Goal: Task Accomplishment & Management: Complete application form

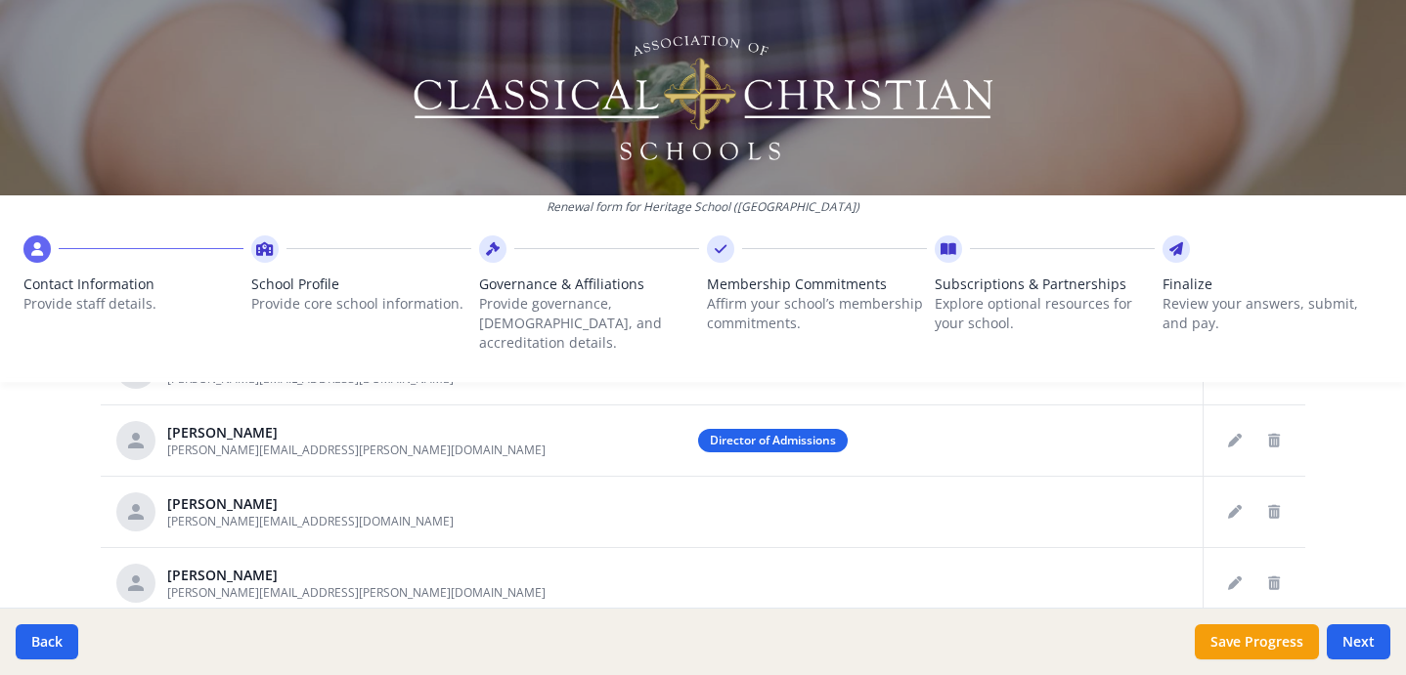
scroll to position [166, 0]
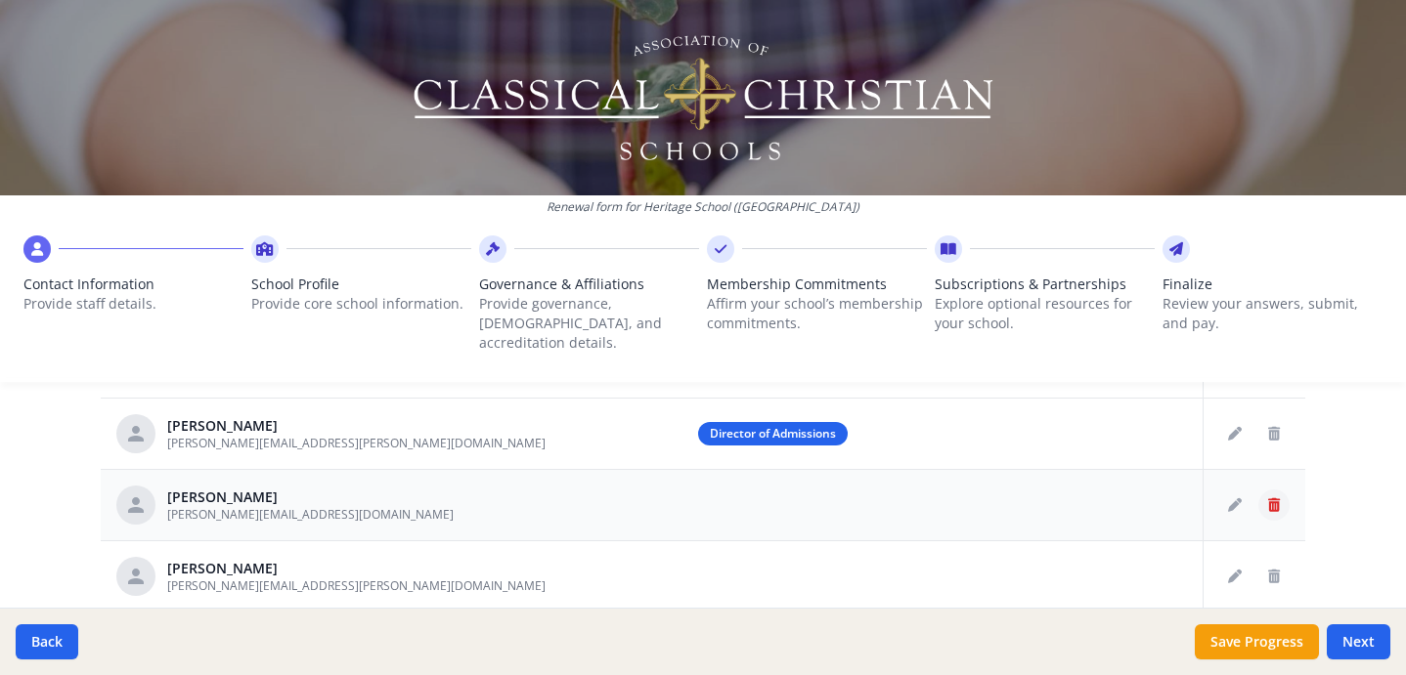
click at [1274, 499] on icon "Delete staff" at bounding box center [1274, 506] width 12 height 14
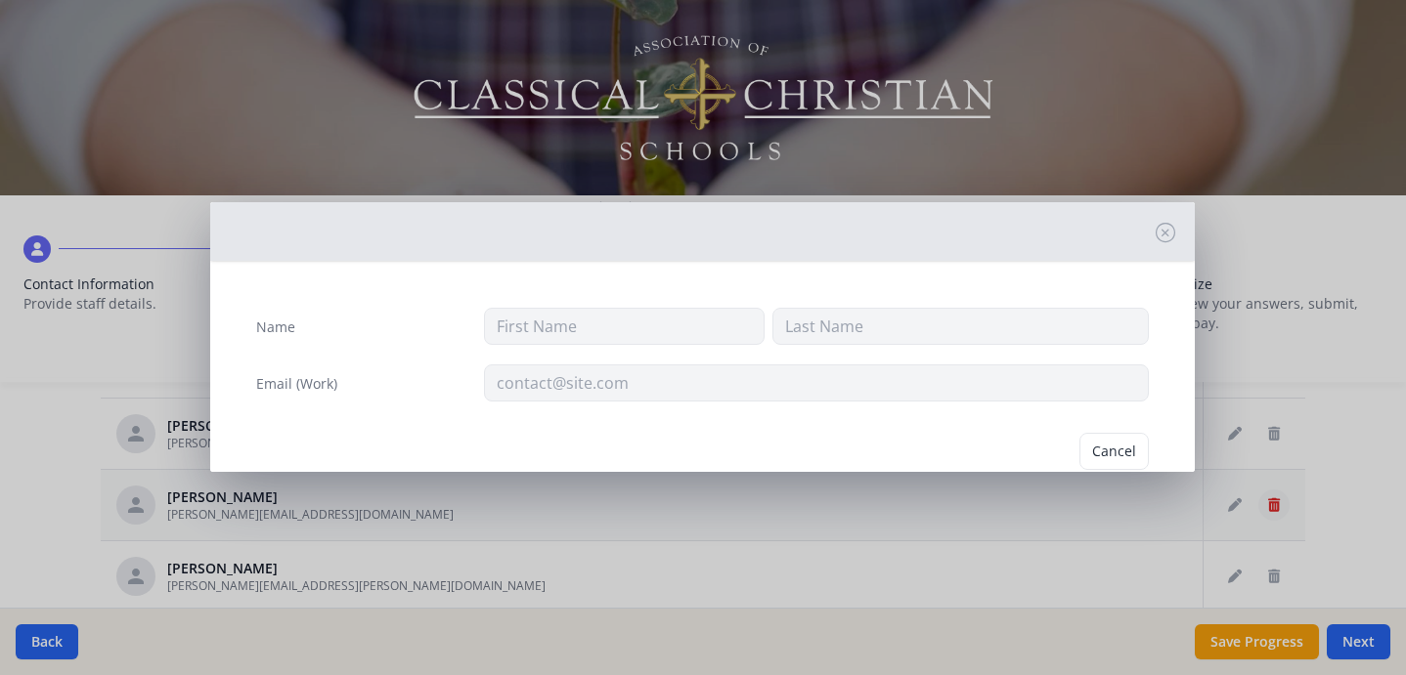
type input "[PERSON_NAME]"
type input "Basse"
type input "[PERSON_NAME][EMAIL_ADDRESS][DOMAIN_NAME]"
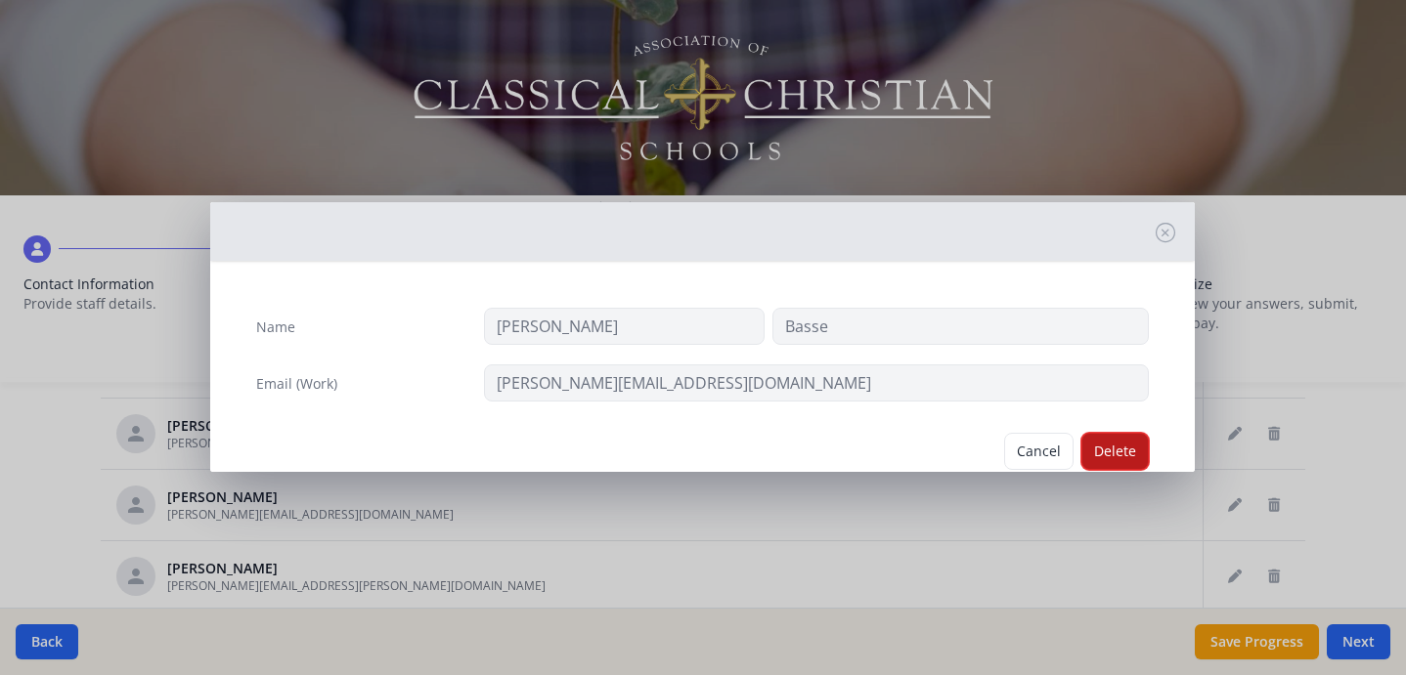
click at [1106, 450] on button "Delete" at bounding box center [1114, 451] width 67 height 37
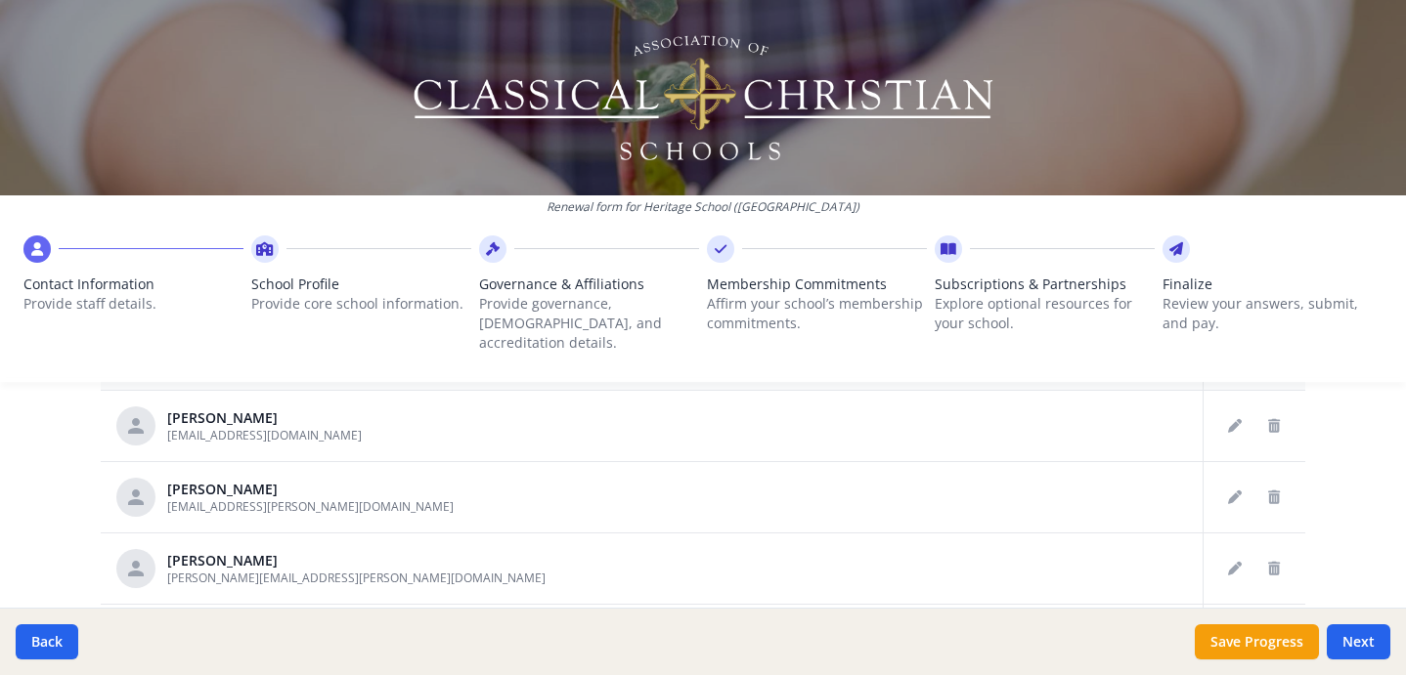
scroll to position [394, 0]
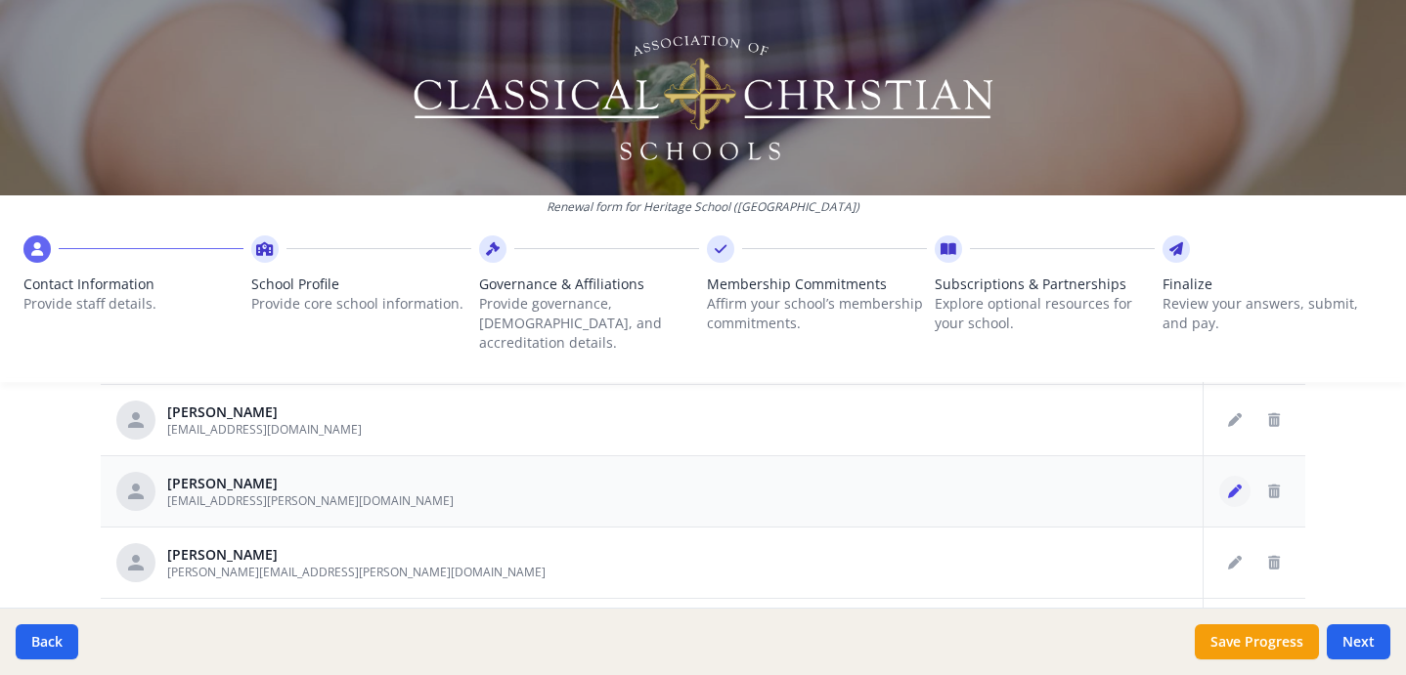
click at [1237, 485] on icon "Edit staff" at bounding box center [1235, 492] width 14 height 14
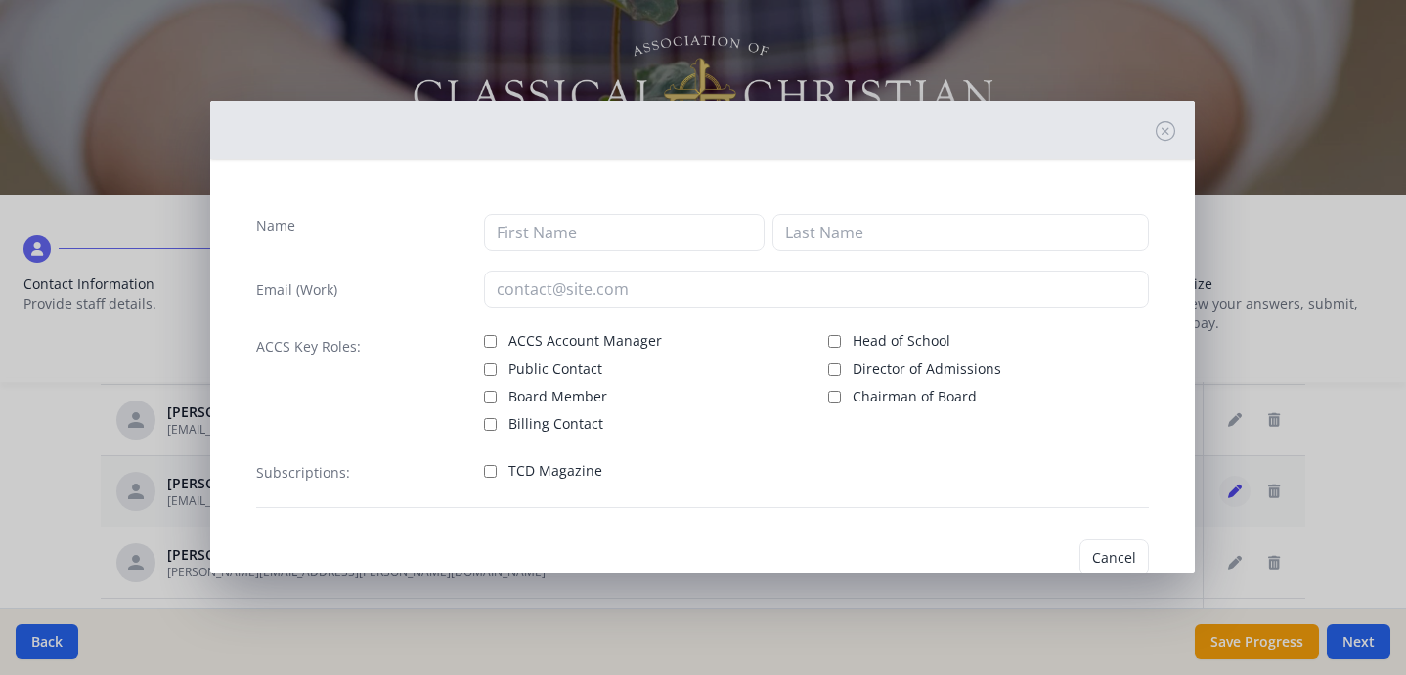
type input "Bill"
type input "[PERSON_NAME]"
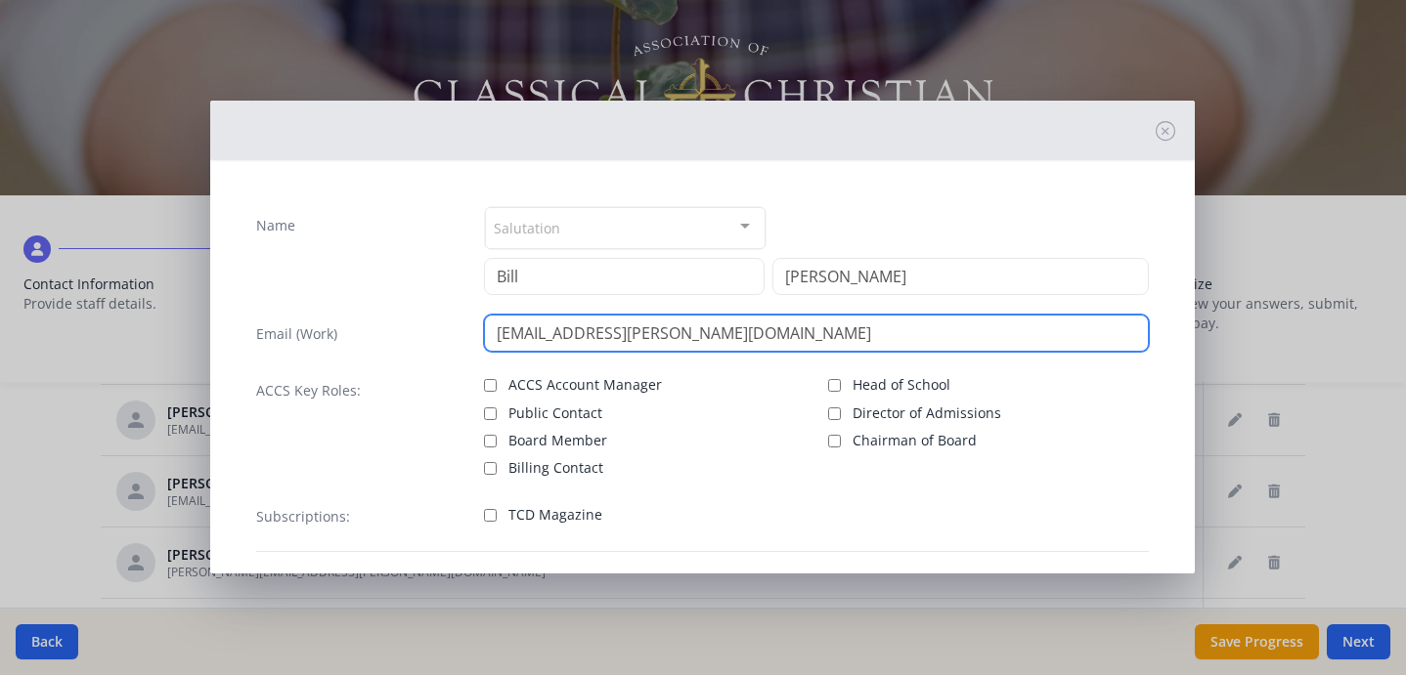
click at [758, 338] on input "[EMAIL_ADDRESS][PERSON_NAME][DOMAIN_NAME]" at bounding box center [816, 333] width 664 height 37
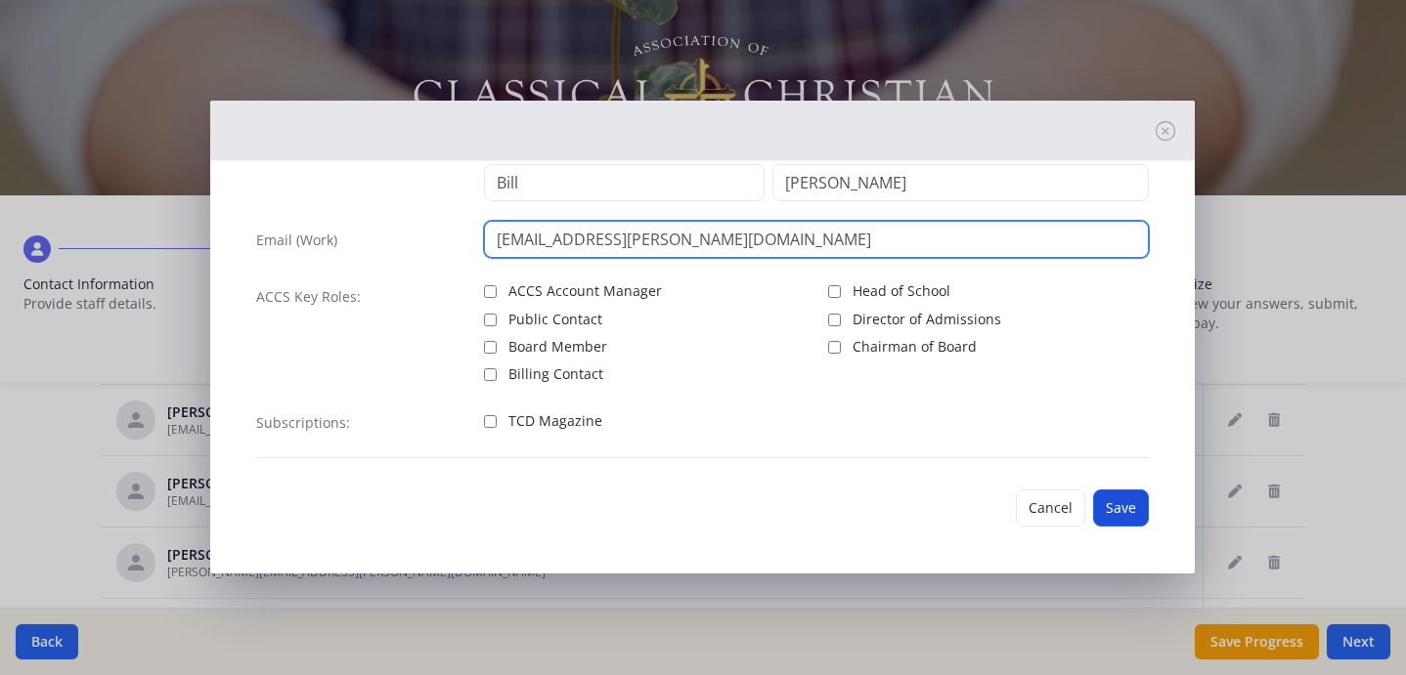
type input "[EMAIL_ADDRESS][PERSON_NAME][DOMAIN_NAME]"
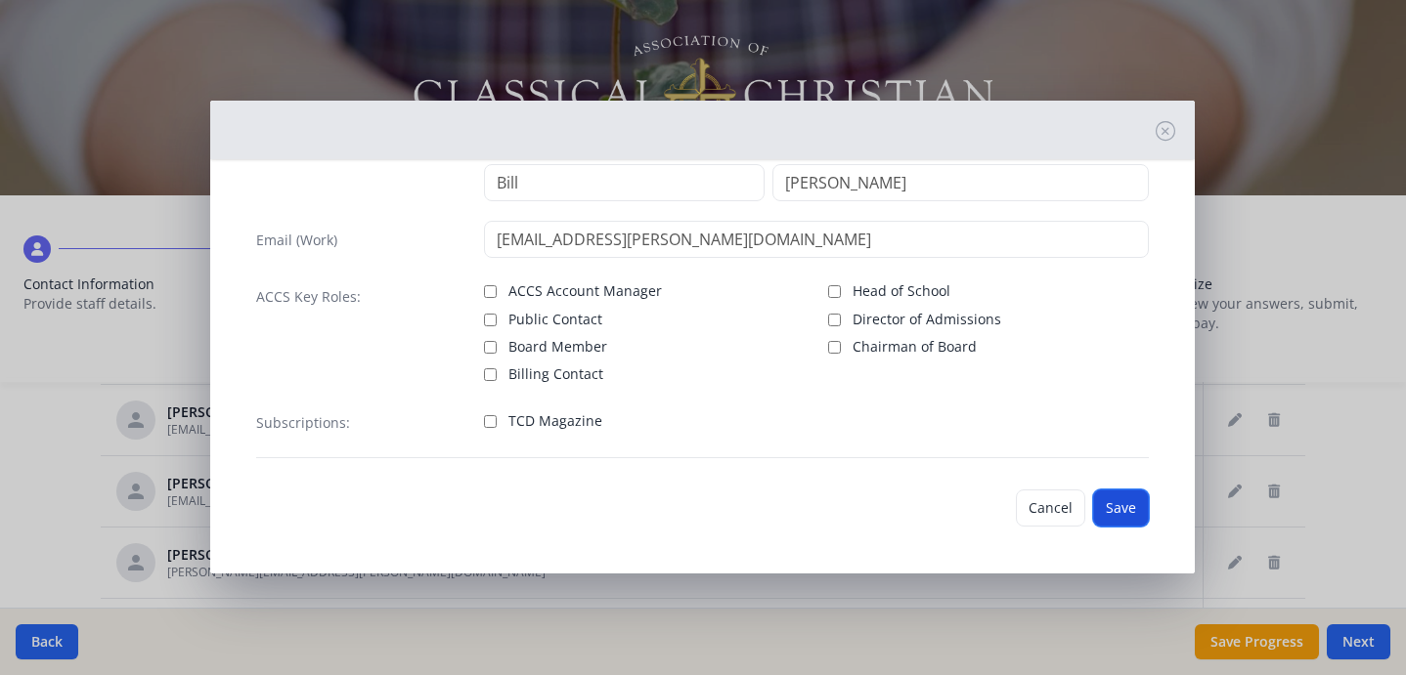
click at [1116, 506] on button "Save" at bounding box center [1121, 508] width 56 height 37
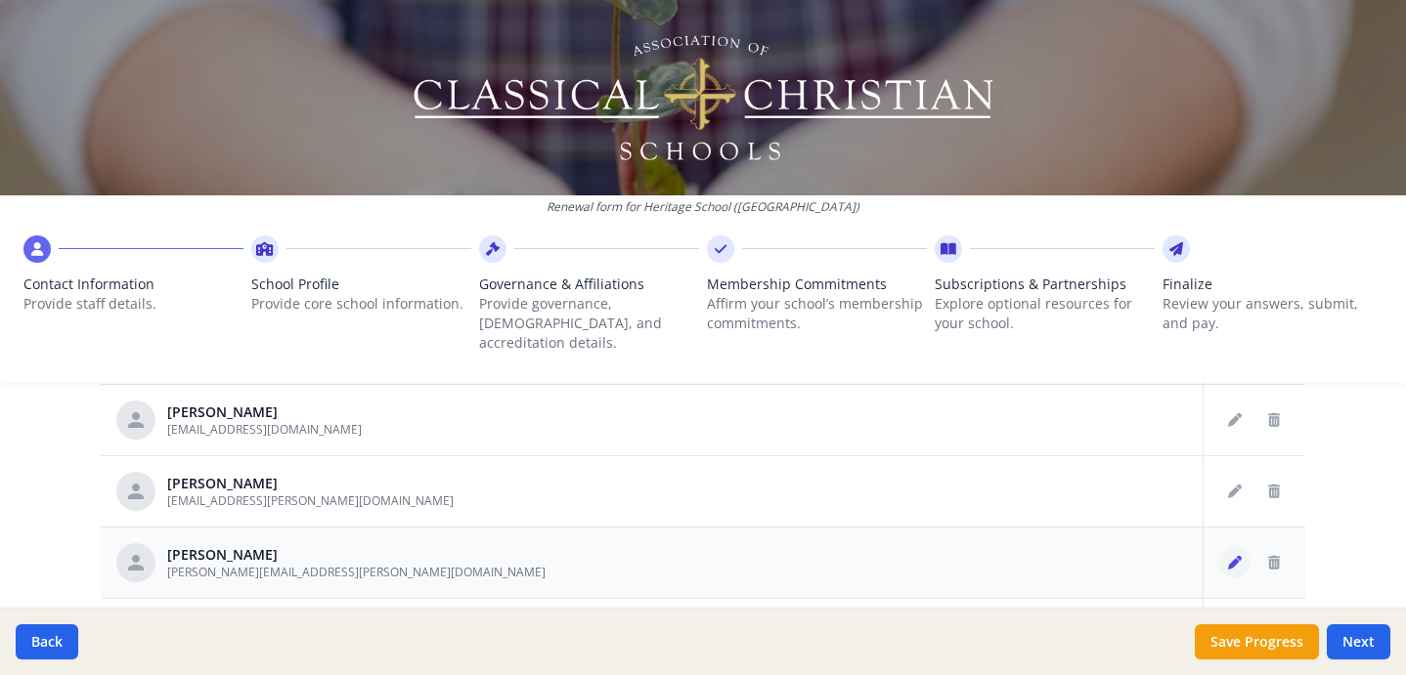
click at [1232, 556] on icon "Edit staff" at bounding box center [1235, 563] width 14 height 14
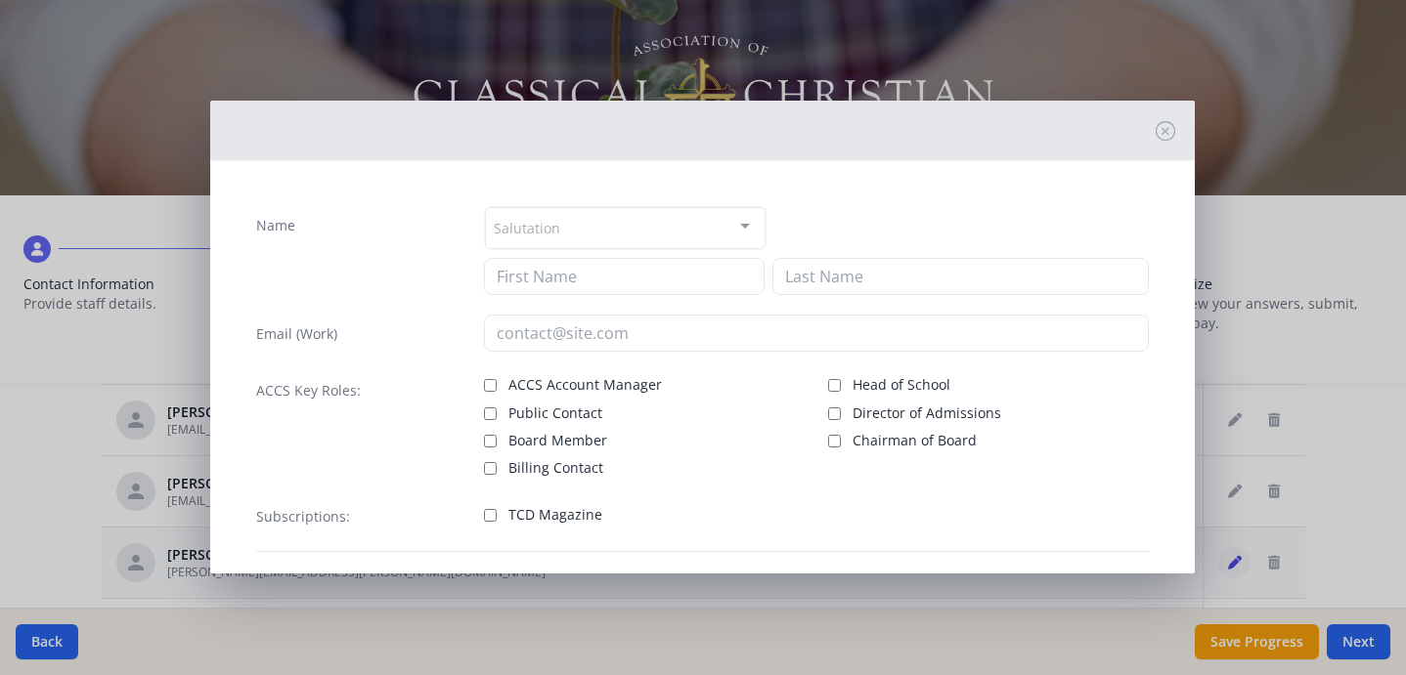
type input "[PERSON_NAME]"
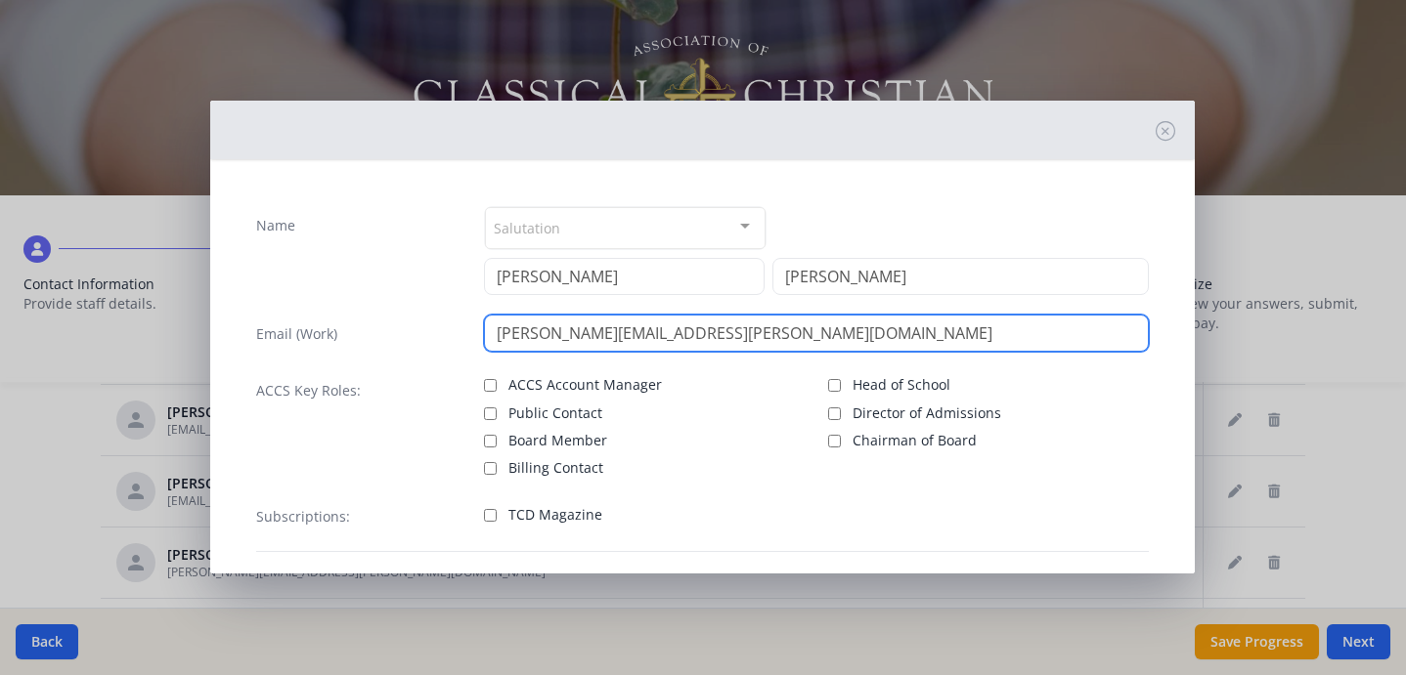
click at [774, 335] on input "[PERSON_NAME][EMAIL_ADDRESS][PERSON_NAME][DOMAIN_NAME]" at bounding box center [816, 333] width 664 height 37
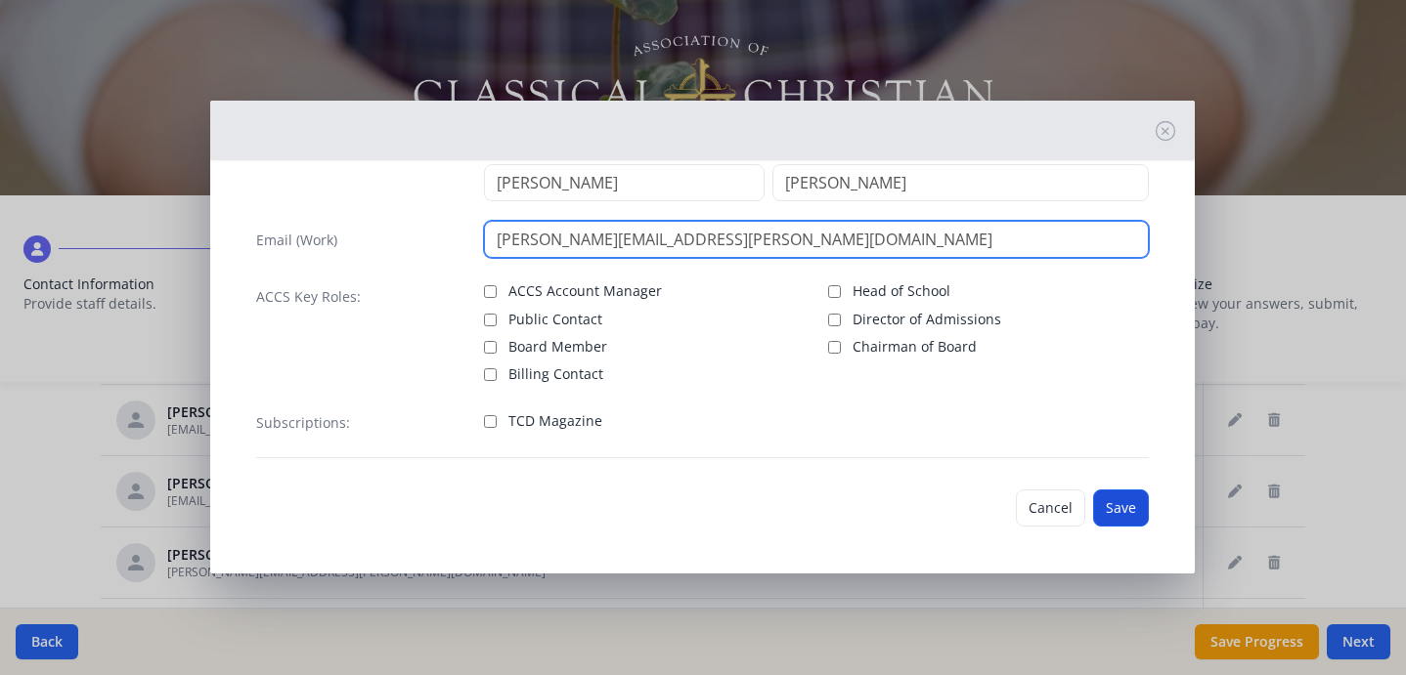
type input "[PERSON_NAME][EMAIL_ADDRESS][PERSON_NAME][DOMAIN_NAME]"
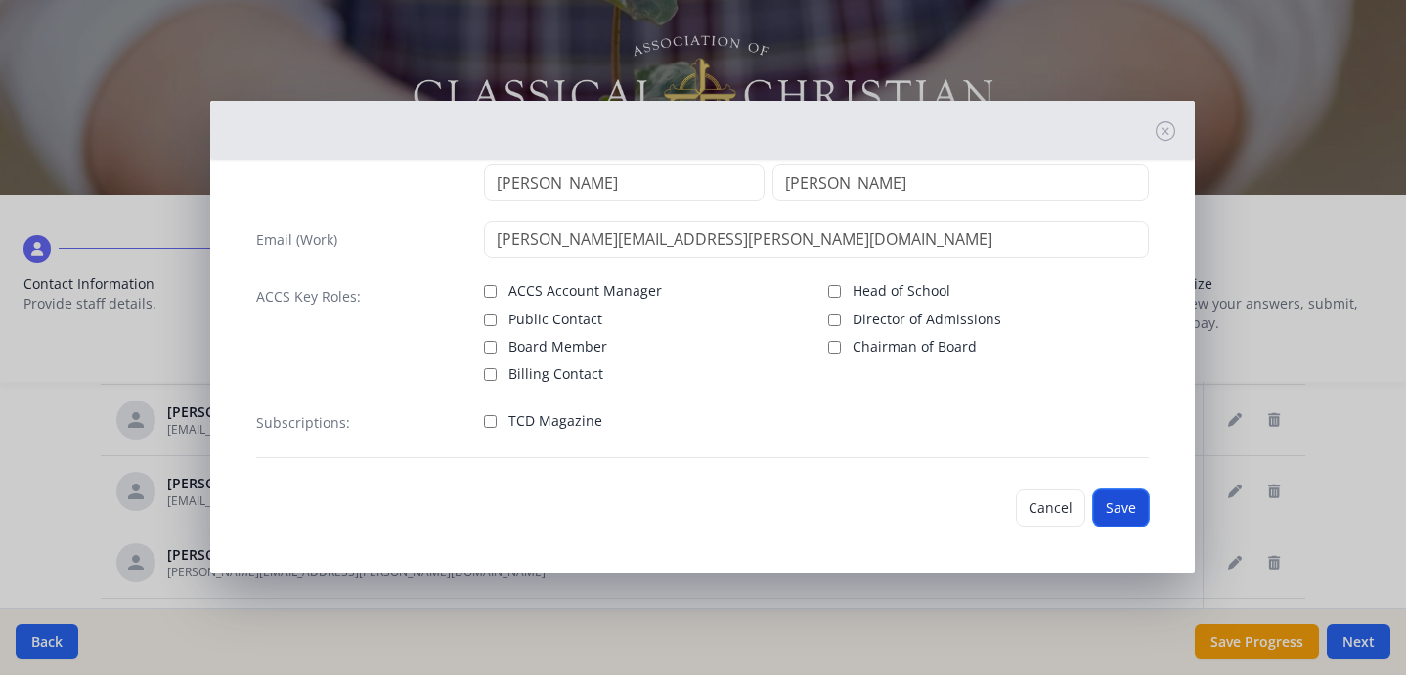
click at [1116, 511] on button "Save" at bounding box center [1121, 508] width 56 height 37
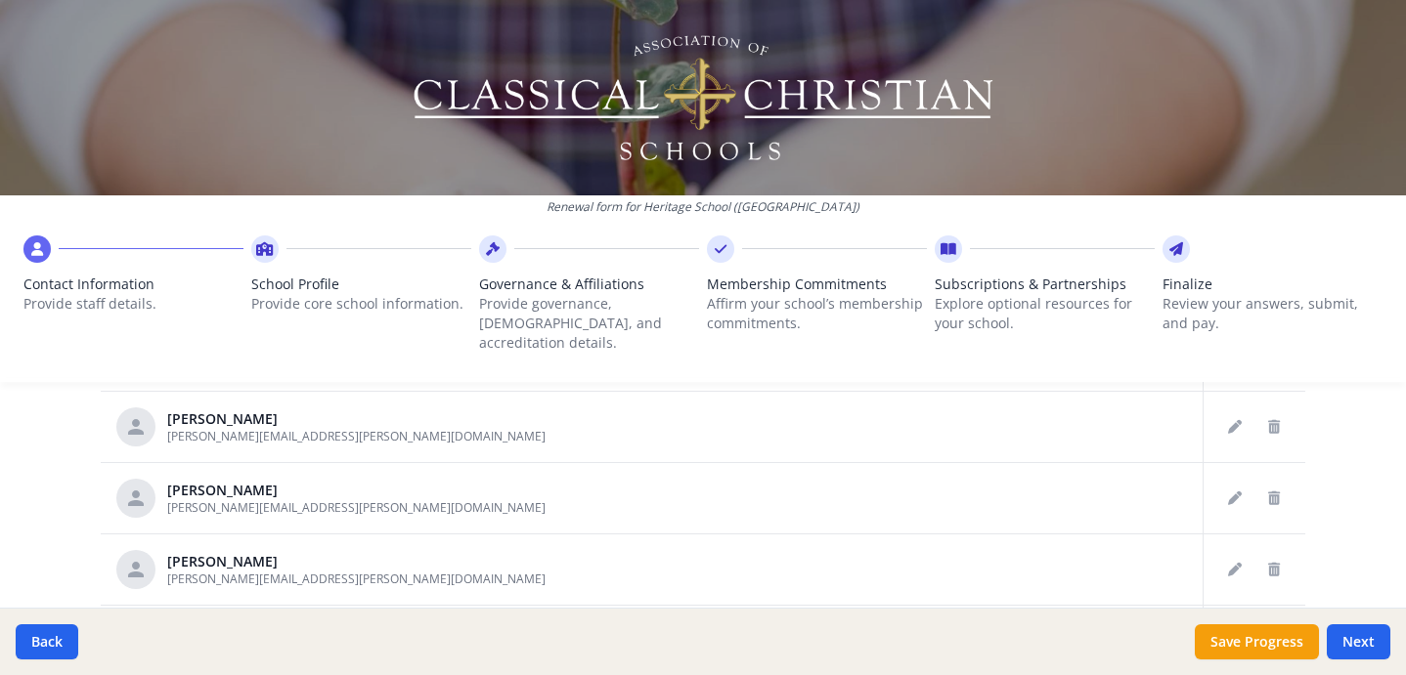
scroll to position [682, 0]
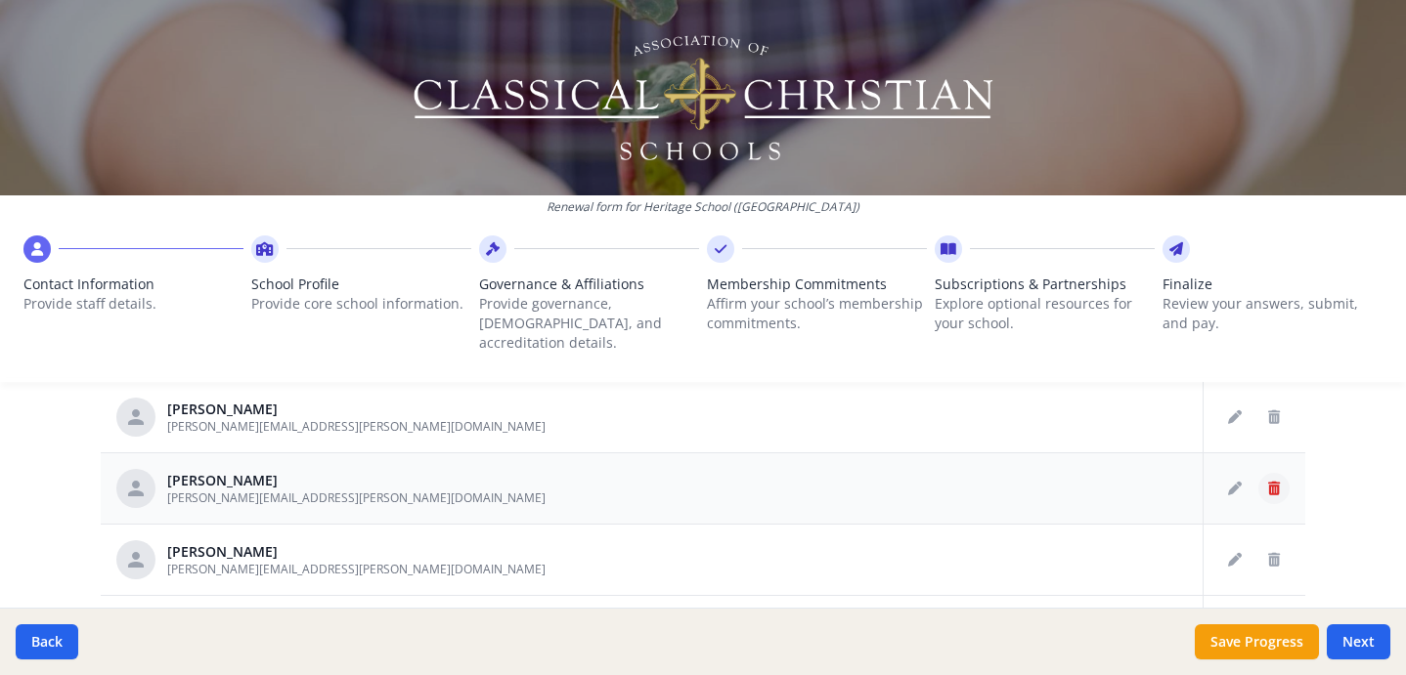
click at [1276, 482] on icon "Delete staff" at bounding box center [1274, 489] width 12 height 14
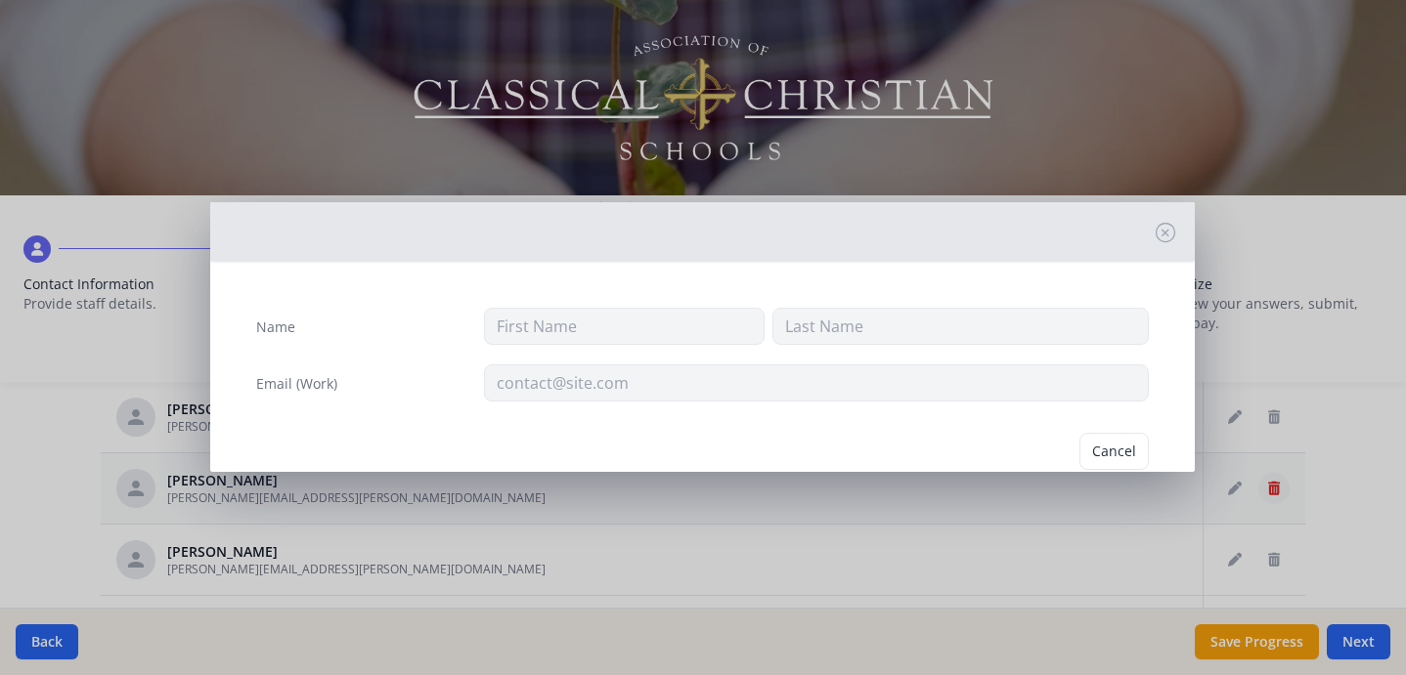
type input "[PERSON_NAME]"
type input "Gray"
type input "[PERSON_NAME][EMAIL_ADDRESS][PERSON_NAME][DOMAIN_NAME]"
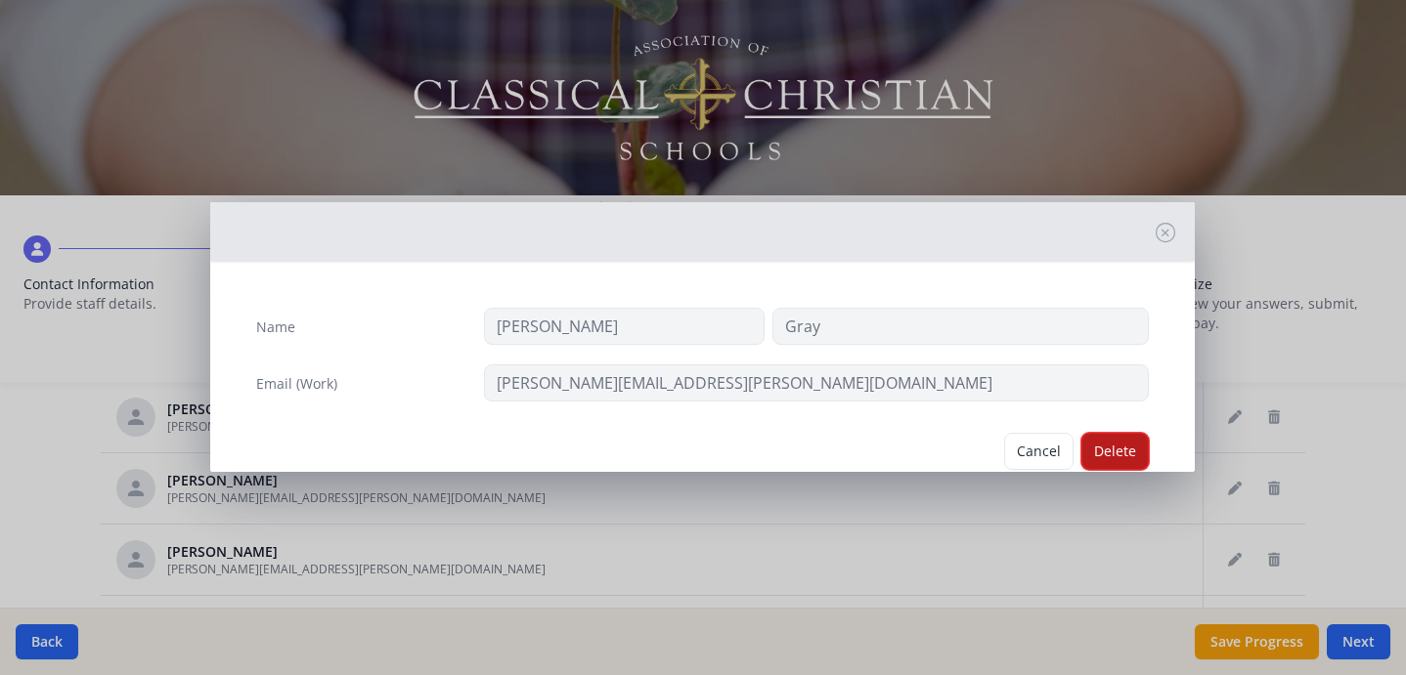
click at [1112, 447] on button "Delete" at bounding box center [1114, 451] width 67 height 37
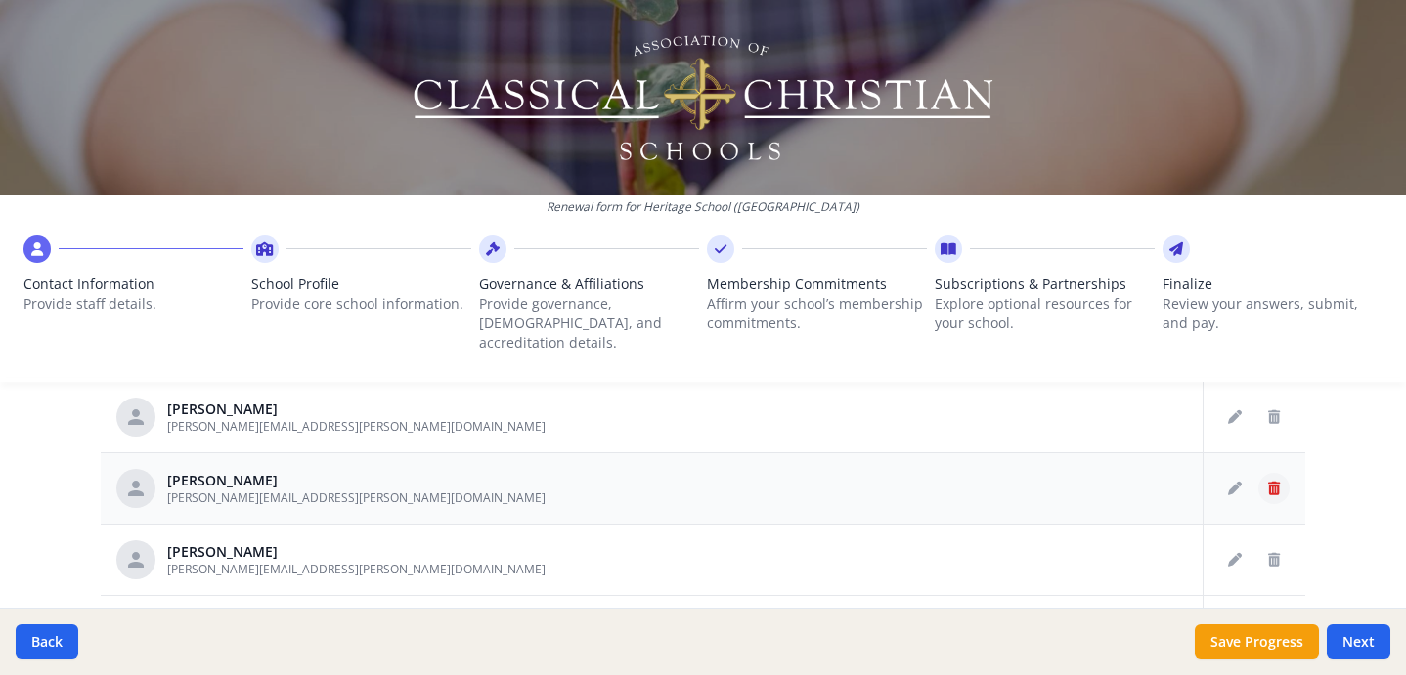
click at [1269, 482] on icon "Delete staff" at bounding box center [1274, 489] width 12 height 14
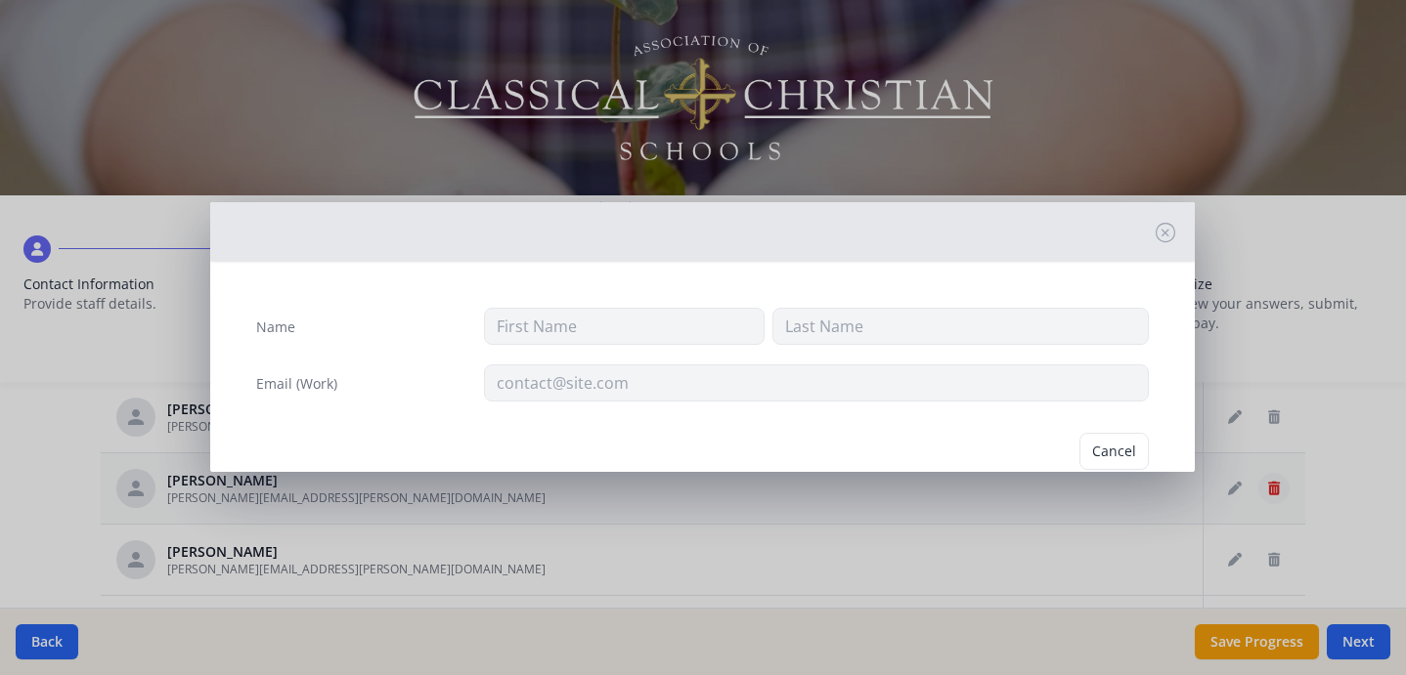
type input "[PERSON_NAME]"
type input "[PERSON_NAME][EMAIL_ADDRESS][PERSON_NAME][DOMAIN_NAME]"
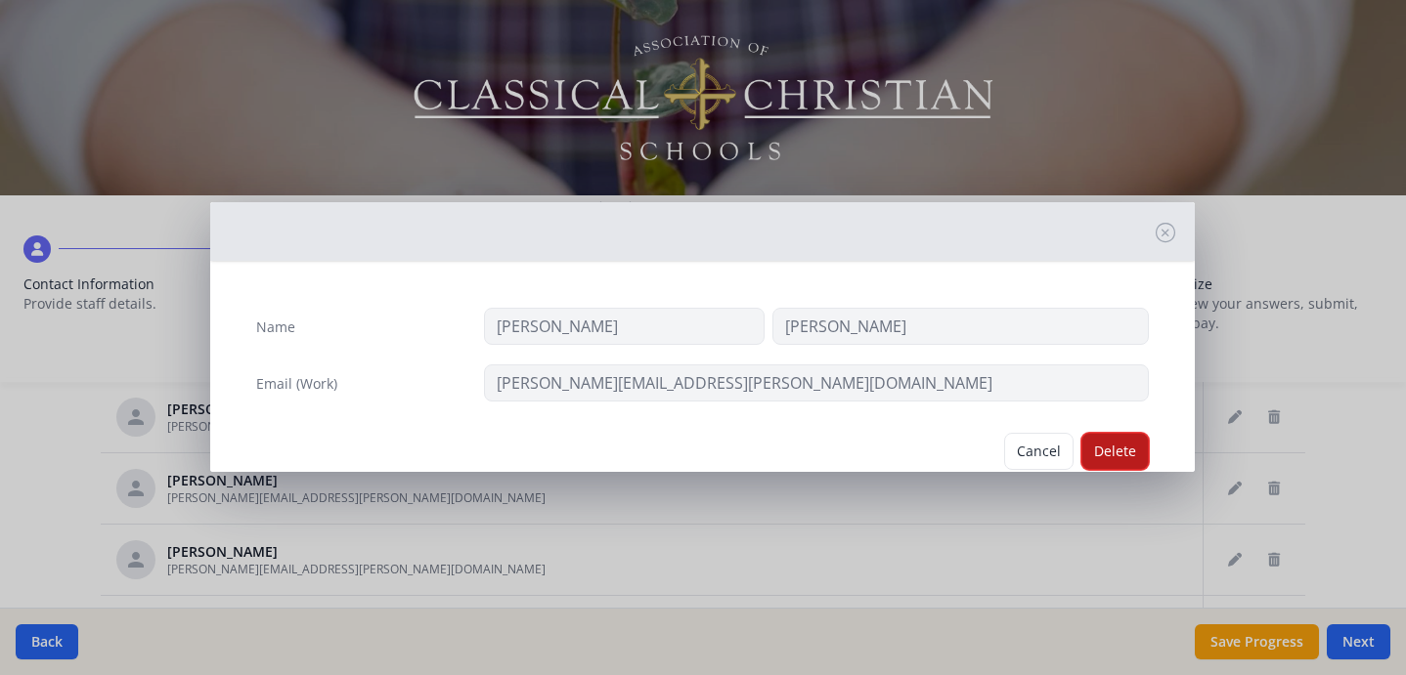
click at [1109, 446] on button "Delete" at bounding box center [1114, 451] width 67 height 37
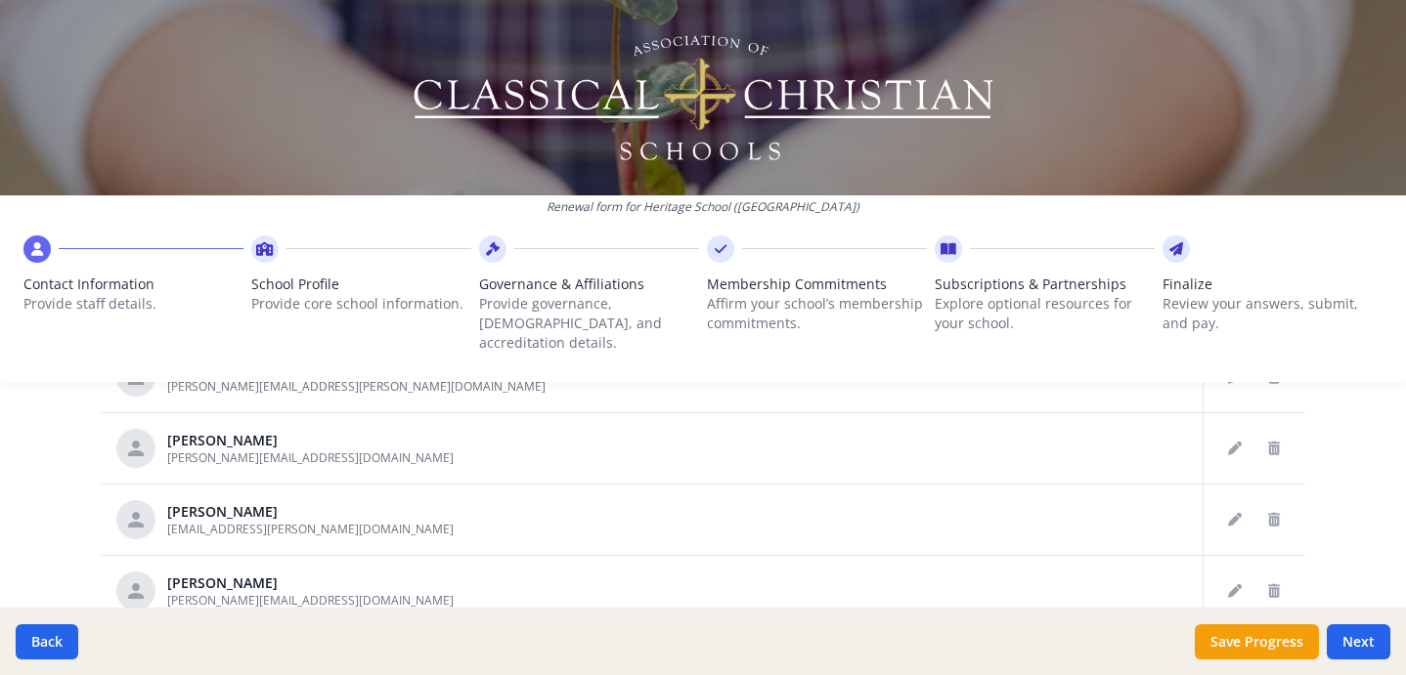
scroll to position [835, 0]
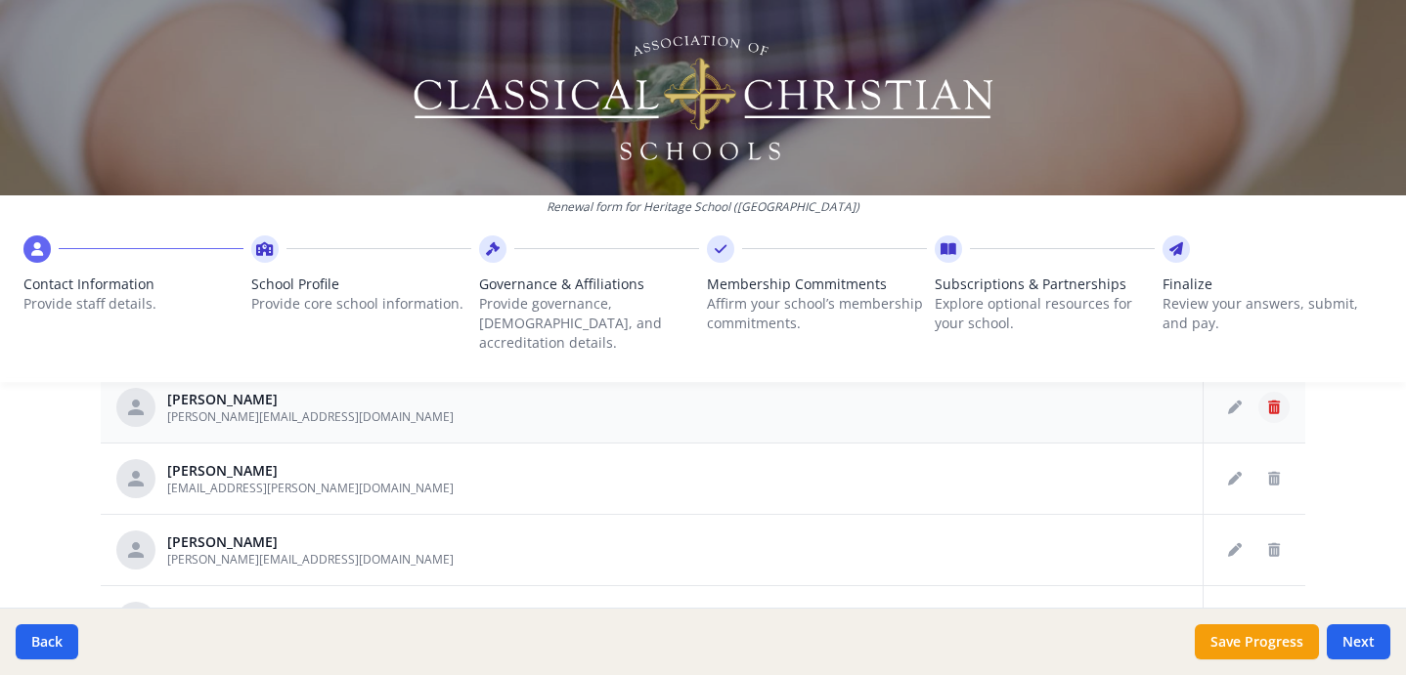
click at [1271, 401] on icon "Delete staff" at bounding box center [1274, 408] width 12 height 14
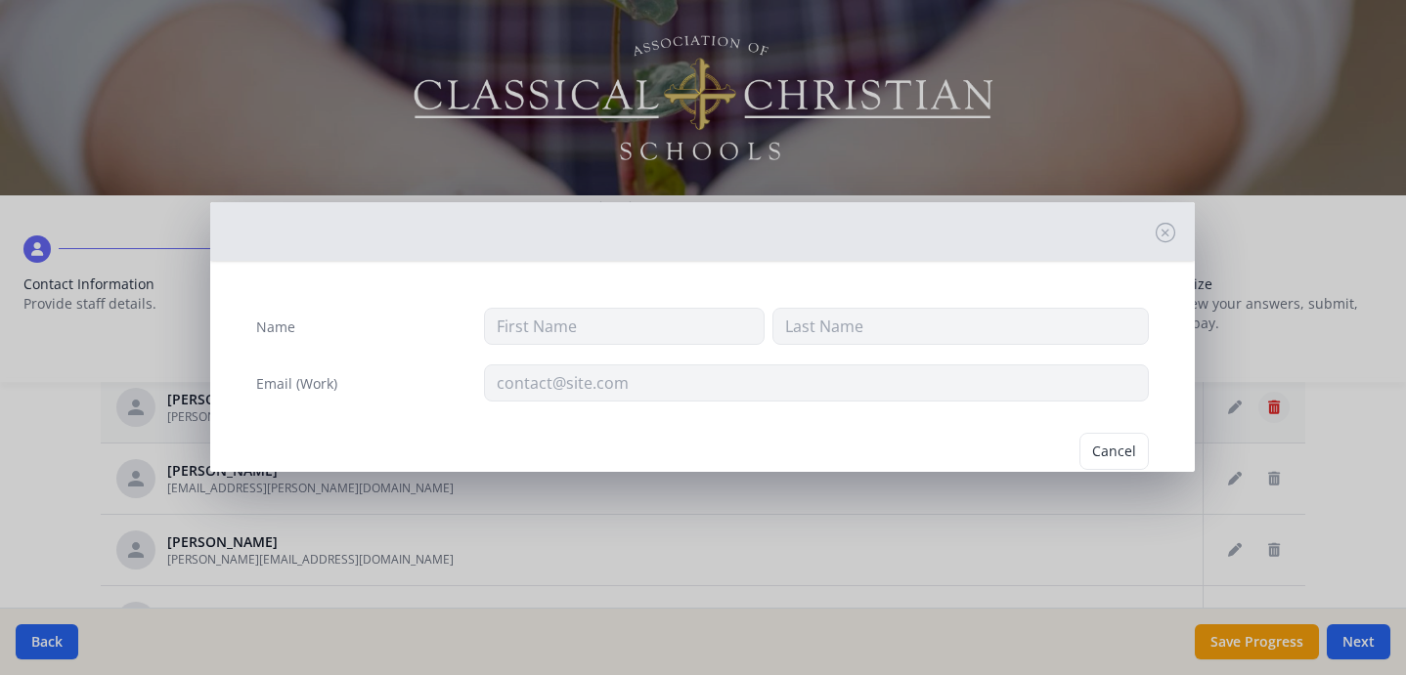
type input "[PERSON_NAME]"
type input "Holster"
type input "[PERSON_NAME][EMAIL_ADDRESS][DOMAIN_NAME]"
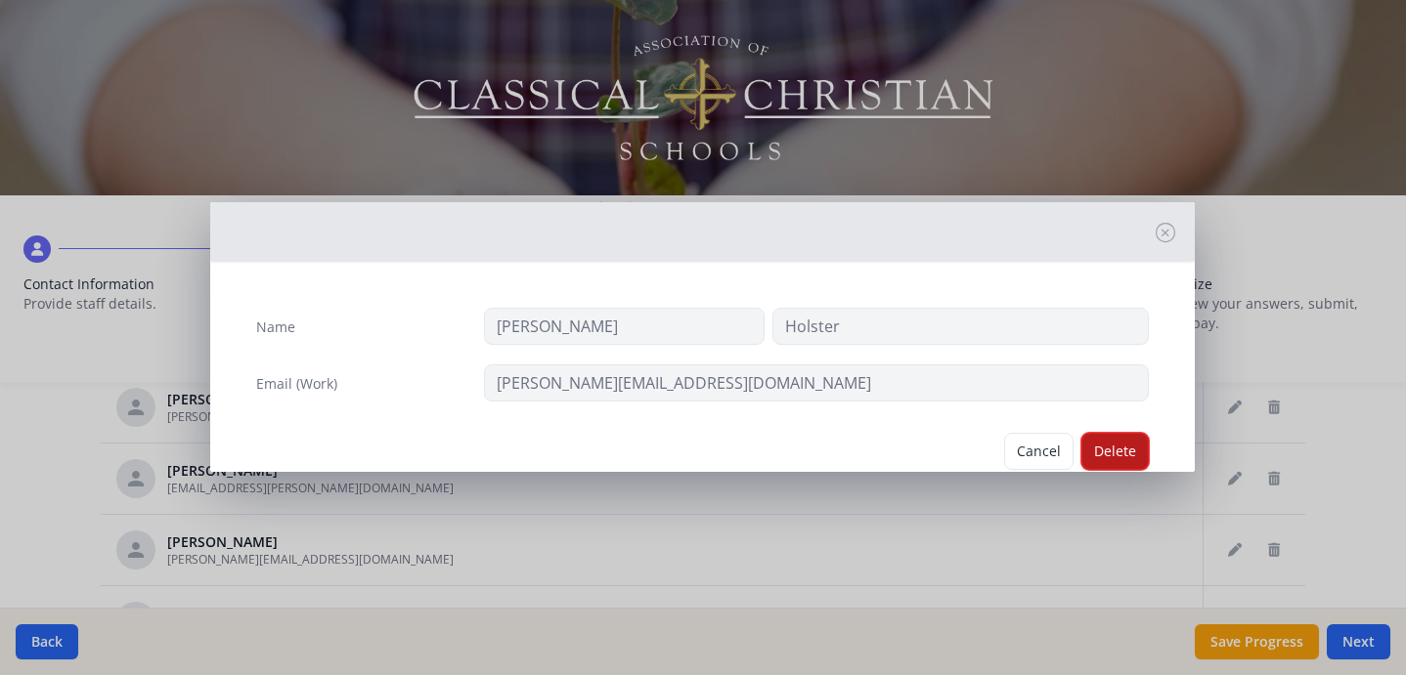
click at [1115, 444] on button "Delete" at bounding box center [1114, 451] width 67 height 37
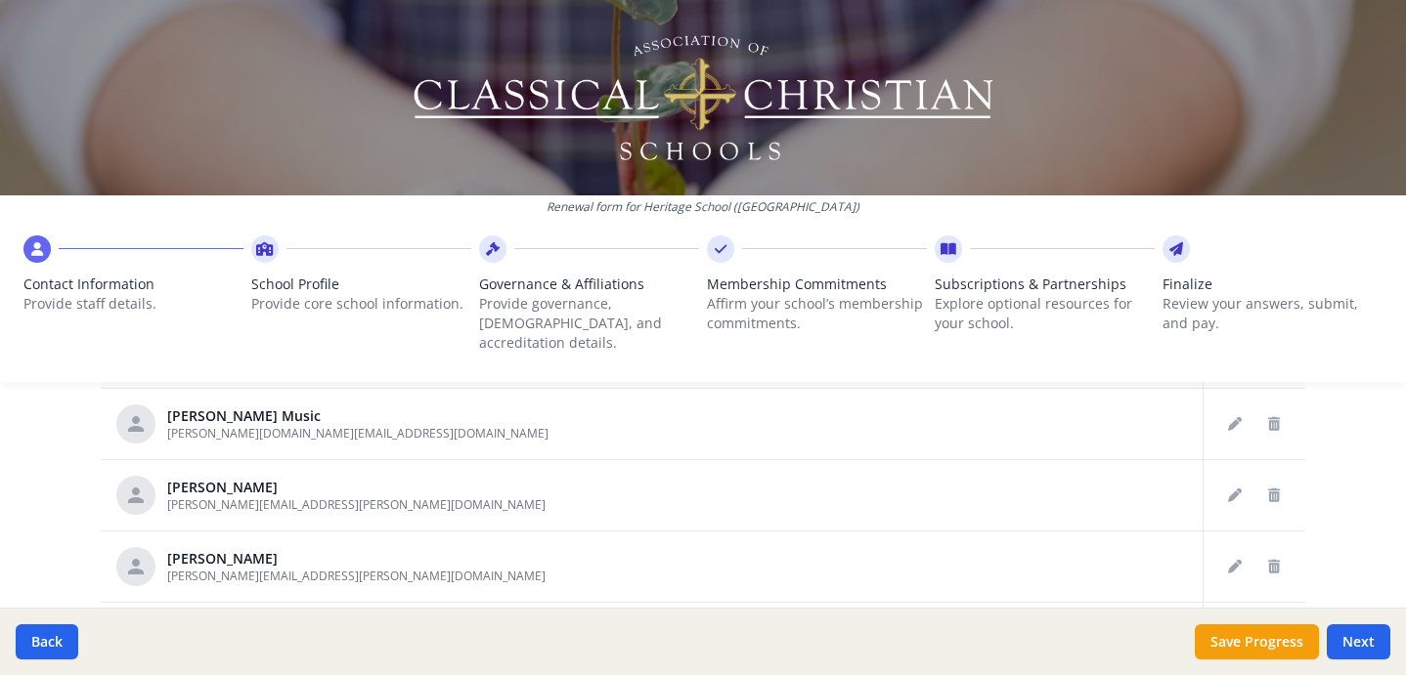
scroll to position [962, 0]
click at [1228, 488] on icon "Edit staff" at bounding box center [1235, 495] width 14 height 14
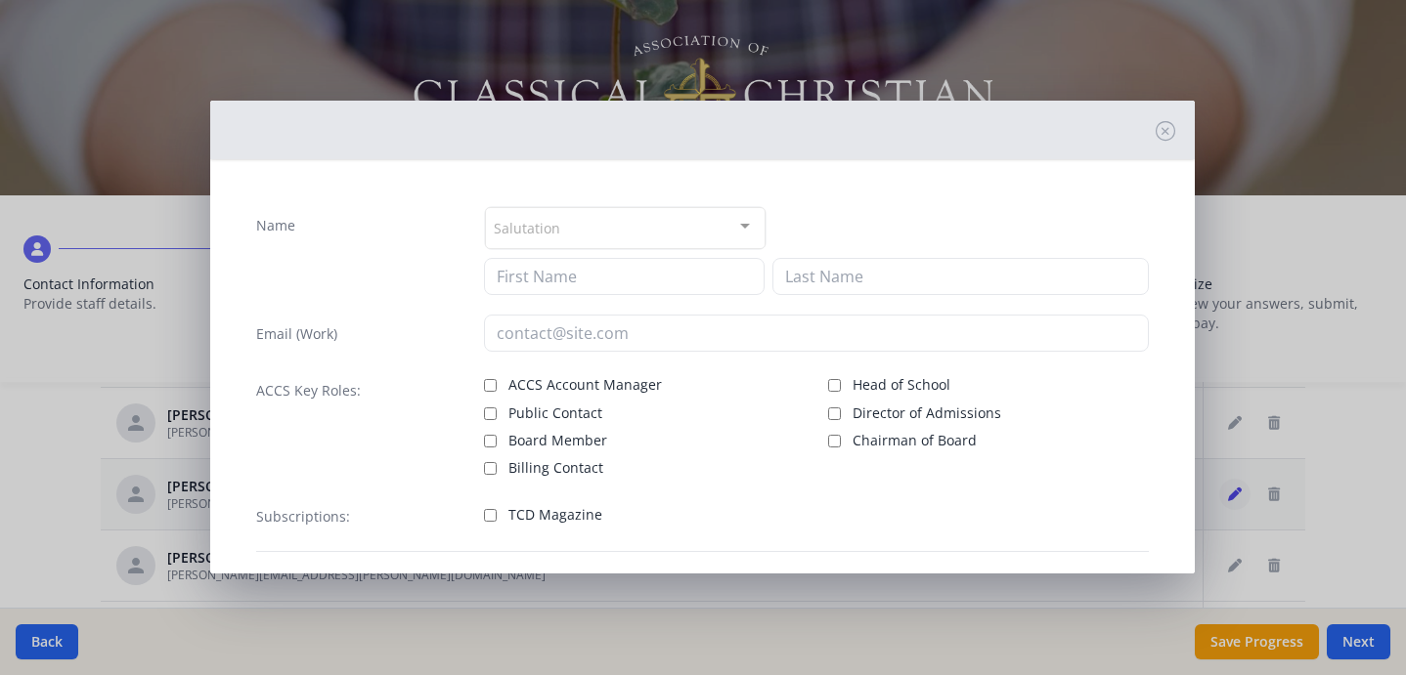
type input "[PERSON_NAME]"
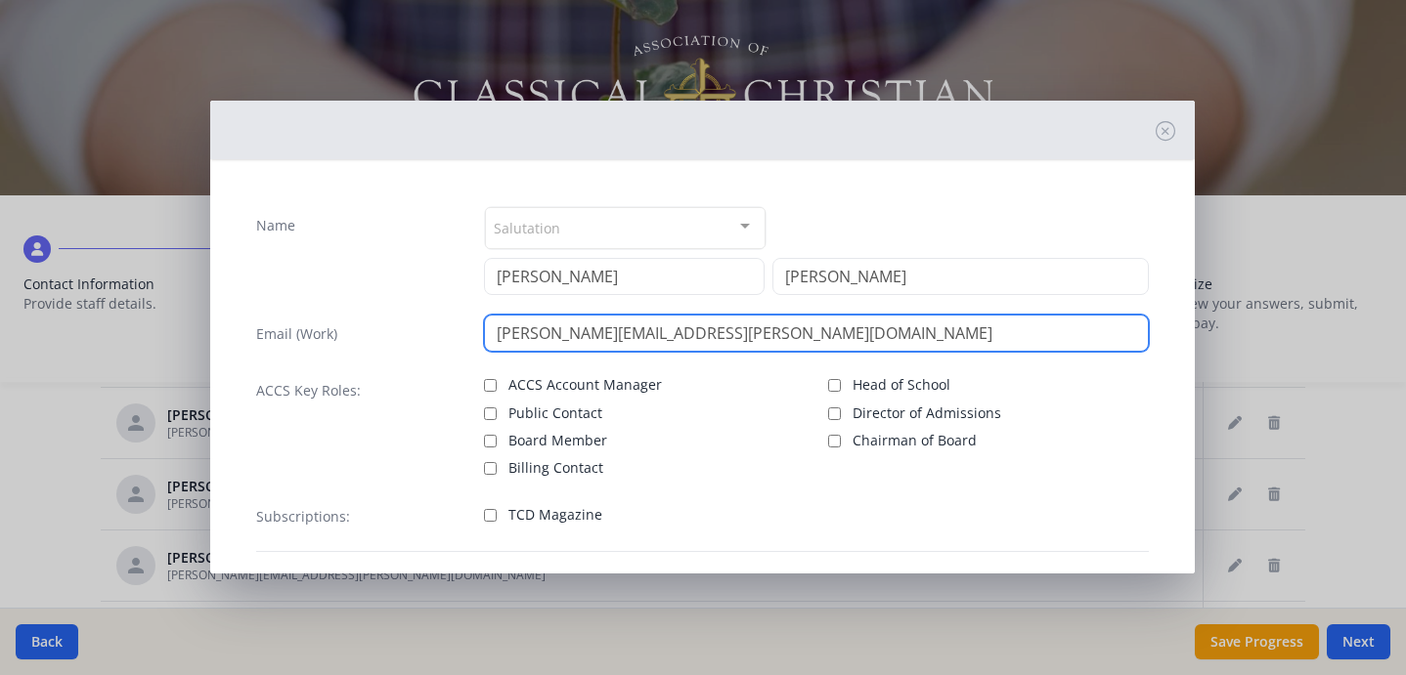
click at [747, 333] on input "[PERSON_NAME][EMAIL_ADDRESS][PERSON_NAME][DOMAIN_NAME]" at bounding box center [816, 333] width 664 height 37
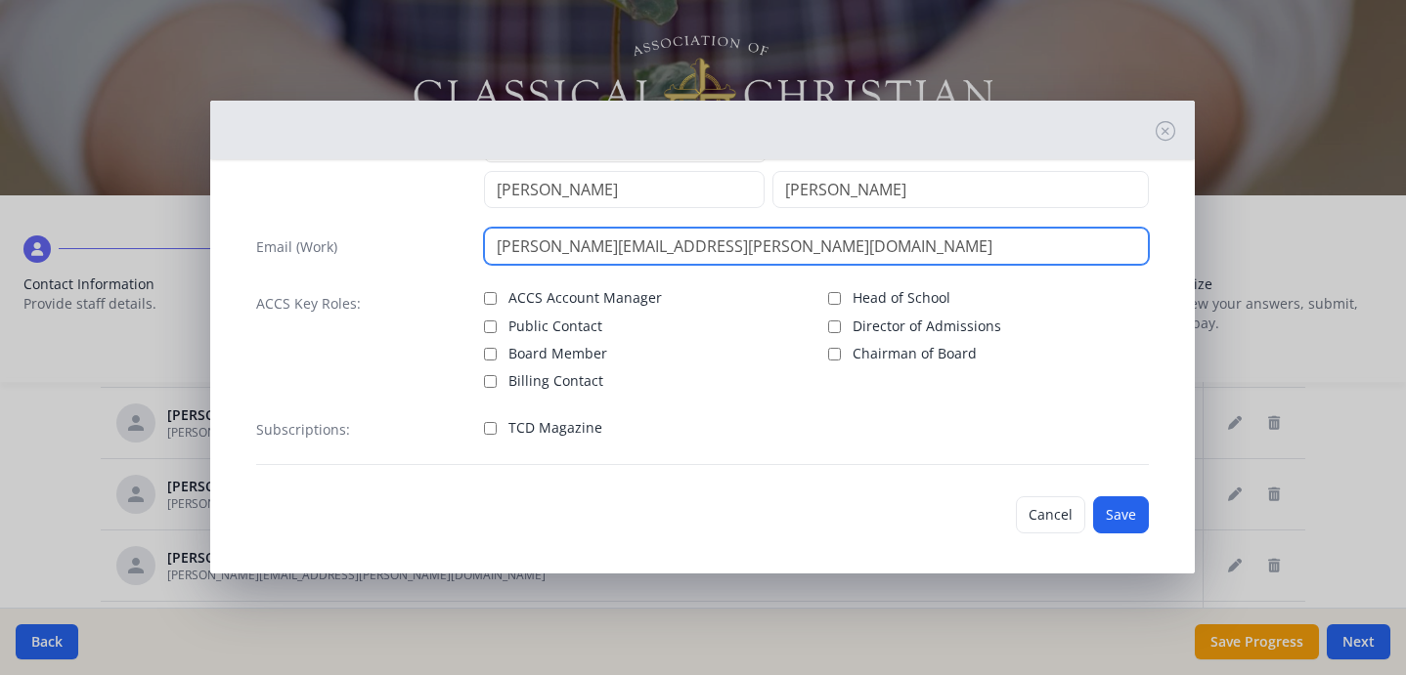
scroll to position [94, 0]
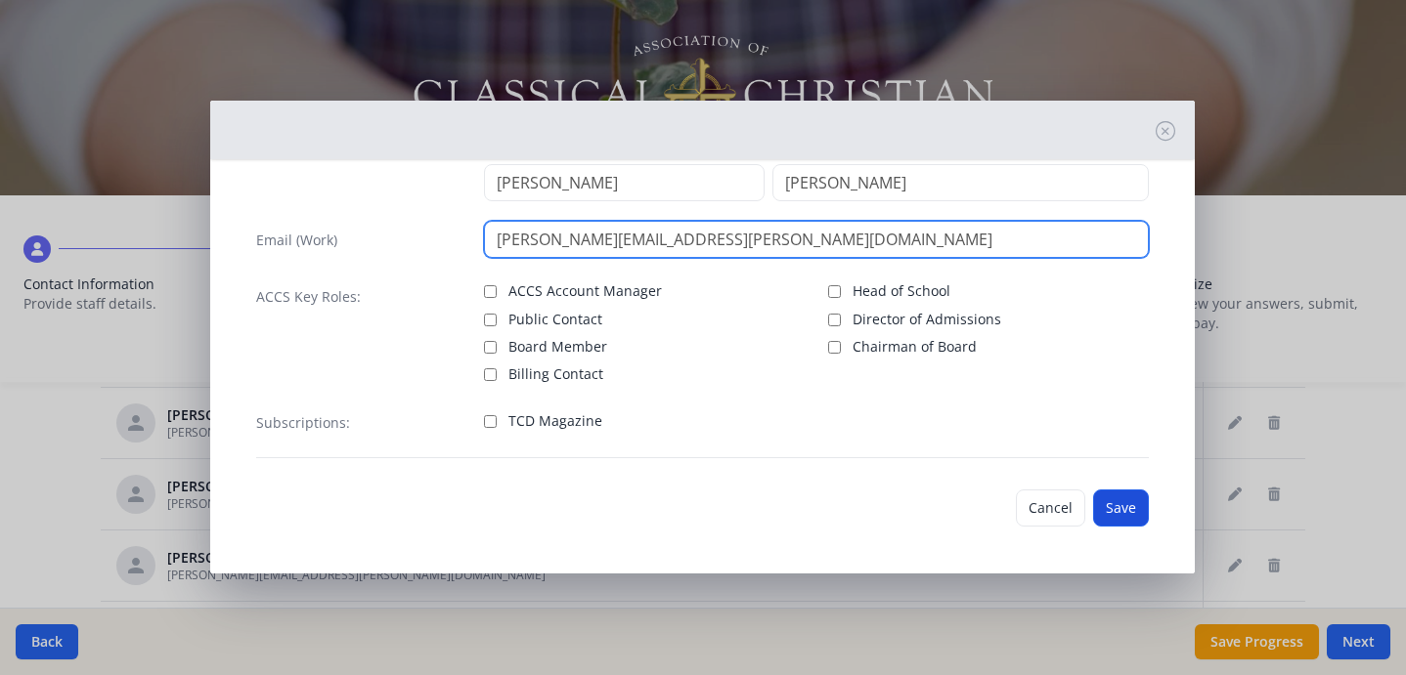
type input "[PERSON_NAME][EMAIL_ADDRESS][PERSON_NAME][DOMAIN_NAME]"
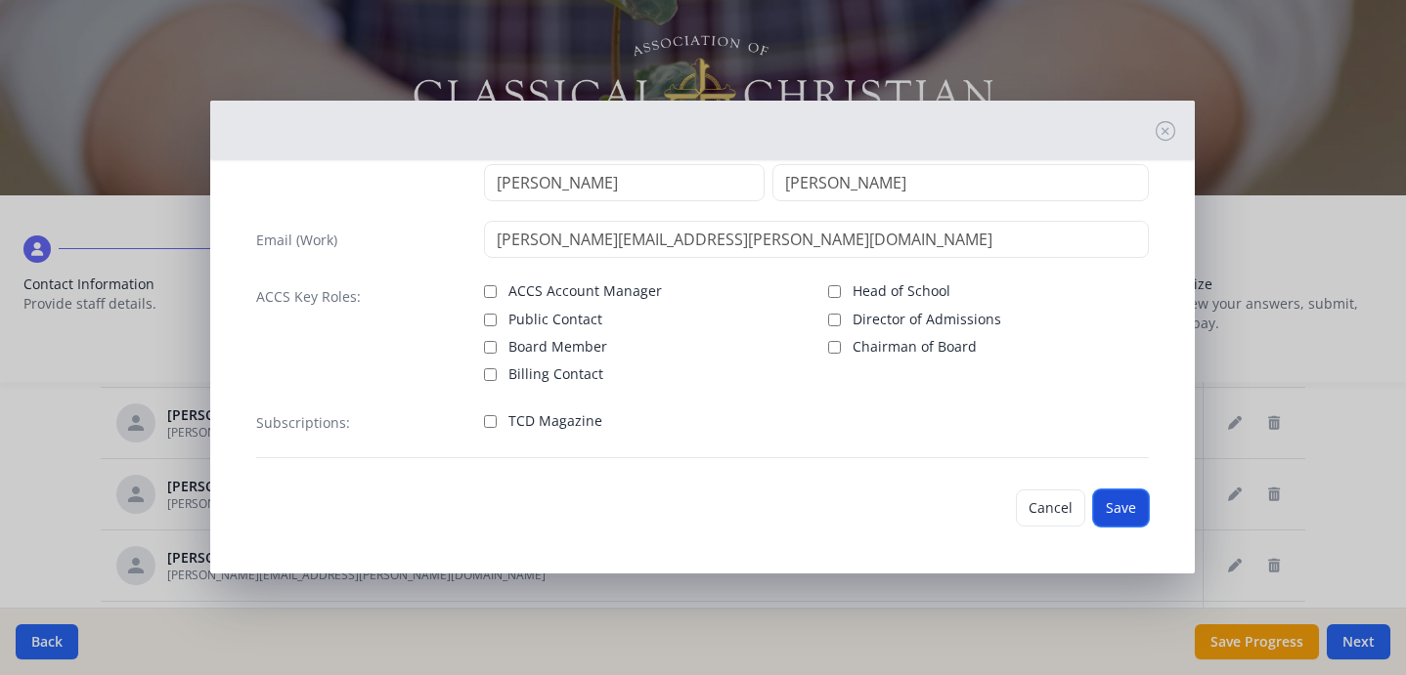
click at [1117, 502] on button "Save" at bounding box center [1121, 508] width 56 height 37
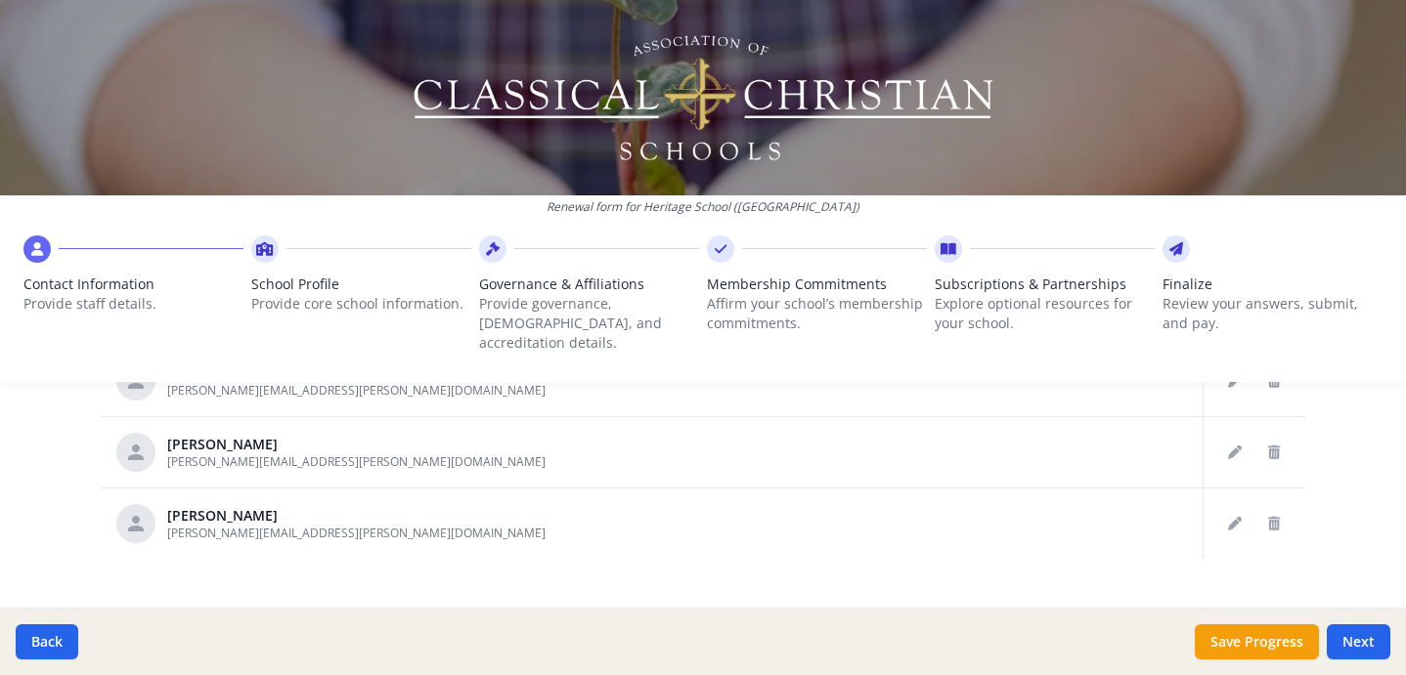
scroll to position [1234, 0]
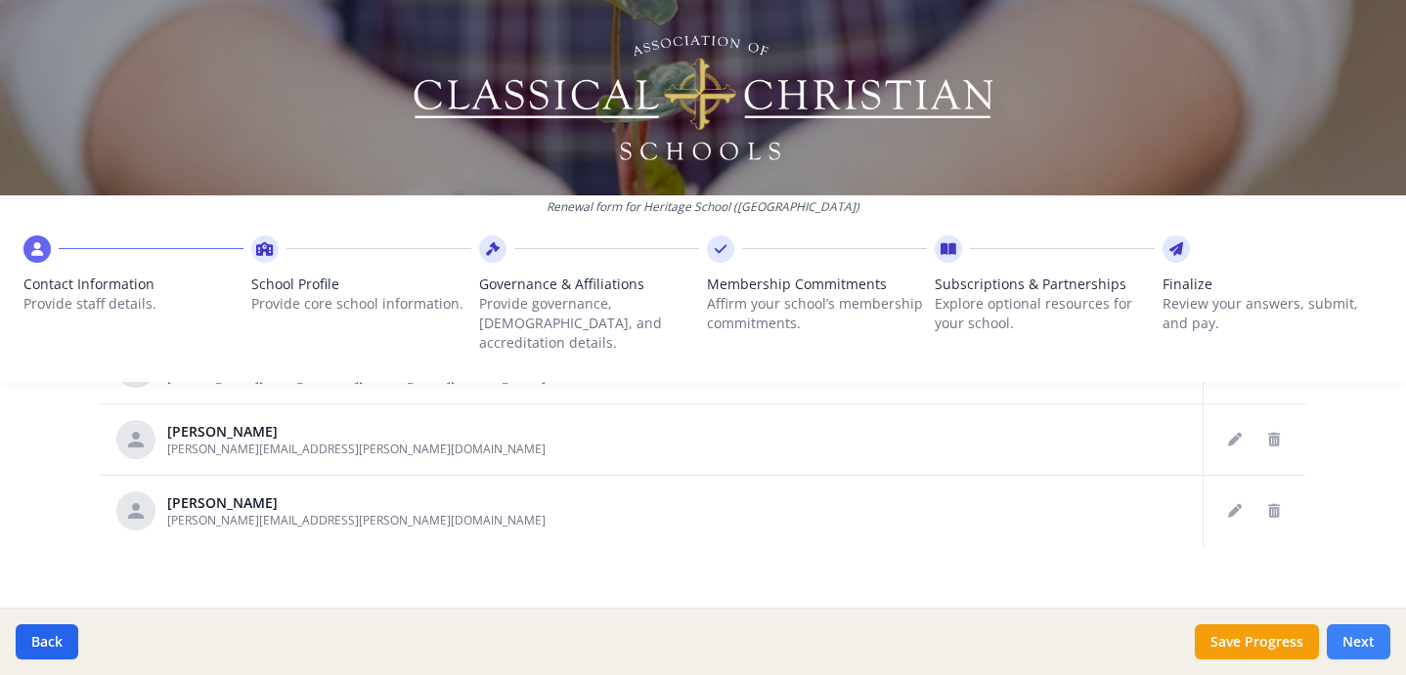
click at [1363, 639] on button "Next" at bounding box center [1358, 642] width 64 height 35
type input "[PHONE_NUMBER]"
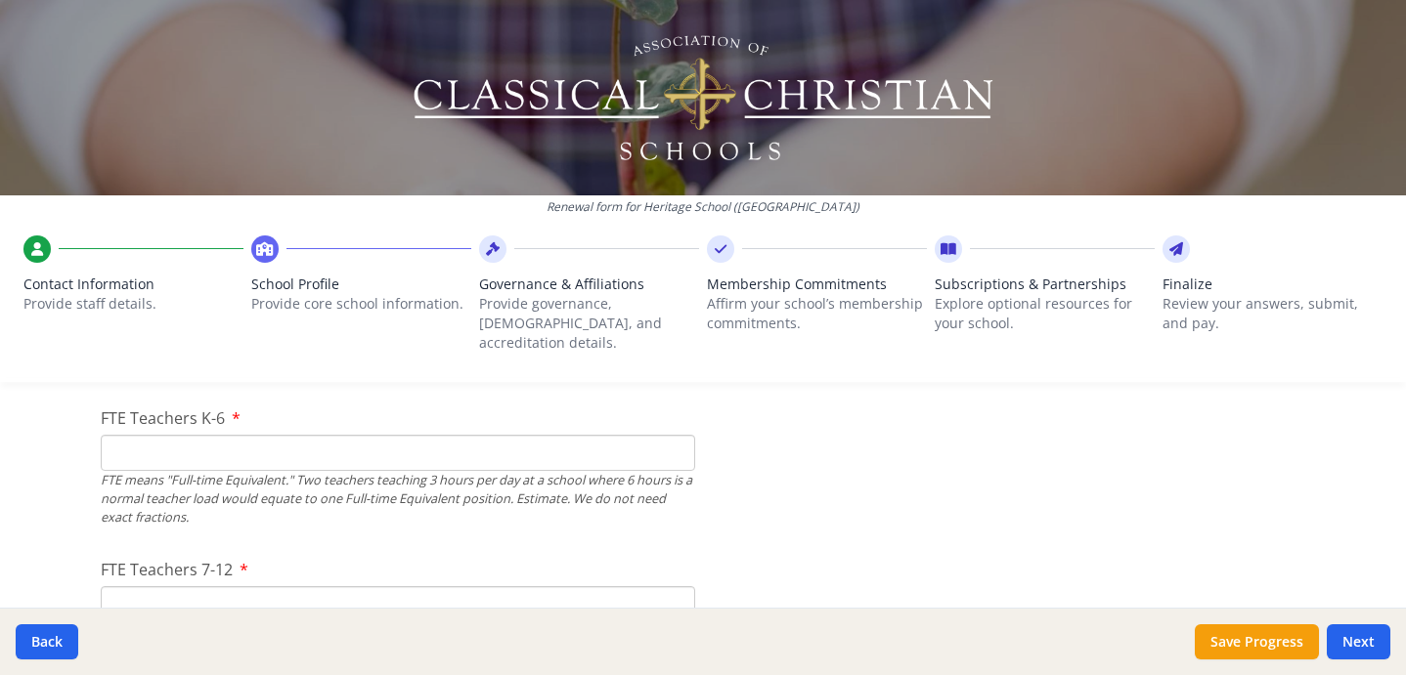
click at [239, 435] on input "FTE Teachers K-6" at bounding box center [398, 453] width 594 height 36
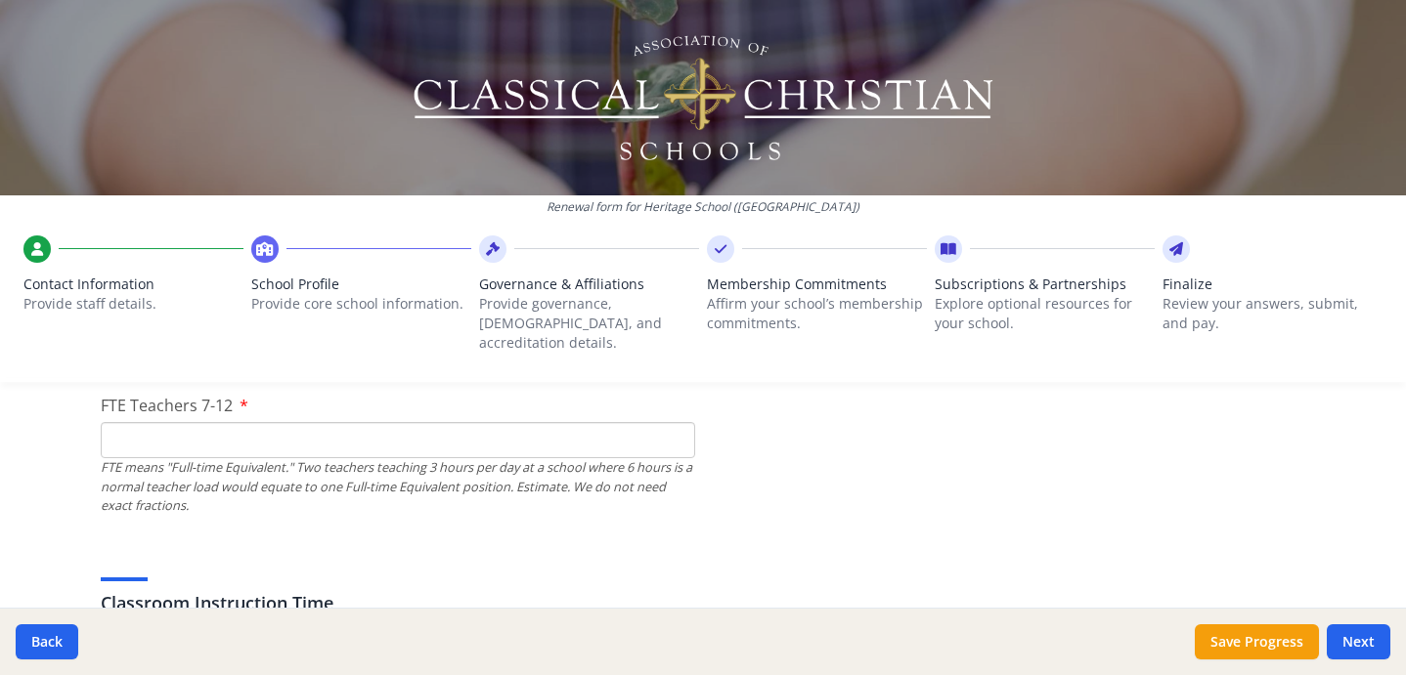
scroll to position [1401, 0]
type input "14"
click at [142, 419] on input "FTE Teachers 7-12" at bounding box center [398, 437] width 594 height 36
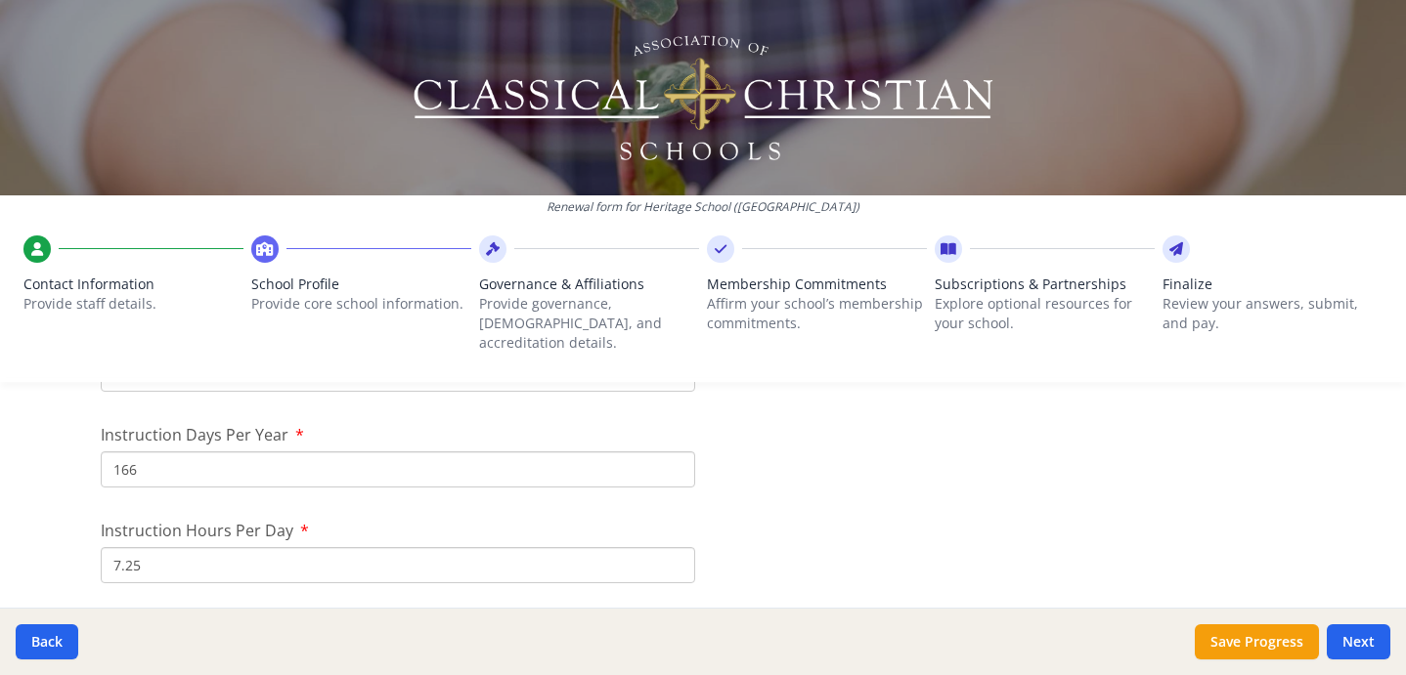
scroll to position [1753, 0]
type input "13"
click at [138, 451] on input "166" at bounding box center [398, 469] width 594 height 36
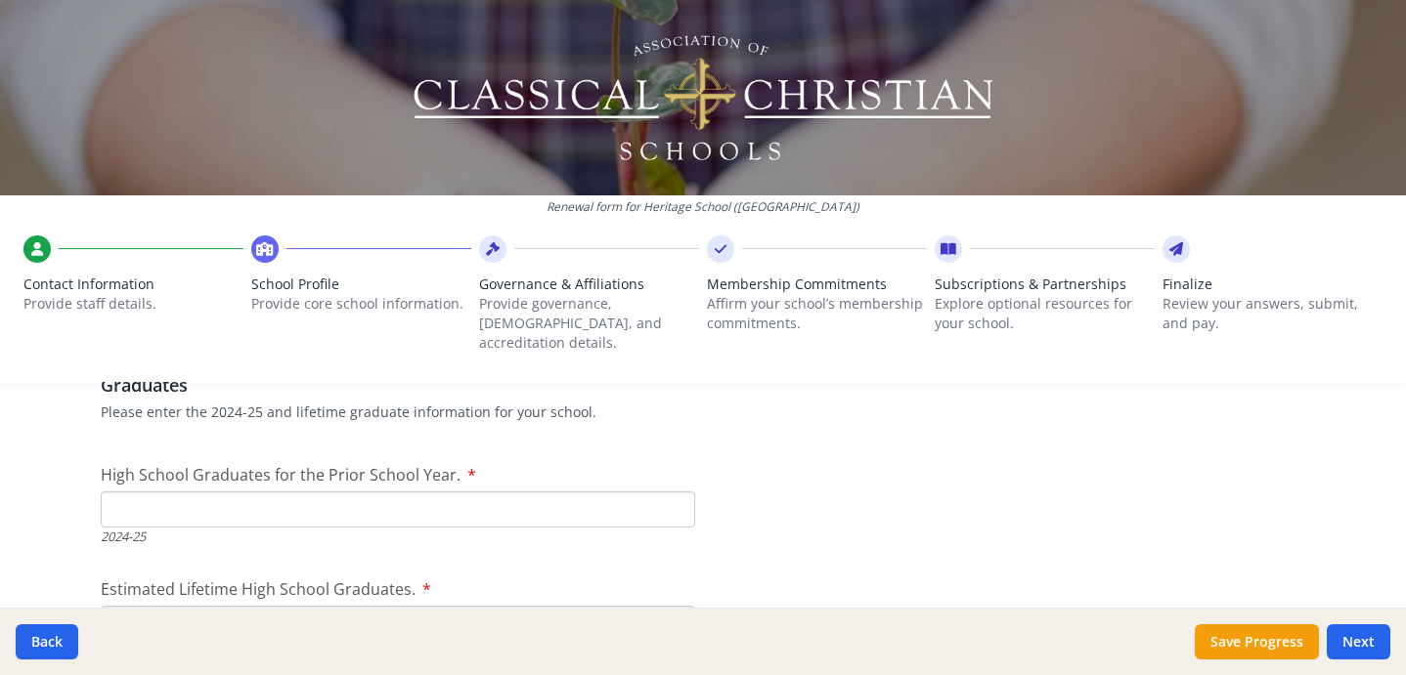
scroll to position [2823, 0]
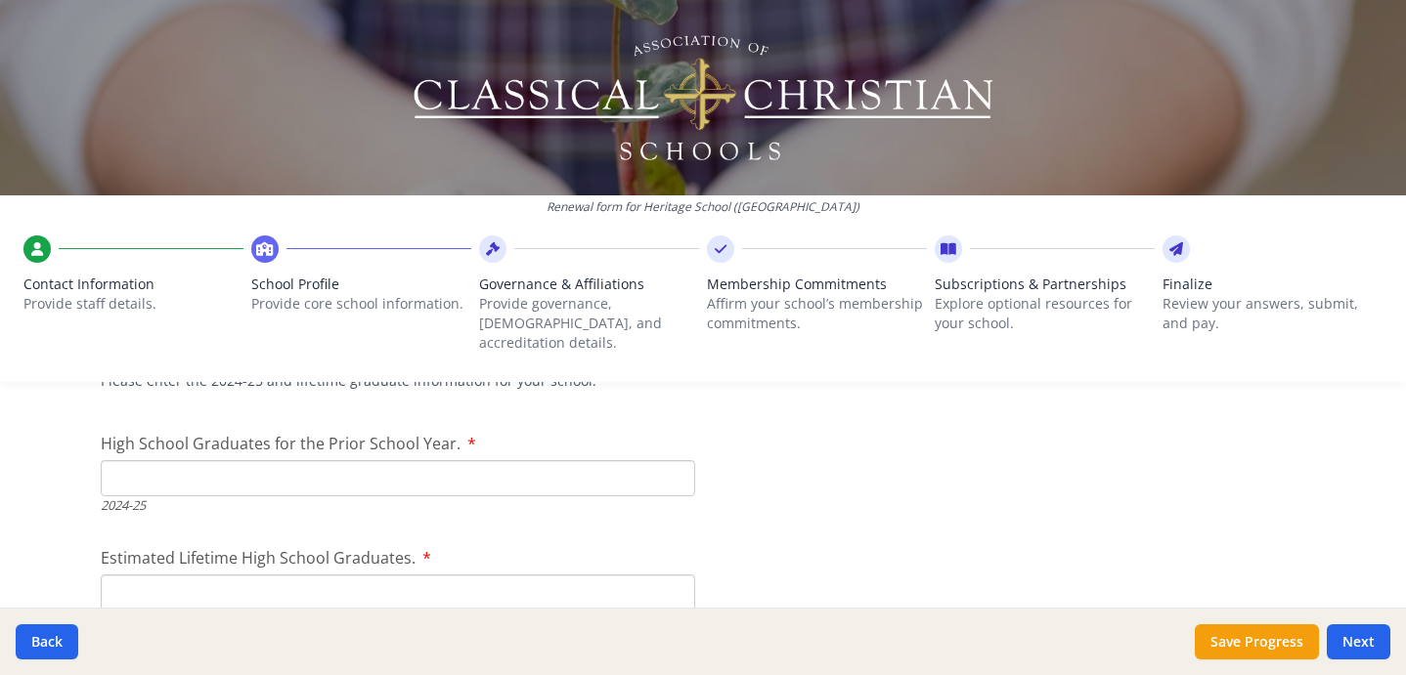
type input "169"
click at [128, 460] on input "High School Graduates for the Prior School Year." at bounding box center [398, 478] width 594 height 36
type input "6"
click at [150, 575] on input "Estimated Lifetime High School Graduates." at bounding box center [398, 593] width 594 height 36
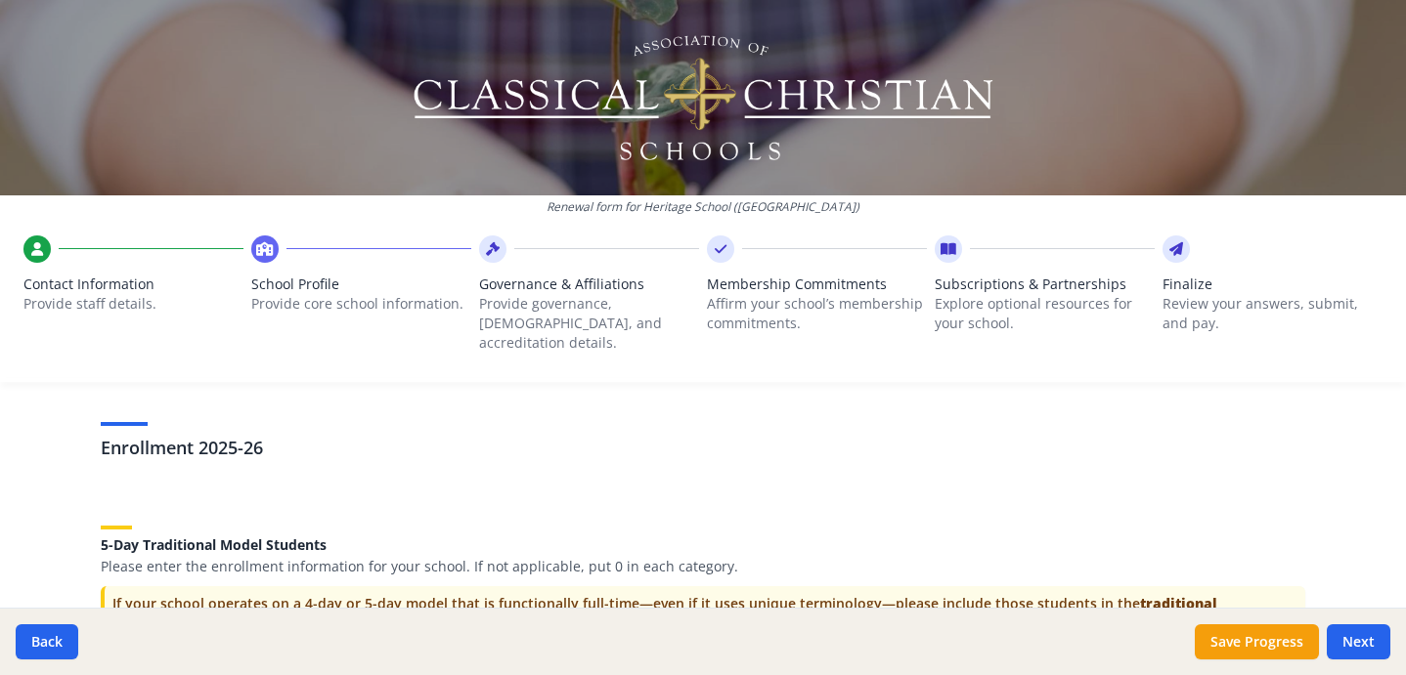
scroll to position [3779, 0]
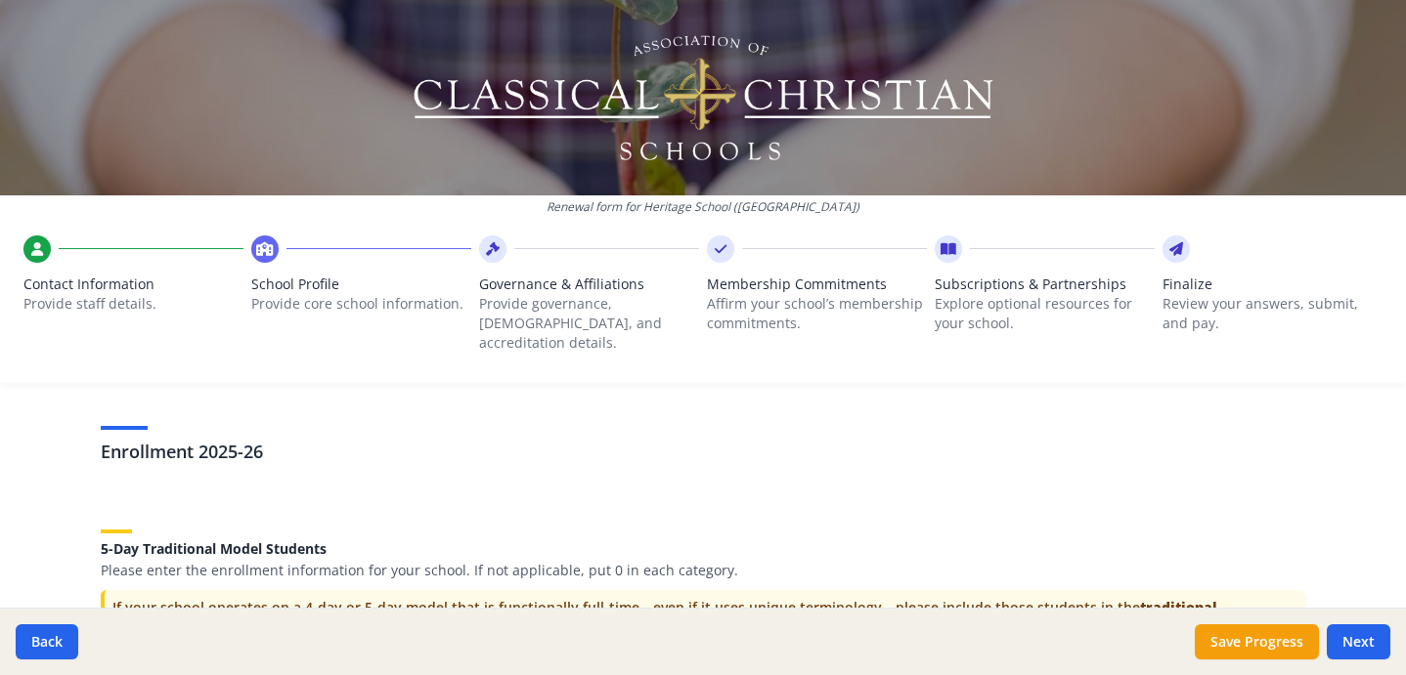
type input "227"
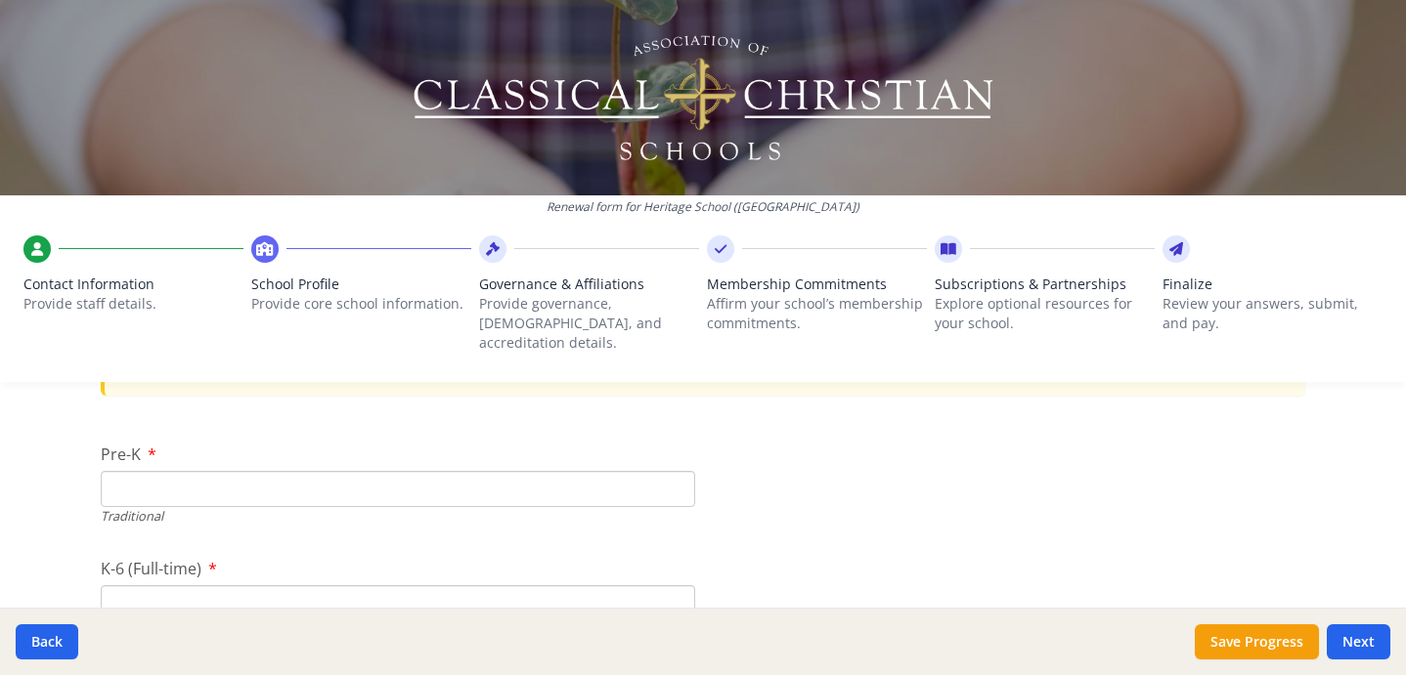
scroll to position [4069, 0]
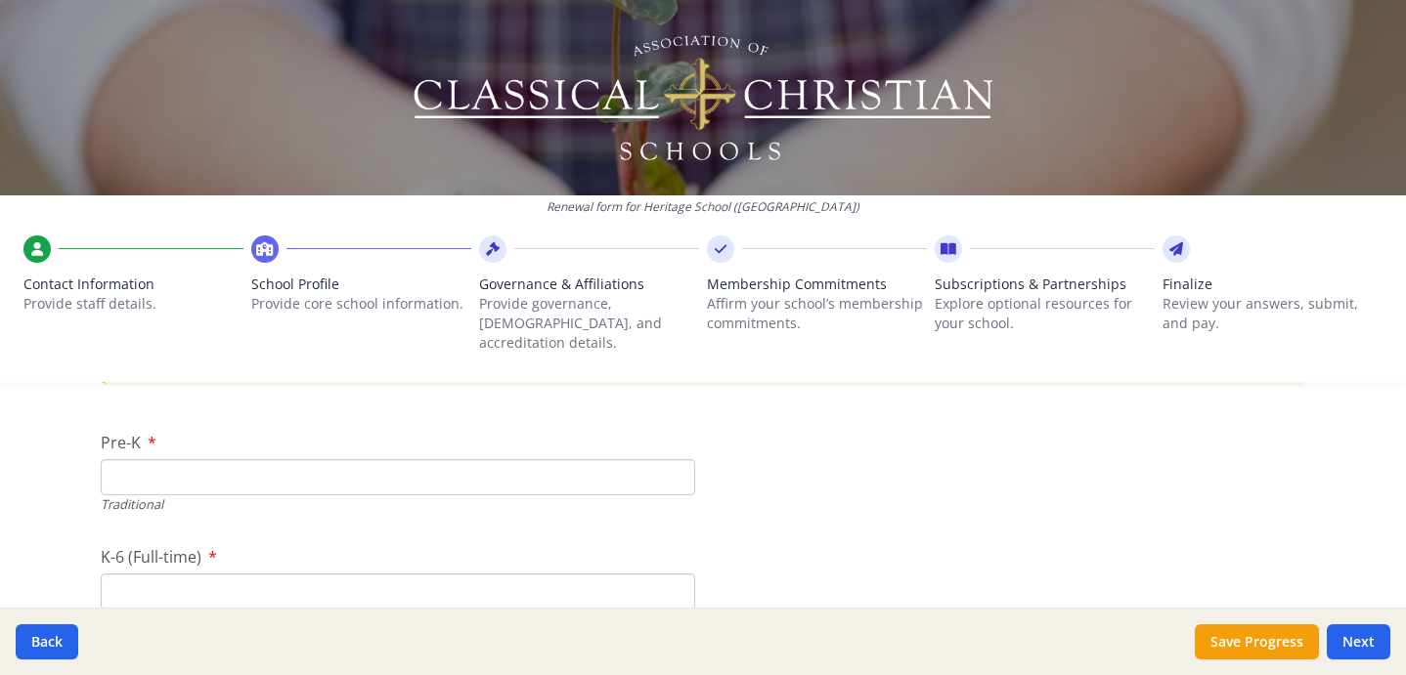
click at [240, 468] on input "Pre-K" at bounding box center [398, 477] width 594 height 36
type input "13"
click at [149, 449] on input "K-6 (Full-time)" at bounding box center [398, 467] width 594 height 36
type input "123"
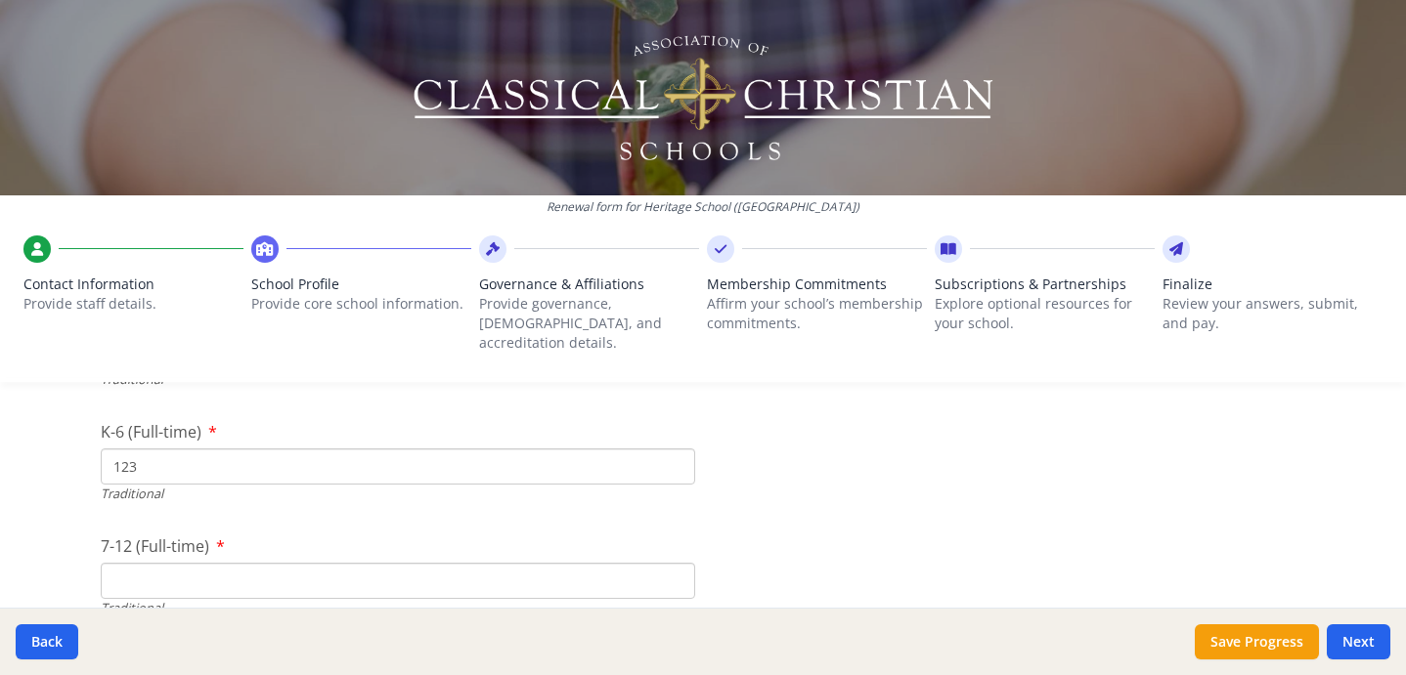
click at [252, 563] on input "7-12 (Full-time)" at bounding box center [398, 581] width 594 height 36
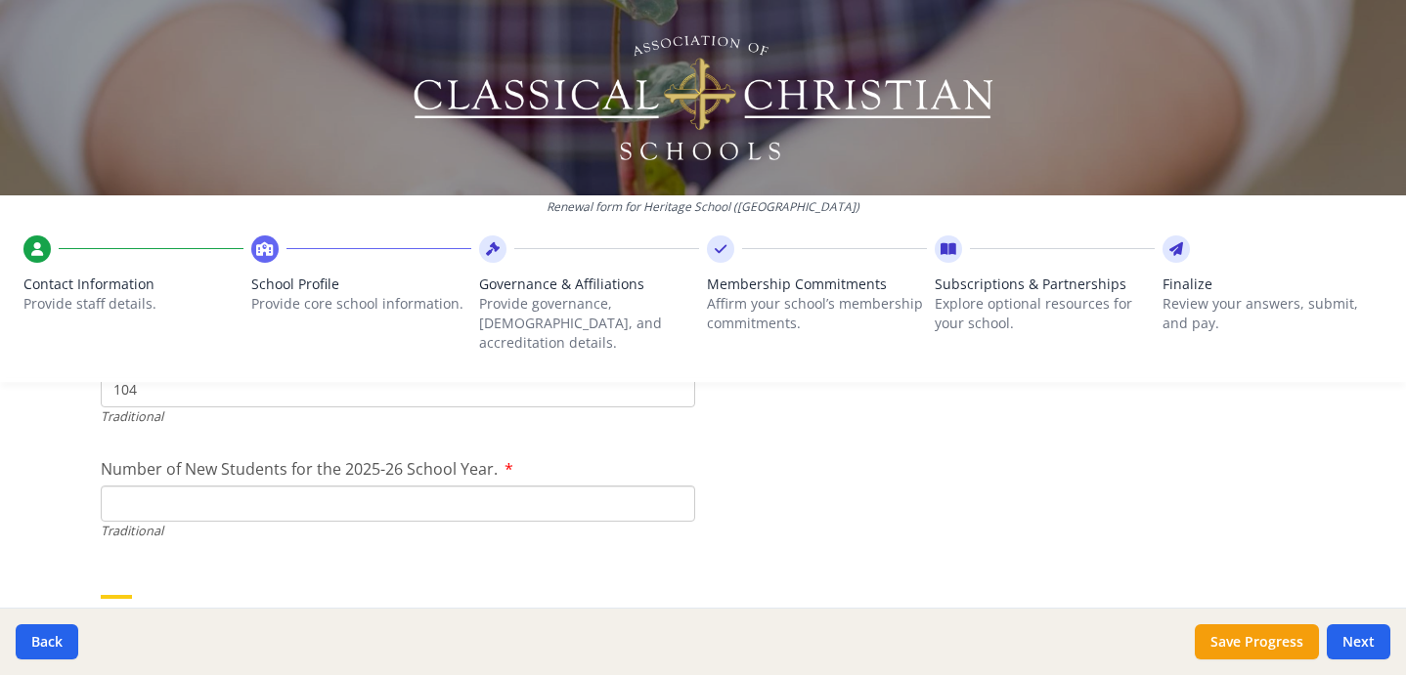
type input "104"
click at [153, 487] on input "Number of New Students for the 2025-26 School Year." at bounding box center [398, 504] width 594 height 36
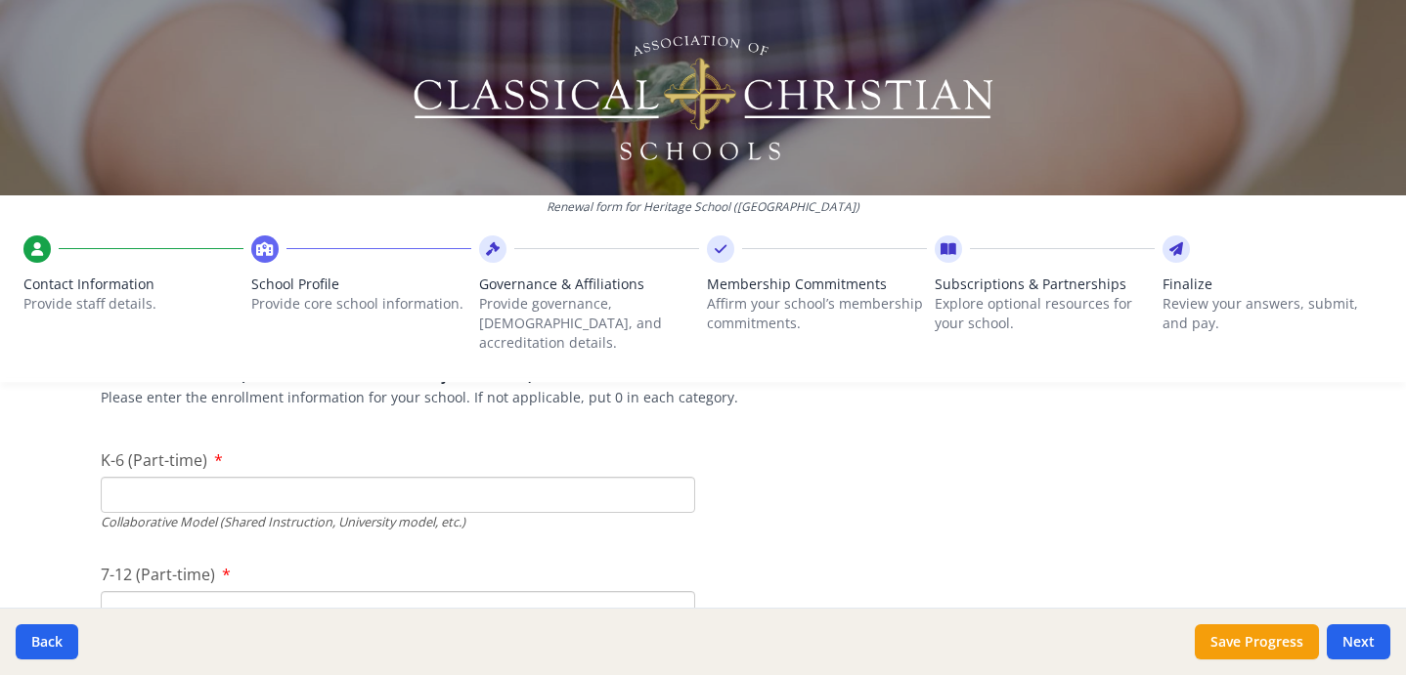
scroll to position [4611, 0]
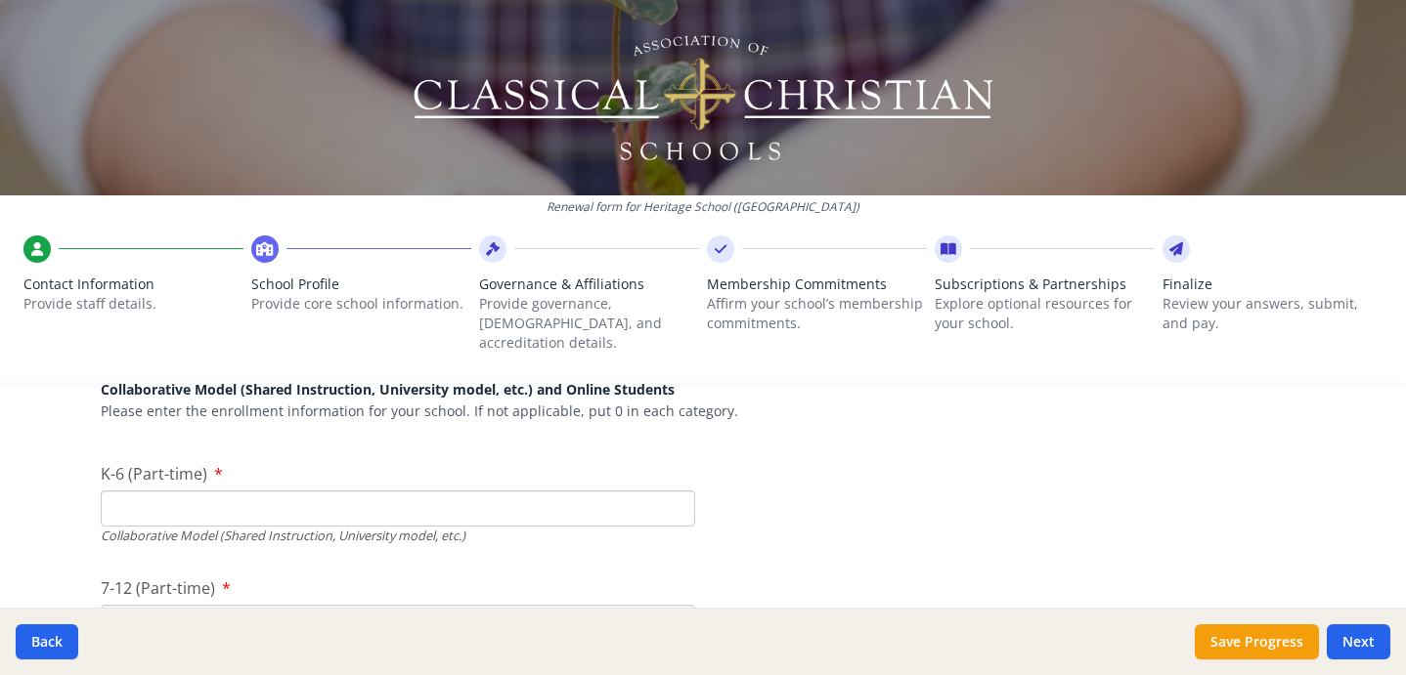
type input "42"
click at [203, 499] on input "K-6 (Part-time)" at bounding box center [398, 509] width 594 height 36
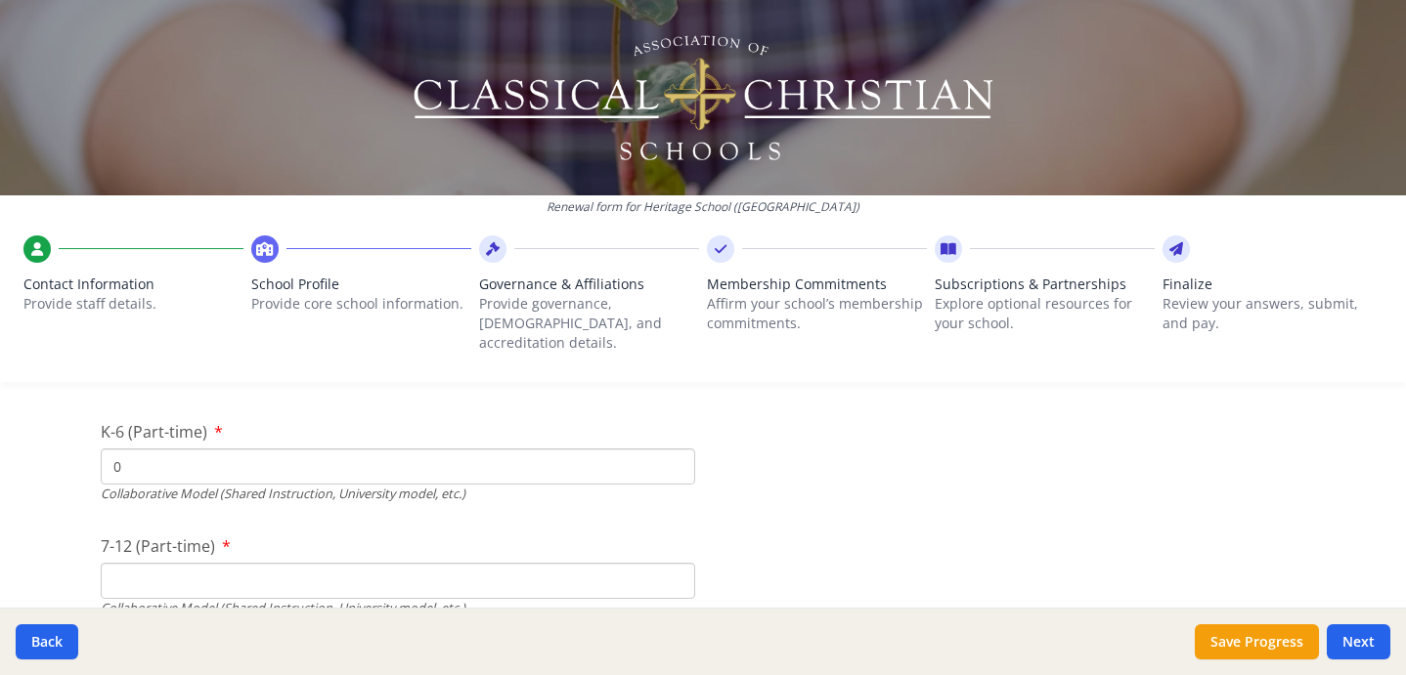
scroll to position [4672, 0]
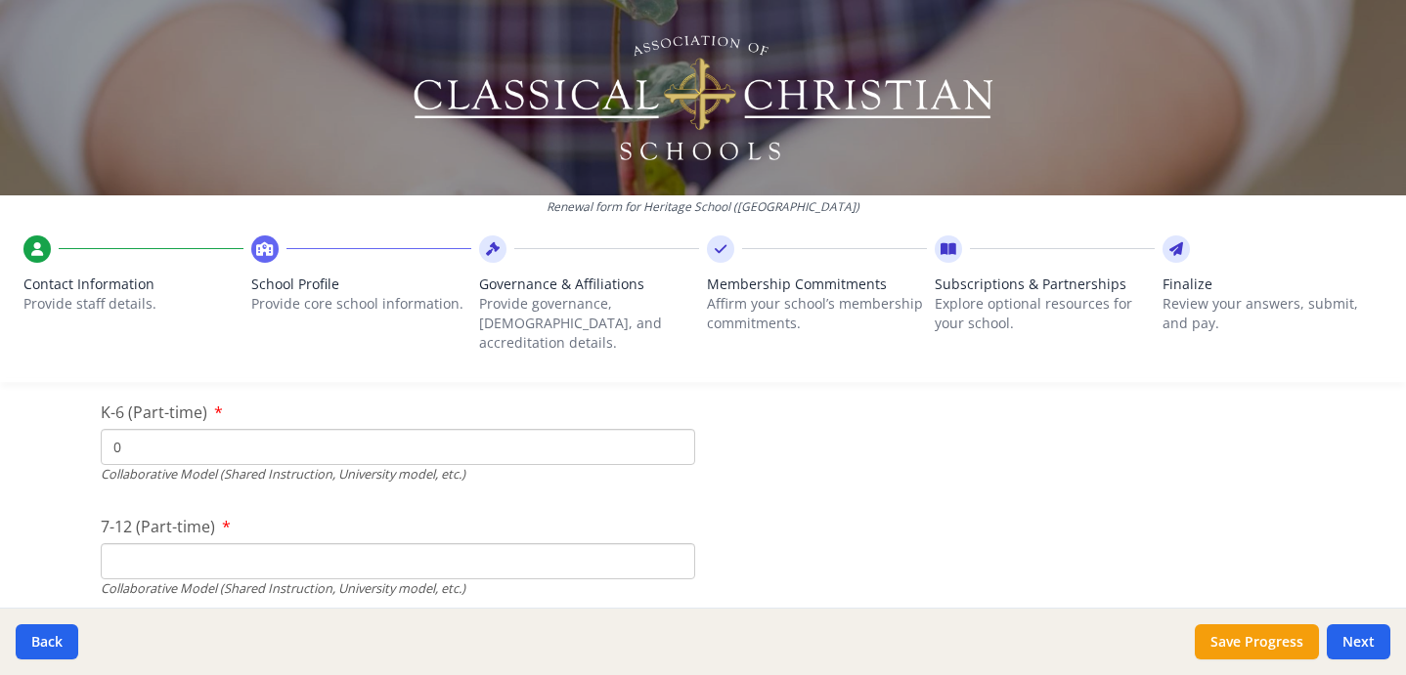
type input "0"
click at [152, 543] on input "7-12 (Part-time)" at bounding box center [398, 561] width 594 height 36
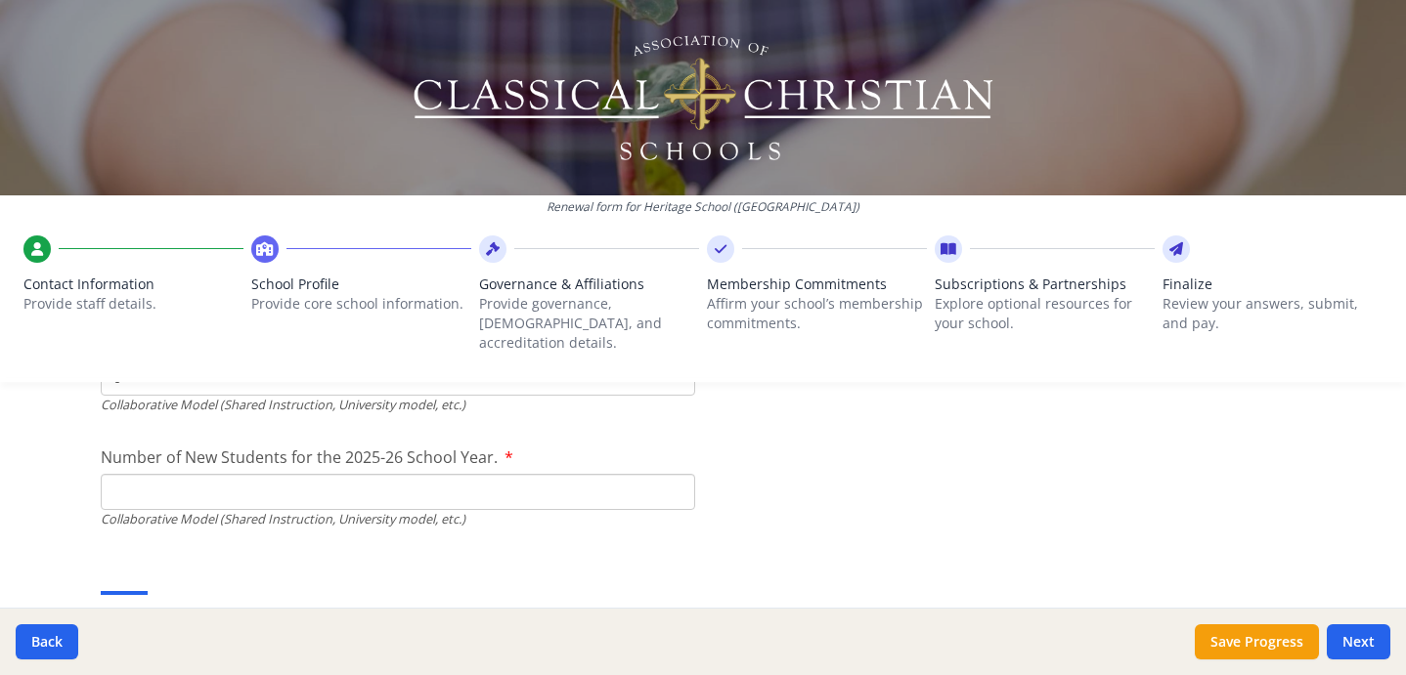
scroll to position [4859, 0]
type input "0"
click at [174, 49] on input "Number of New Students for the 2025-26 School Year." at bounding box center [398, 31] width 594 height 36
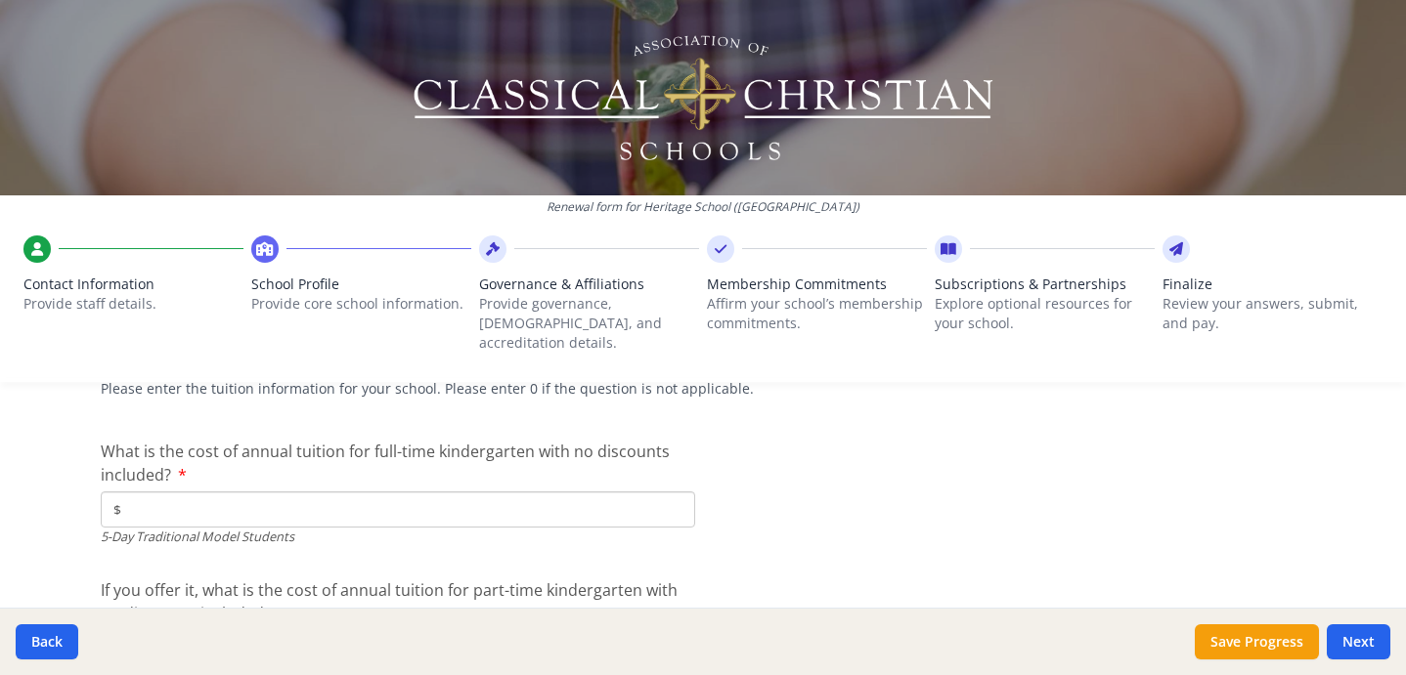
scroll to position [5113, 0]
type input "0"
click at [139, 491] on input "$" at bounding box center [398, 508] width 594 height 36
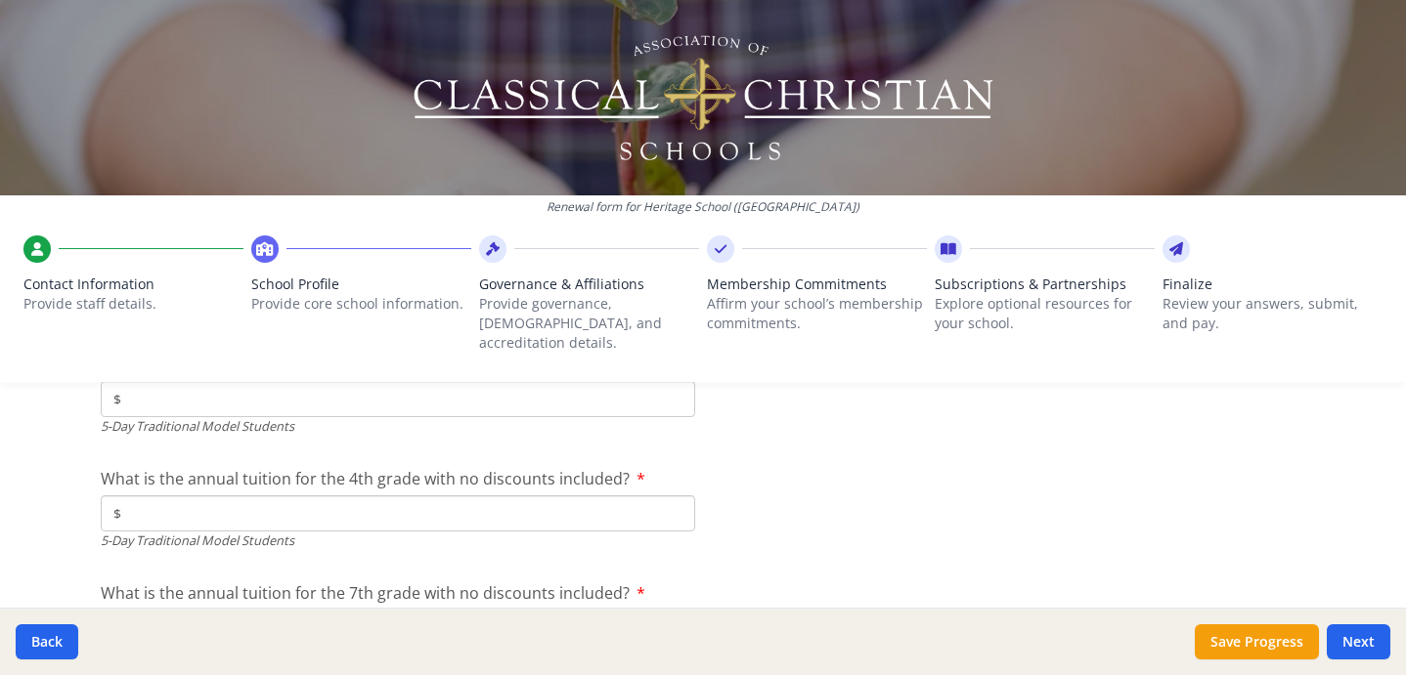
scroll to position [5367, 0]
type input "$9 945"
click at [153, 490] on input "$" at bounding box center [398, 508] width 594 height 36
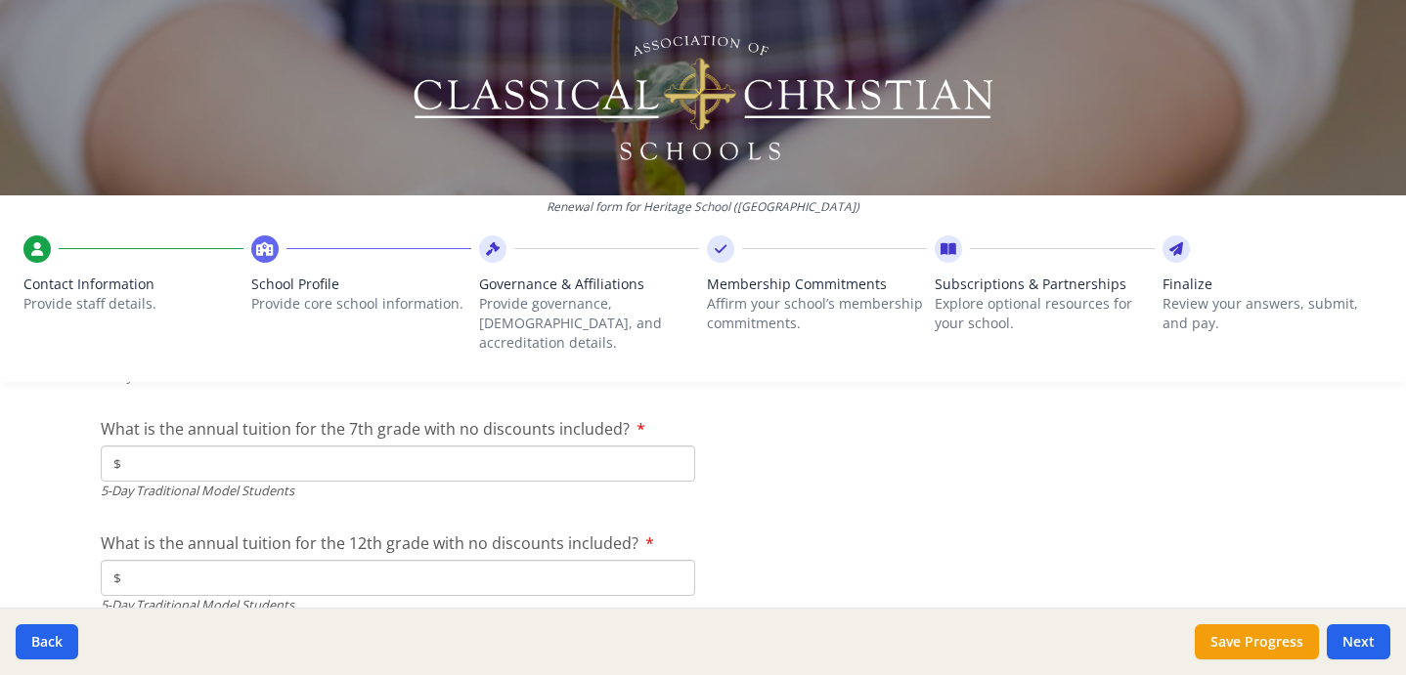
scroll to position [5527, 0]
type input "$14 248"
click at [142, 444] on input "$" at bounding box center [398, 462] width 594 height 36
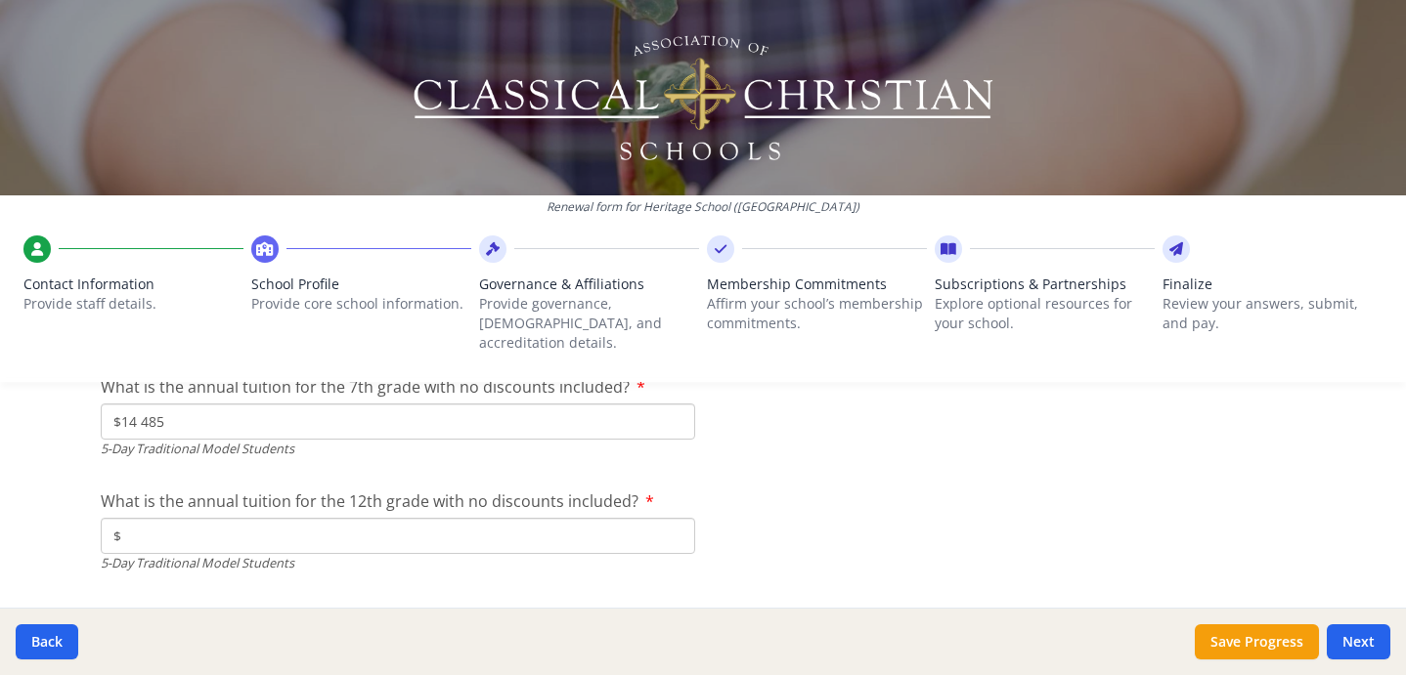
scroll to position [5568, 0]
type input "$14 485"
click at [141, 517] on input "$" at bounding box center [398, 535] width 594 height 36
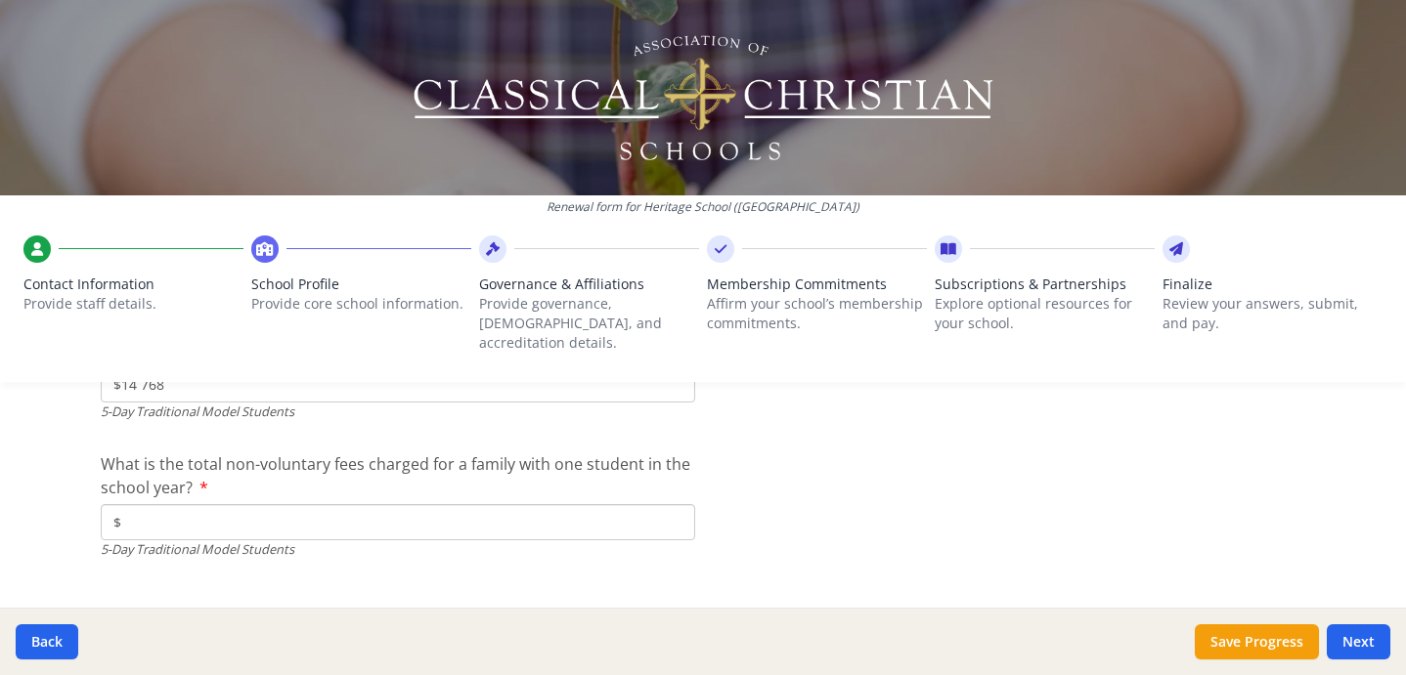
scroll to position [5724, 0]
type input "$14 768"
click at [158, 499] on input "$" at bounding box center [398, 517] width 594 height 36
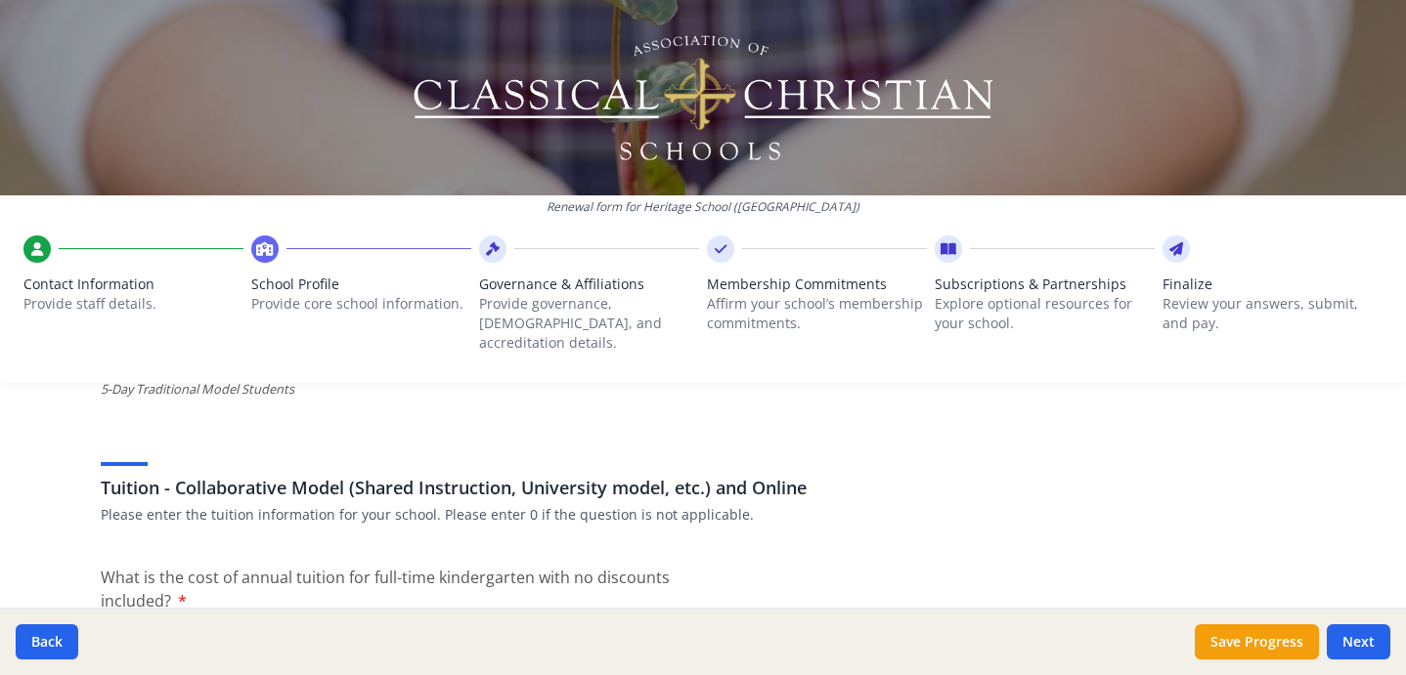
scroll to position [5994, 0]
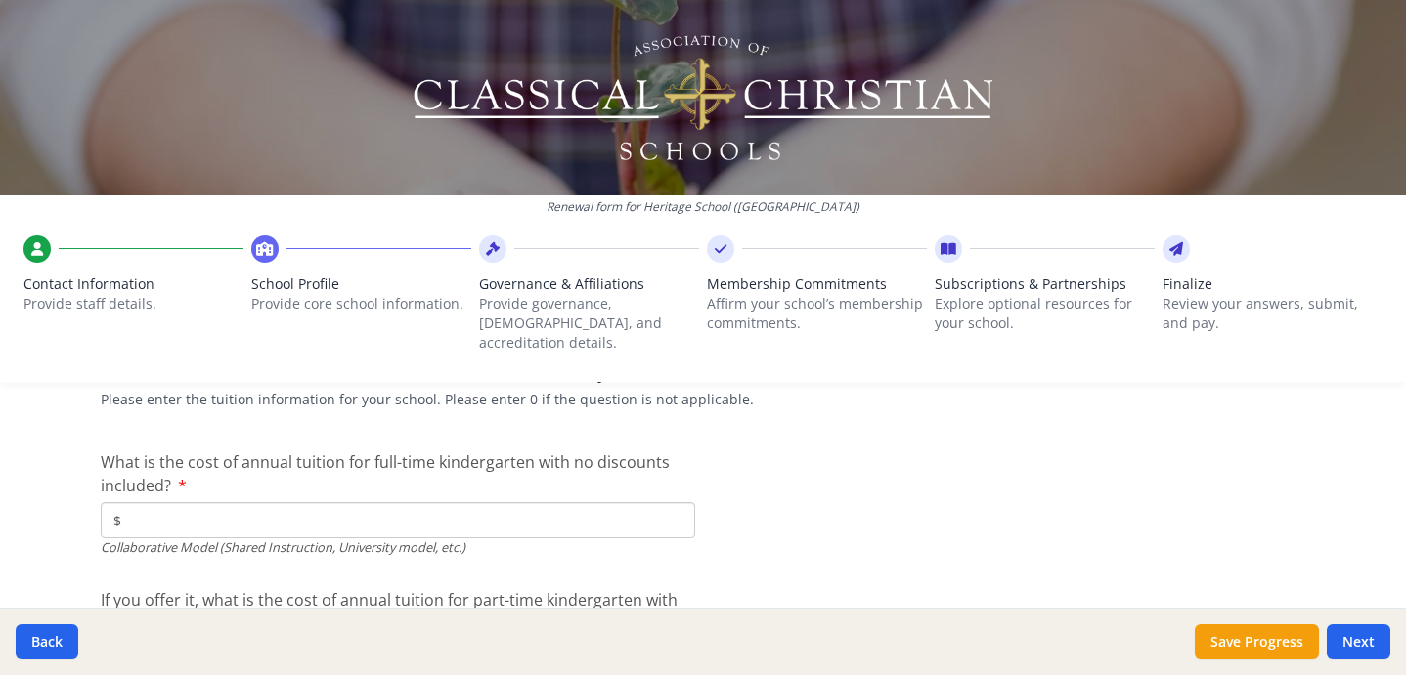
type input "$0"
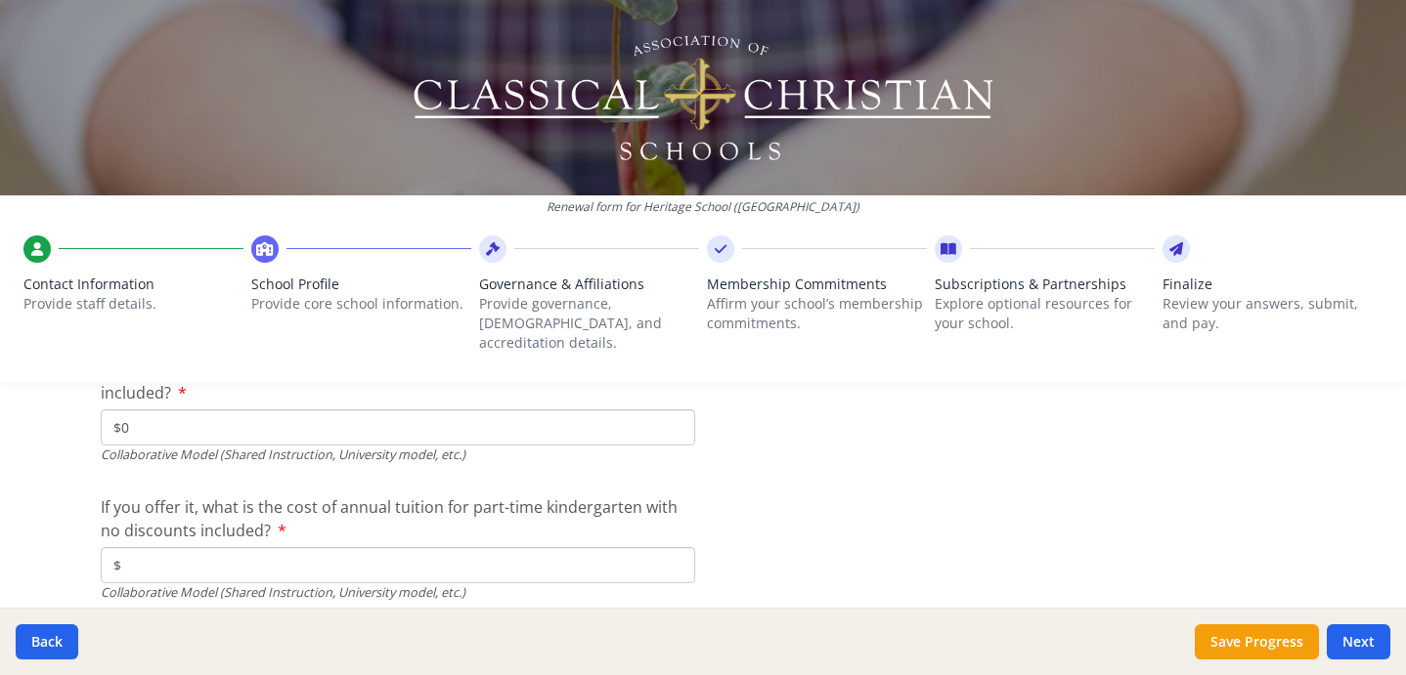
scroll to position [6092, 0]
type input "$0"
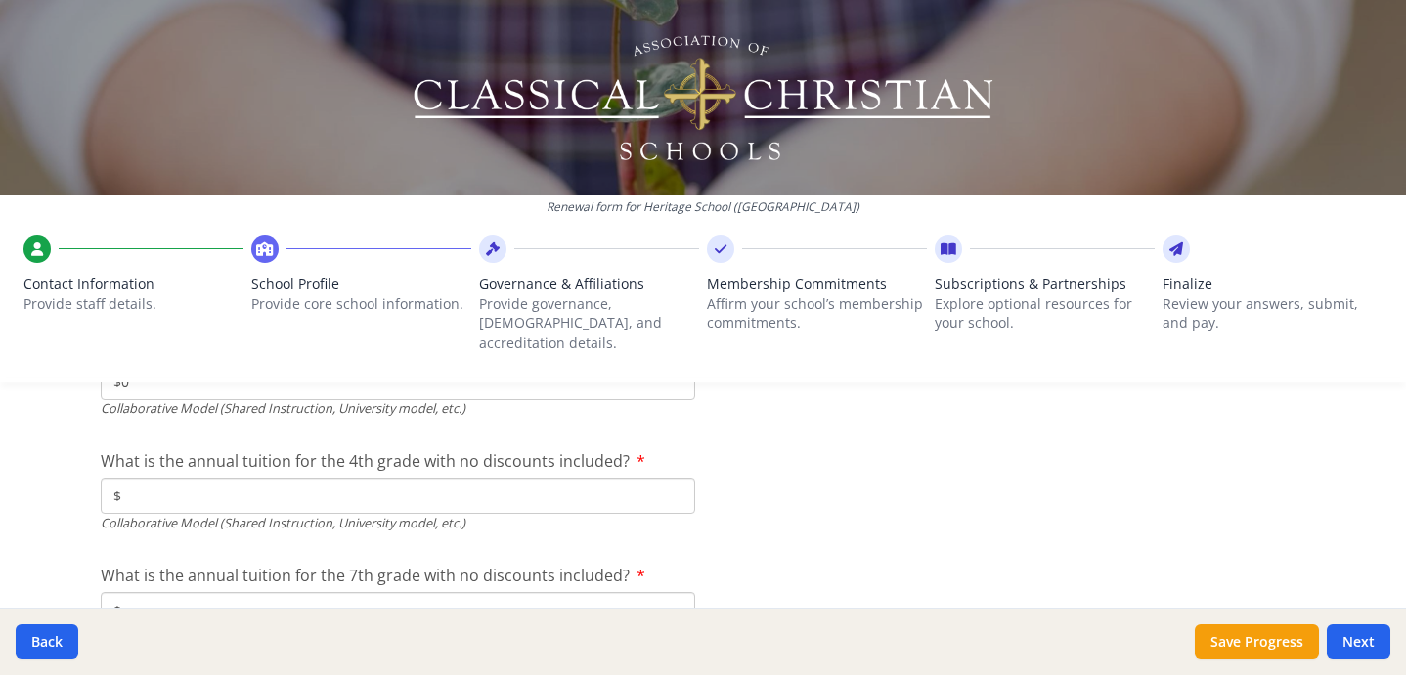
scroll to position [6280, 0]
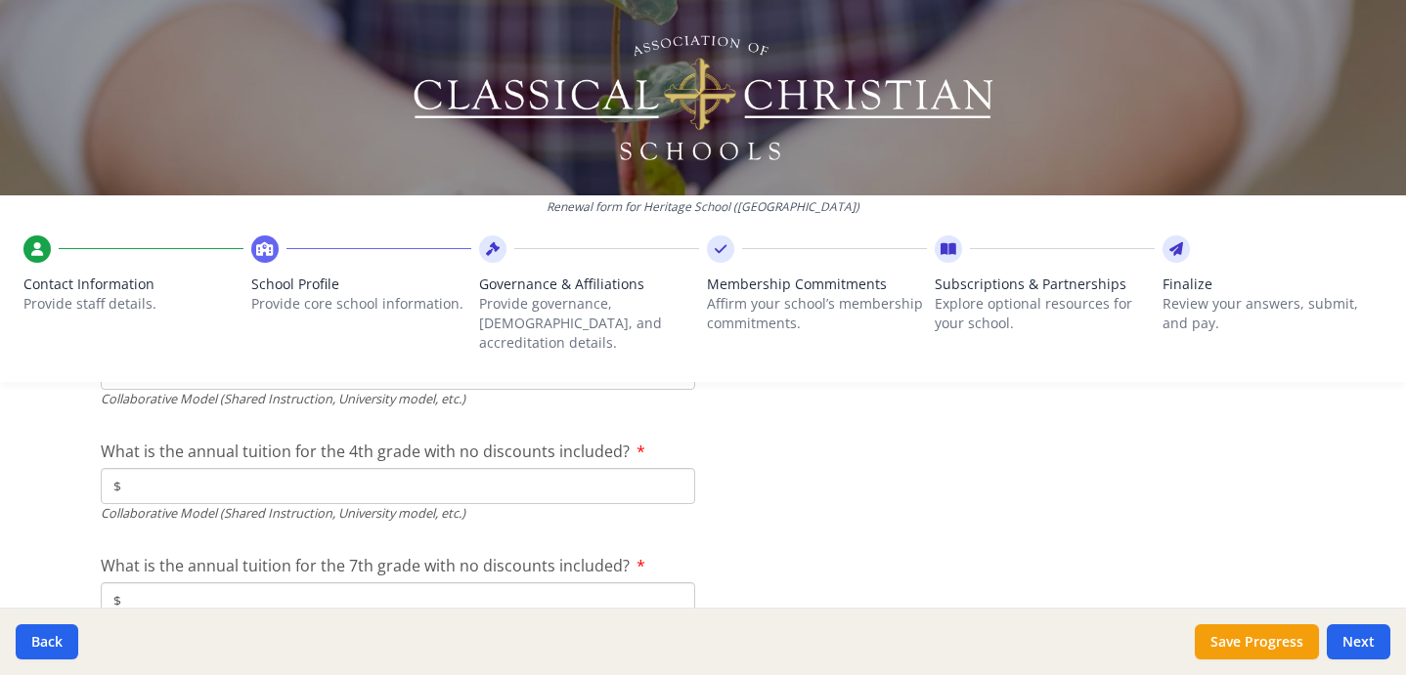
type input "$0"
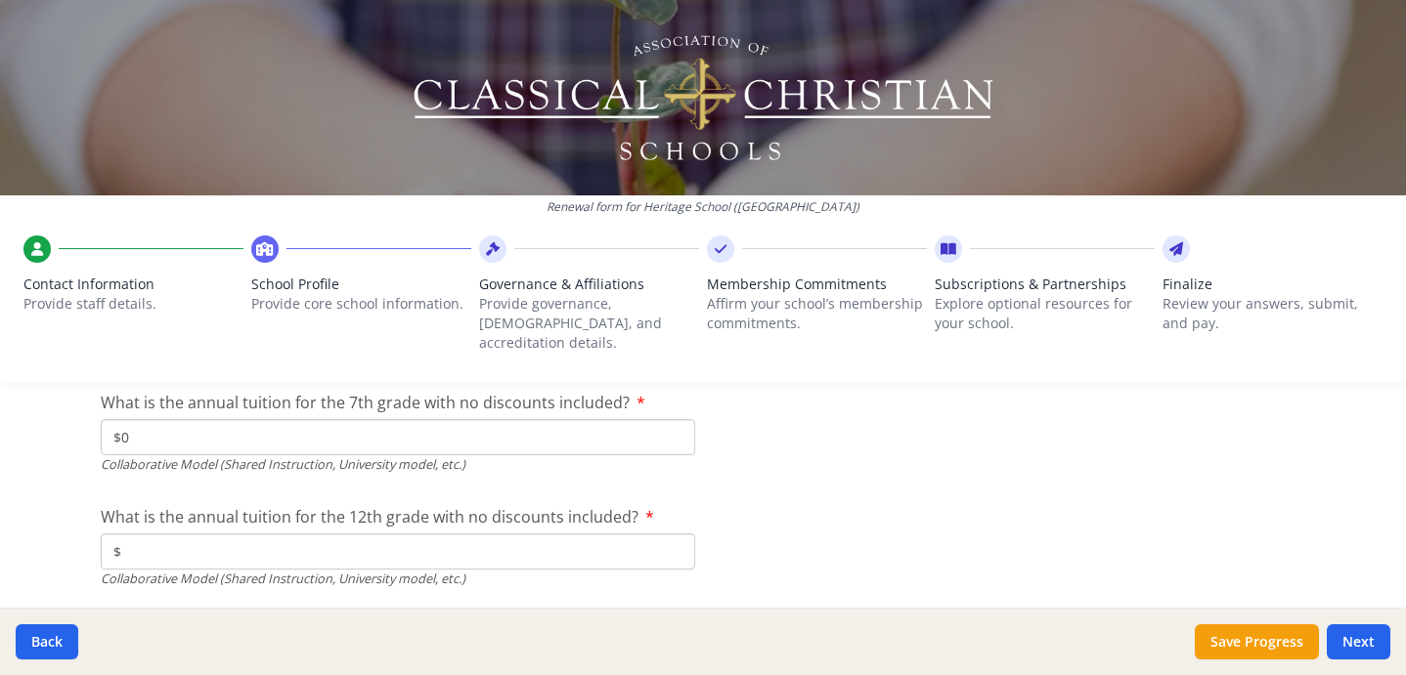
scroll to position [6448, 0]
type input "$0"
click at [149, 506] on div "What is the annual tuition for the 12th grade with no discounts included? $ Col…" at bounding box center [398, 542] width 594 height 83
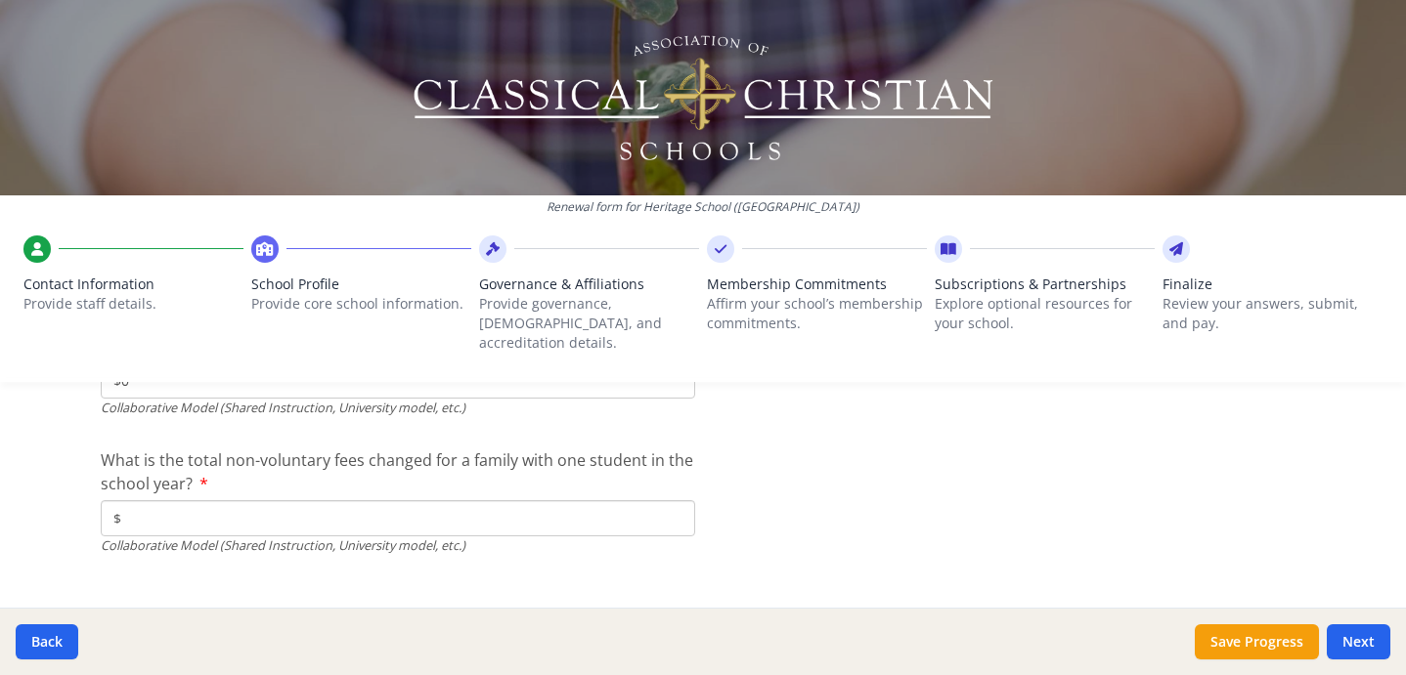
scroll to position [6624, 0]
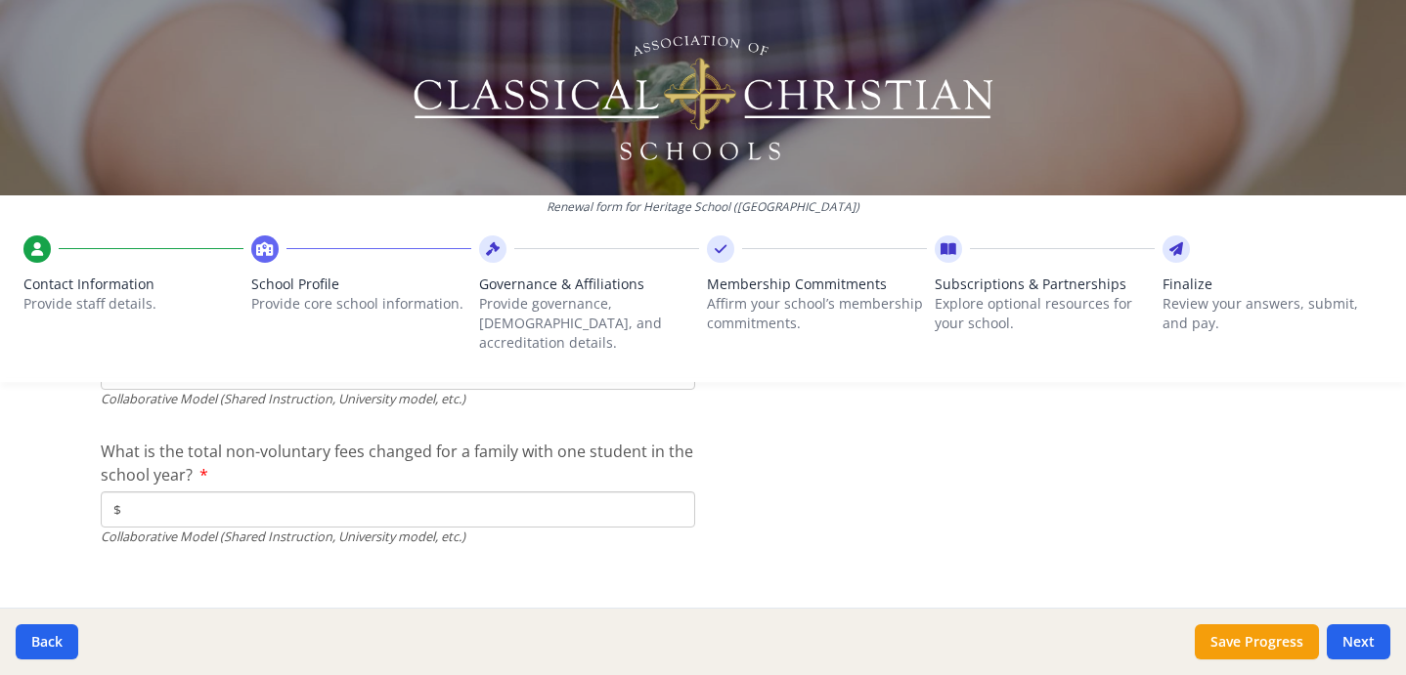
type input "$0"
click at [142, 492] on input "$" at bounding box center [398, 510] width 594 height 36
type input "$0"
click at [1363, 638] on button "Next" at bounding box center [1358, 642] width 64 height 35
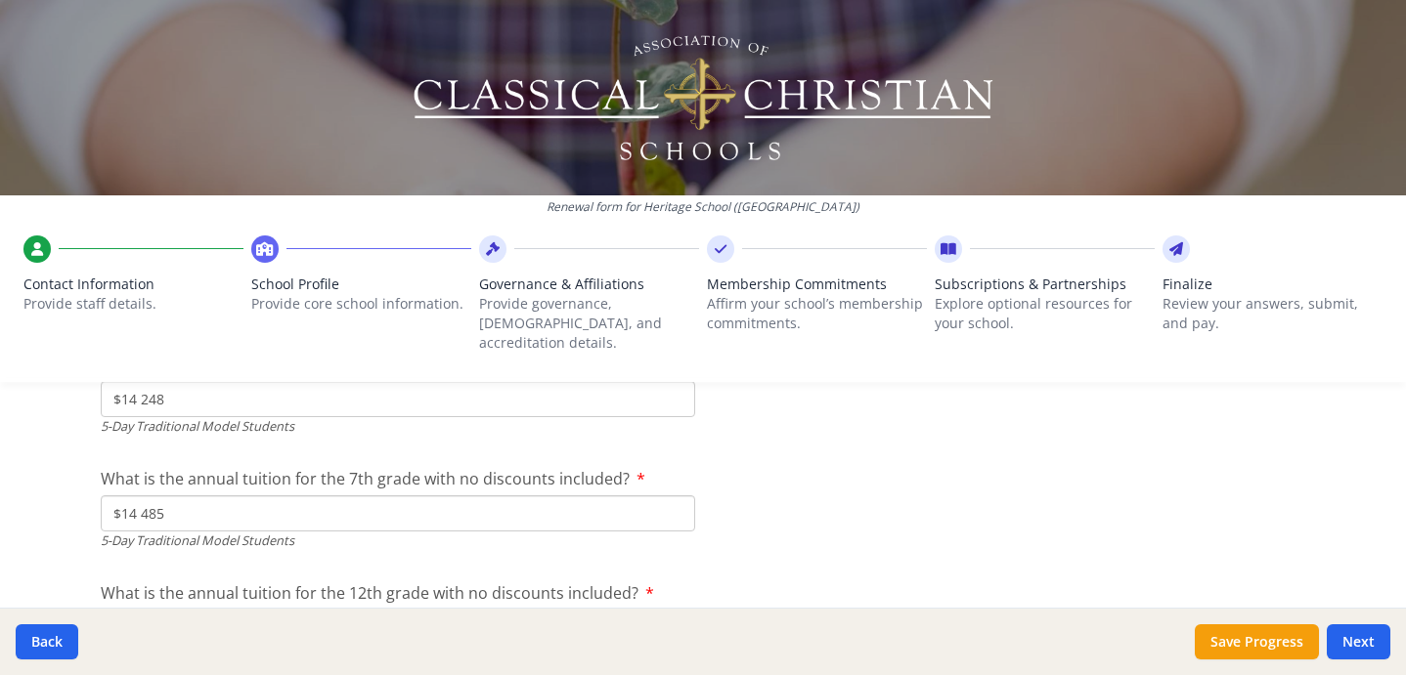
scroll to position [5277, 0]
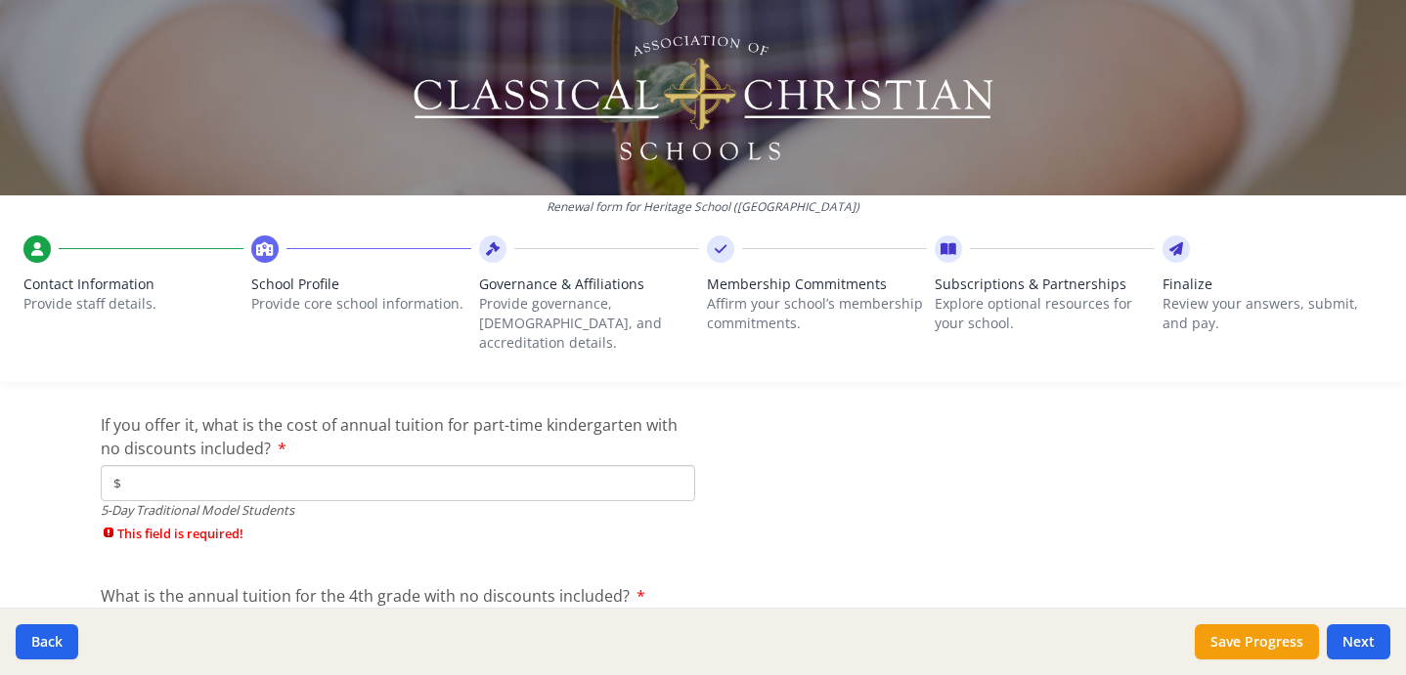
click at [137, 465] on input "$" at bounding box center [398, 483] width 594 height 36
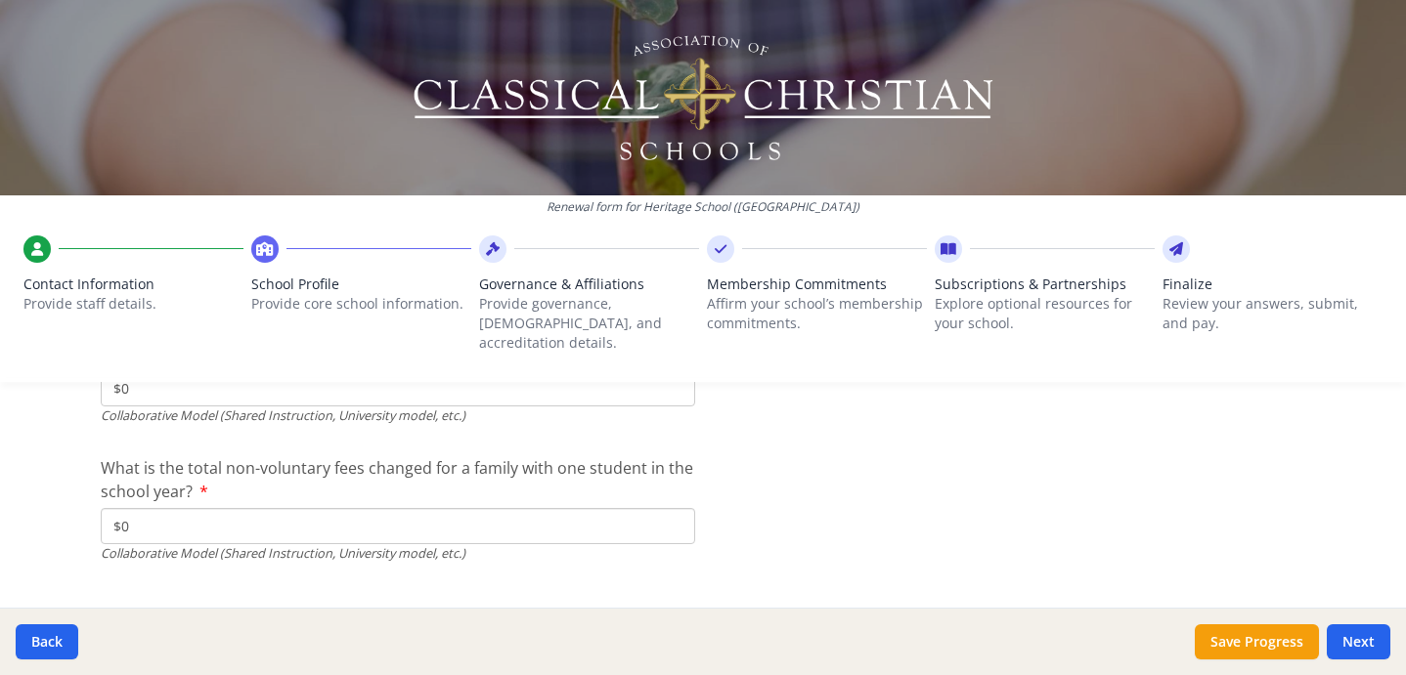
scroll to position [6624, 0]
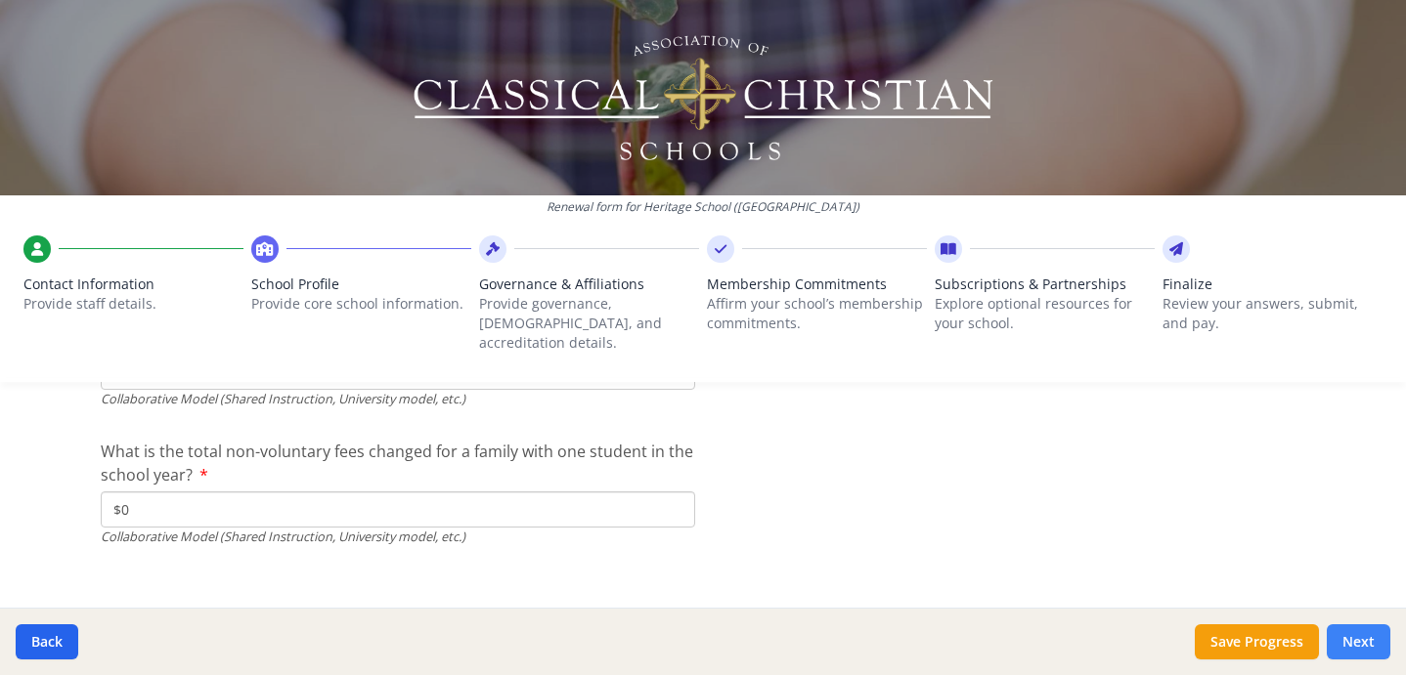
type input "$0"
click at [1355, 638] on button "Next" at bounding box center [1358, 642] width 64 height 35
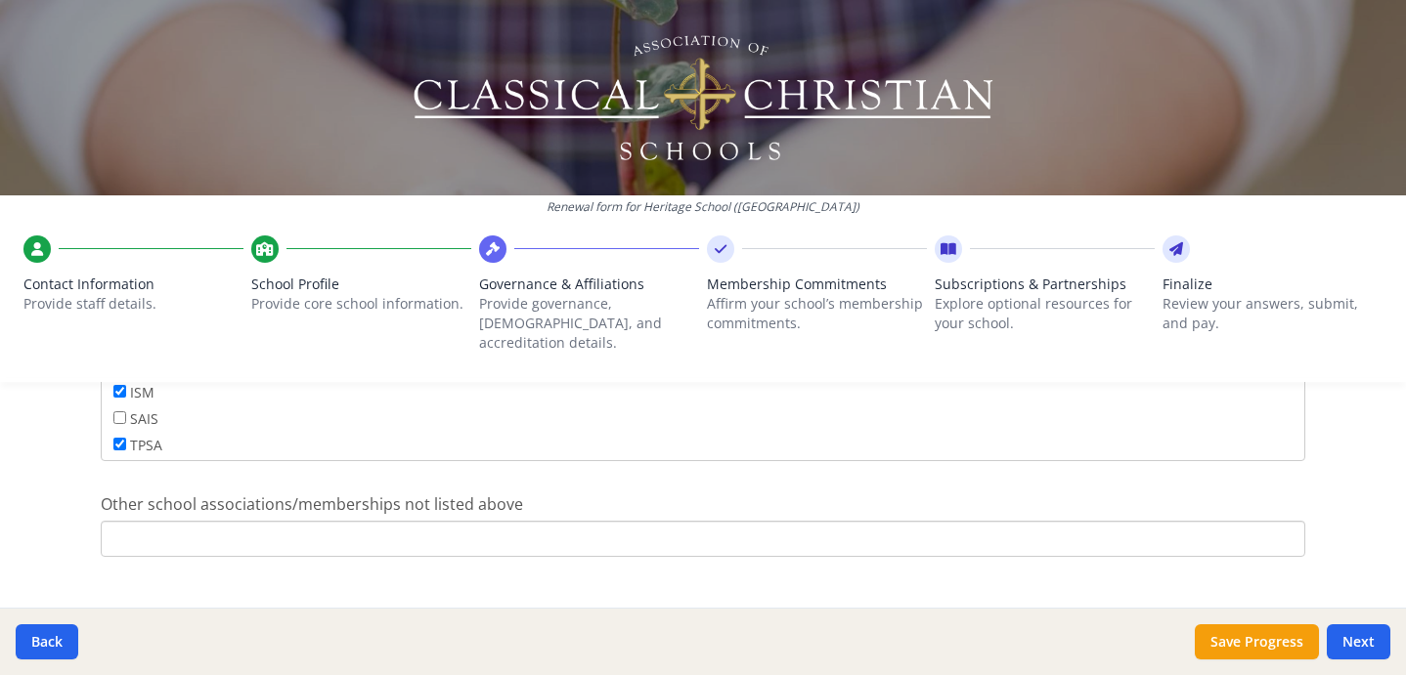
scroll to position [1374, 0]
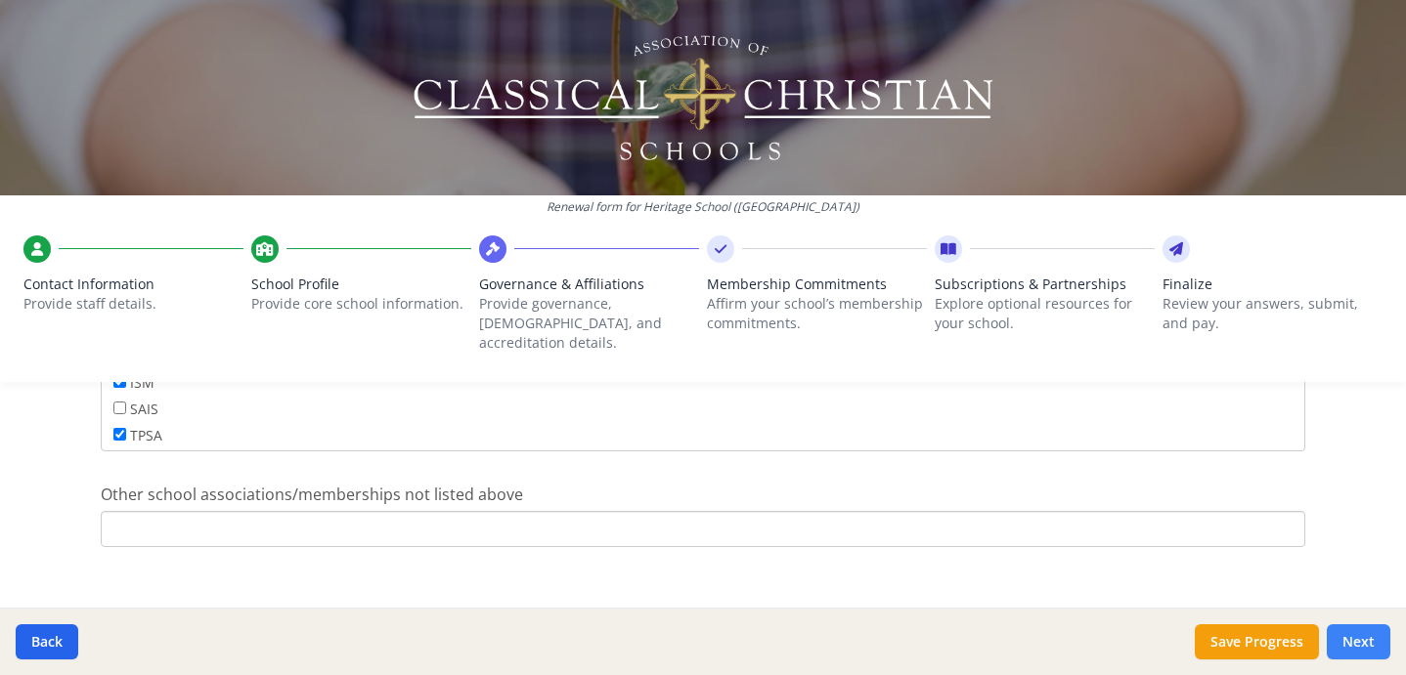
click at [1351, 635] on button "Next" at bounding box center [1358, 642] width 64 height 35
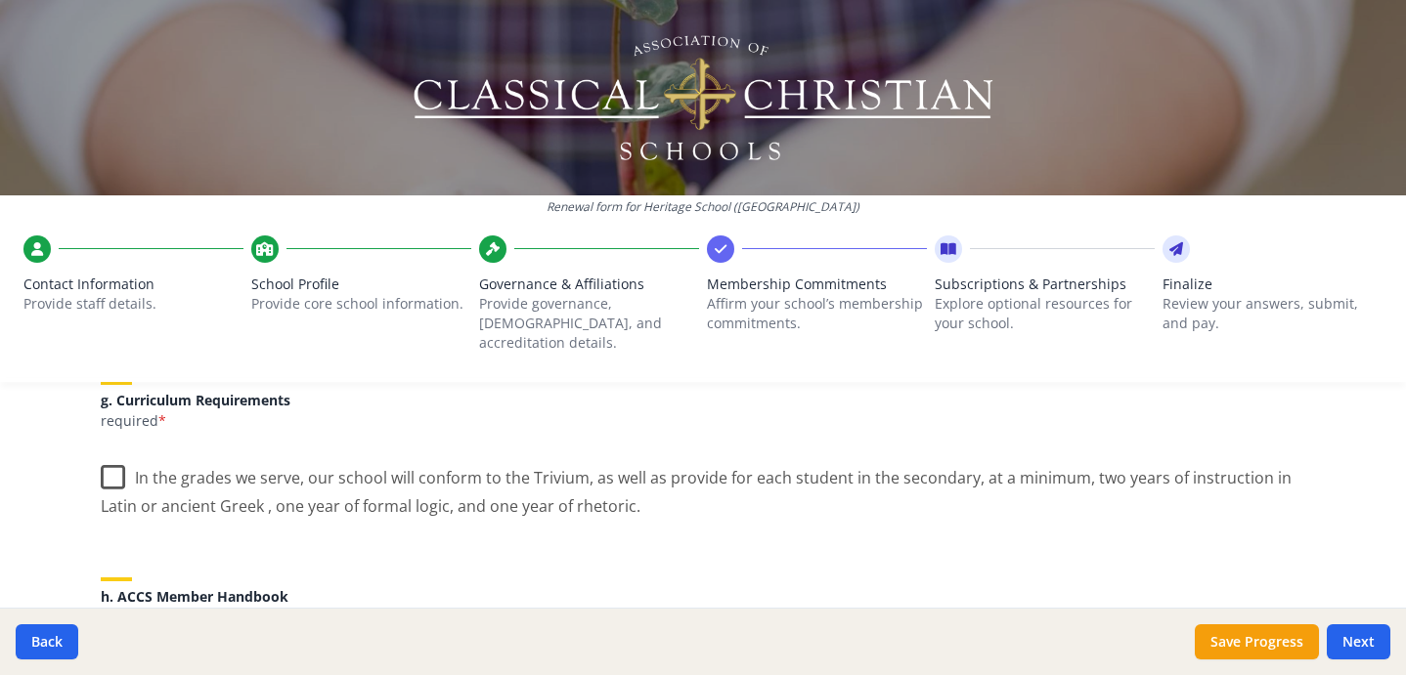
scroll to position [1481, 0]
click at [110, 455] on label "In the grades we serve, our school will conform to the Trivium, as well as prov…" at bounding box center [703, 484] width 1204 height 65
click at [0, 0] on input "In the grades we serve, our school will conform to the Trivium, as well as prov…" at bounding box center [0, 0] width 0 height 0
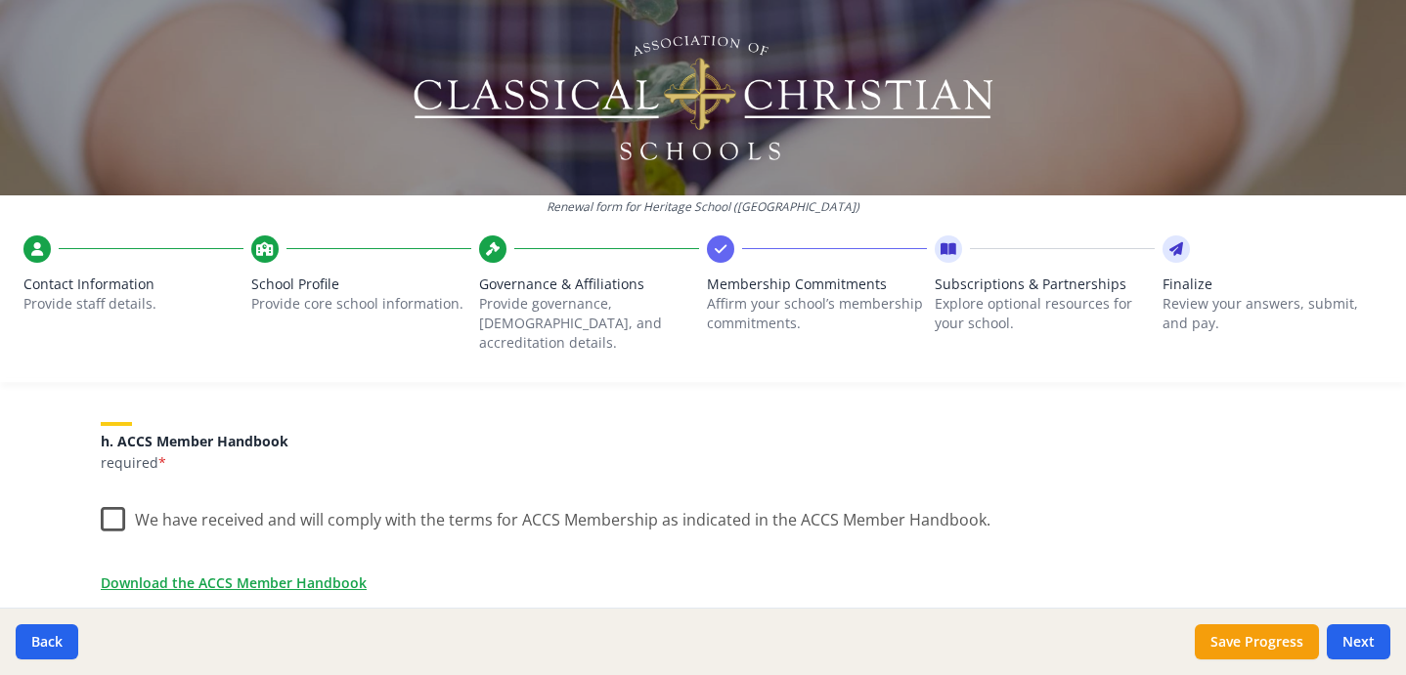
scroll to position [1647, 0]
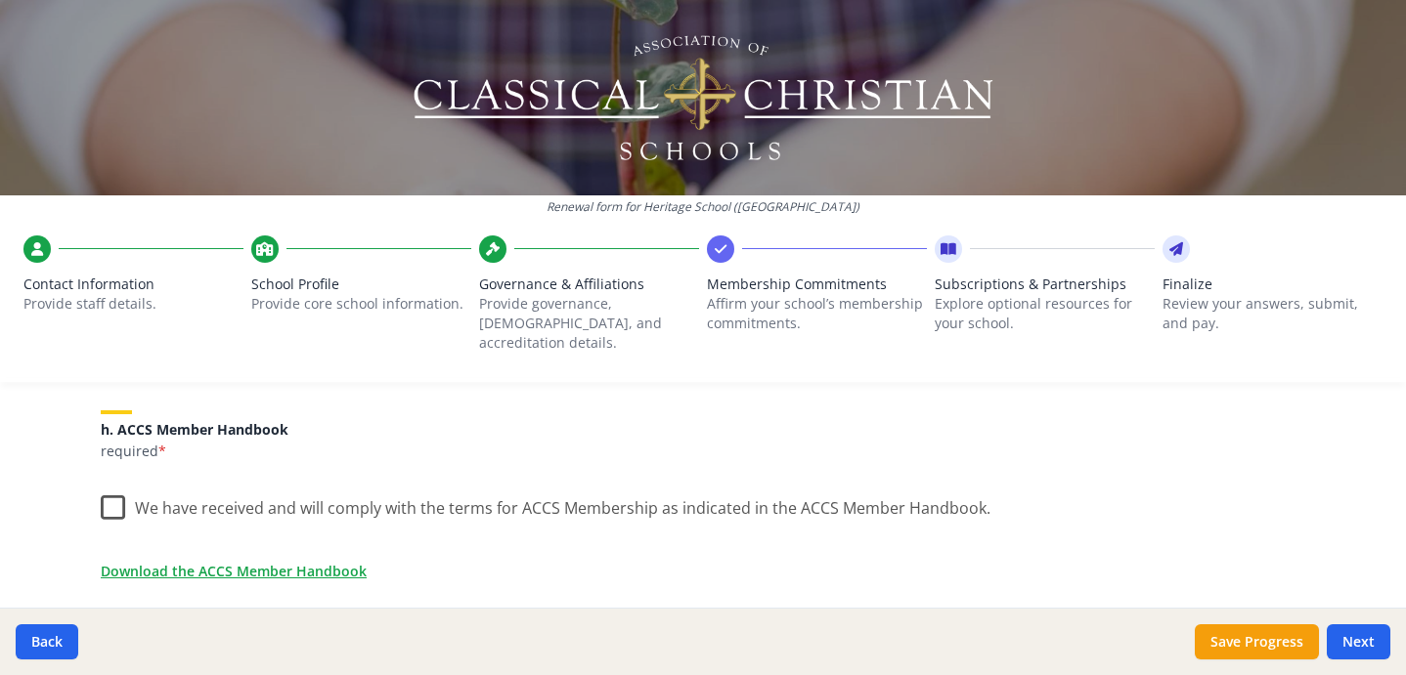
click at [108, 485] on label "We have received and will comply with the terms for ACCS Membership as indicate…" at bounding box center [546, 504] width 890 height 42
click at [0, 0] on input "We have received and will comply with the terms for ACCS Membership as indicate…" at bounding box center [0, 0] width 0 height 0
click at [220, 561] on link "Download the ACCS Member Handbook" at bounding box center [238, 571] width 266 height 21
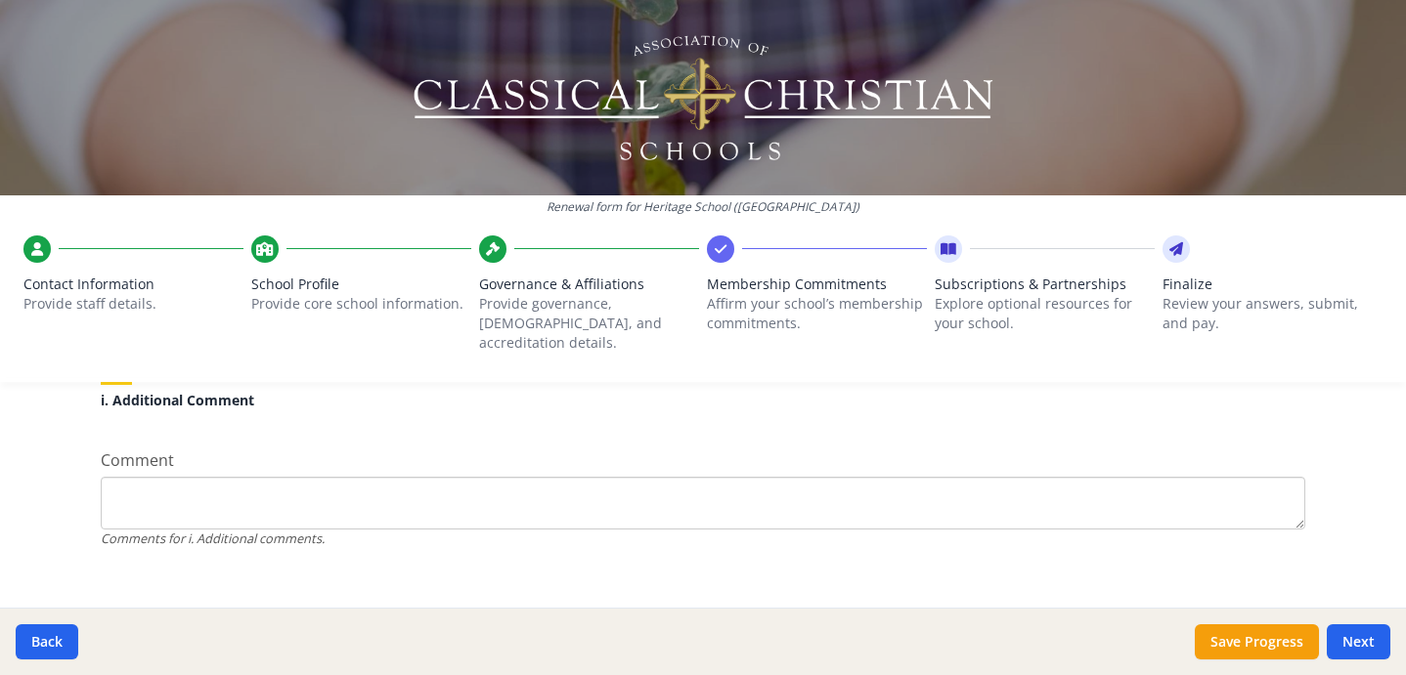
scroll to position [1916, 0]
click at [1359, 636] on button "Next" at bounding box center [1358, 642] width 64 height 35
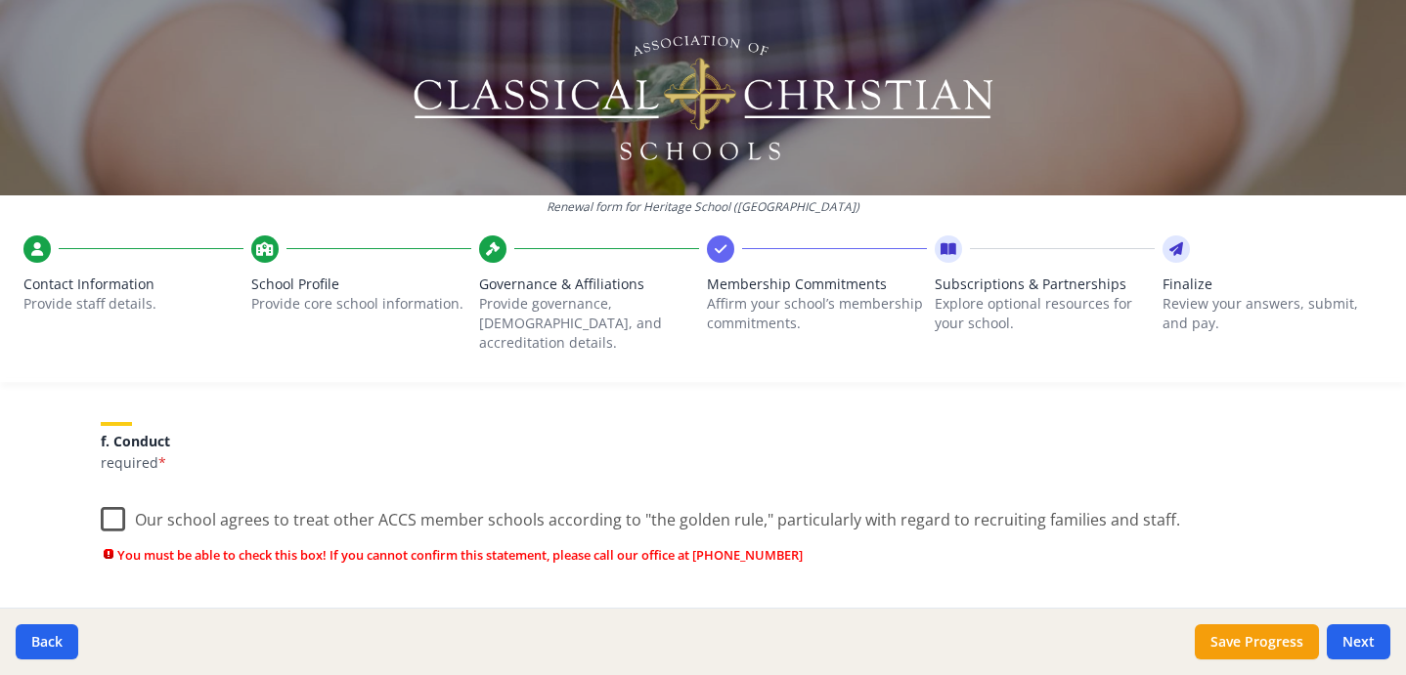
scroll to position [1499, 0]
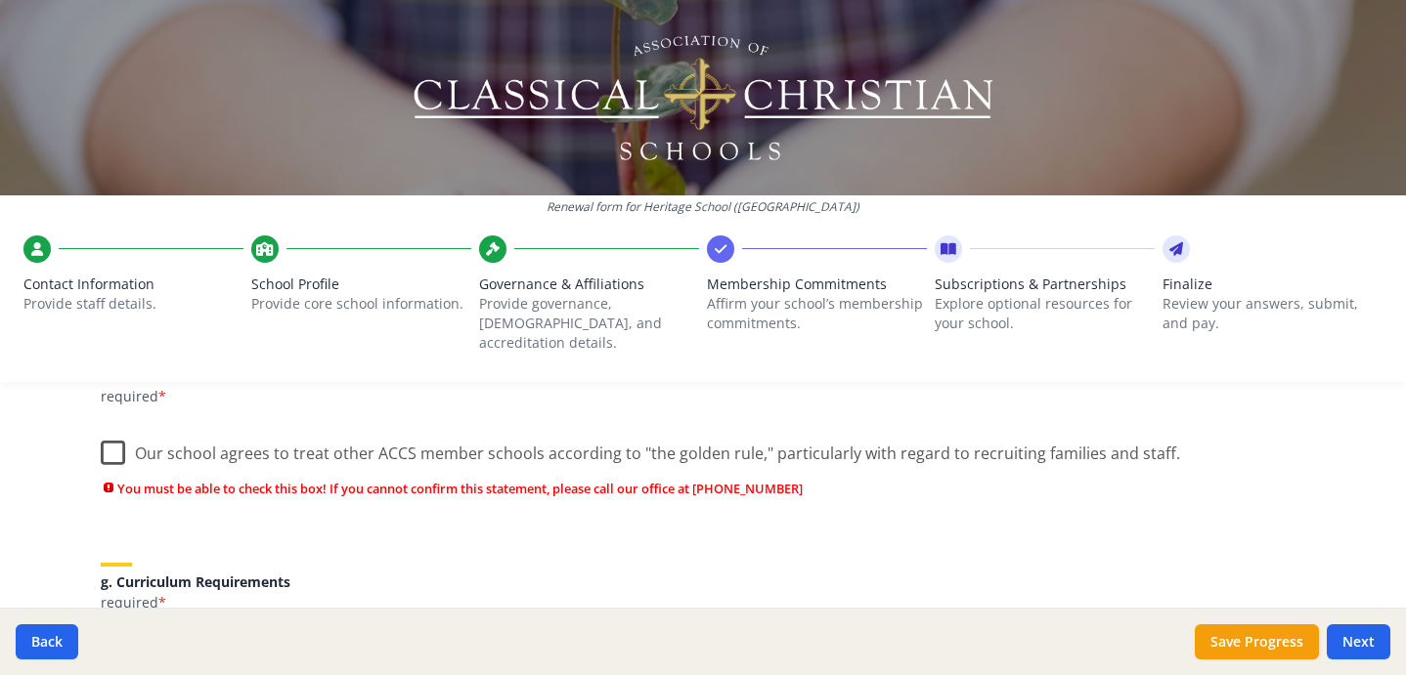
click at [111, 433] on label "Our school agrees to treat other ACCS member schools according to "the golden r…" at bounding box center [640, 449] width 1079 height 42
click at [0, 0] on input "Our school agrees to treat other ACCS member schools according to "the golden r…" at bounding box center [0, 0] width 0 height 0
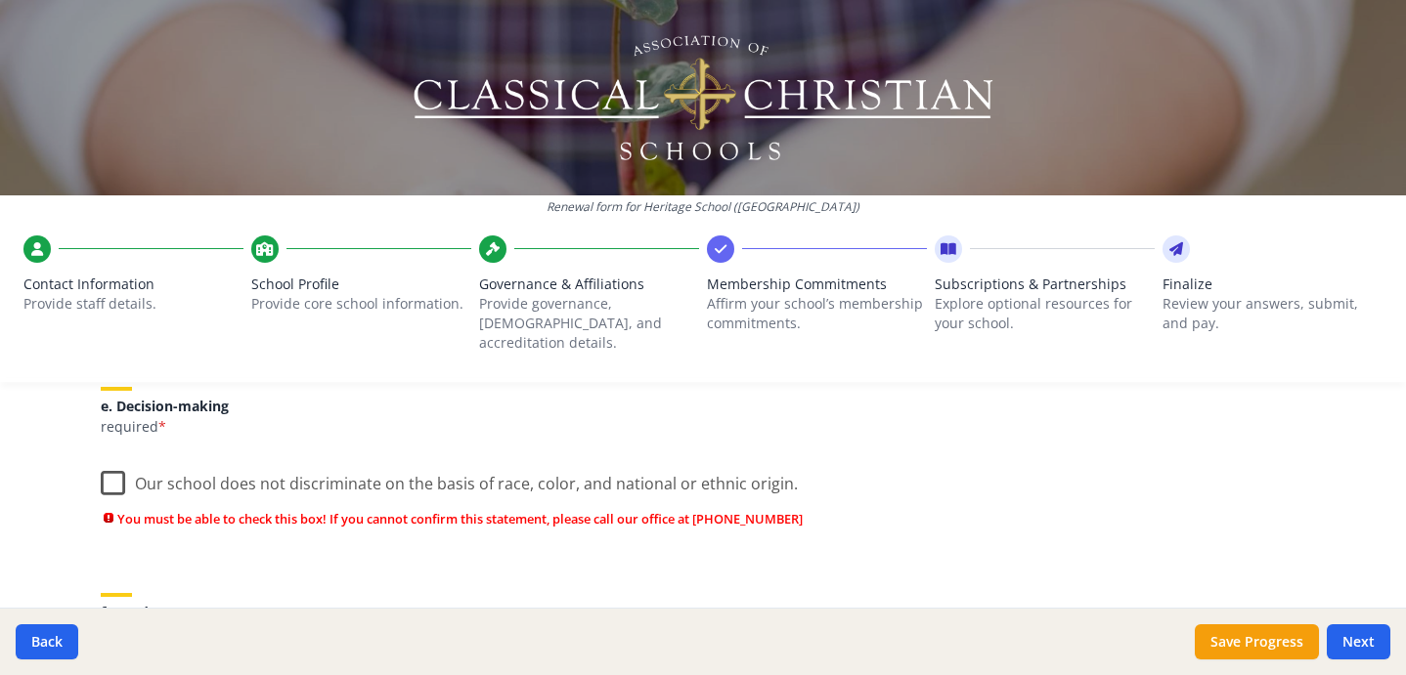
scroll to position [1256, 0]
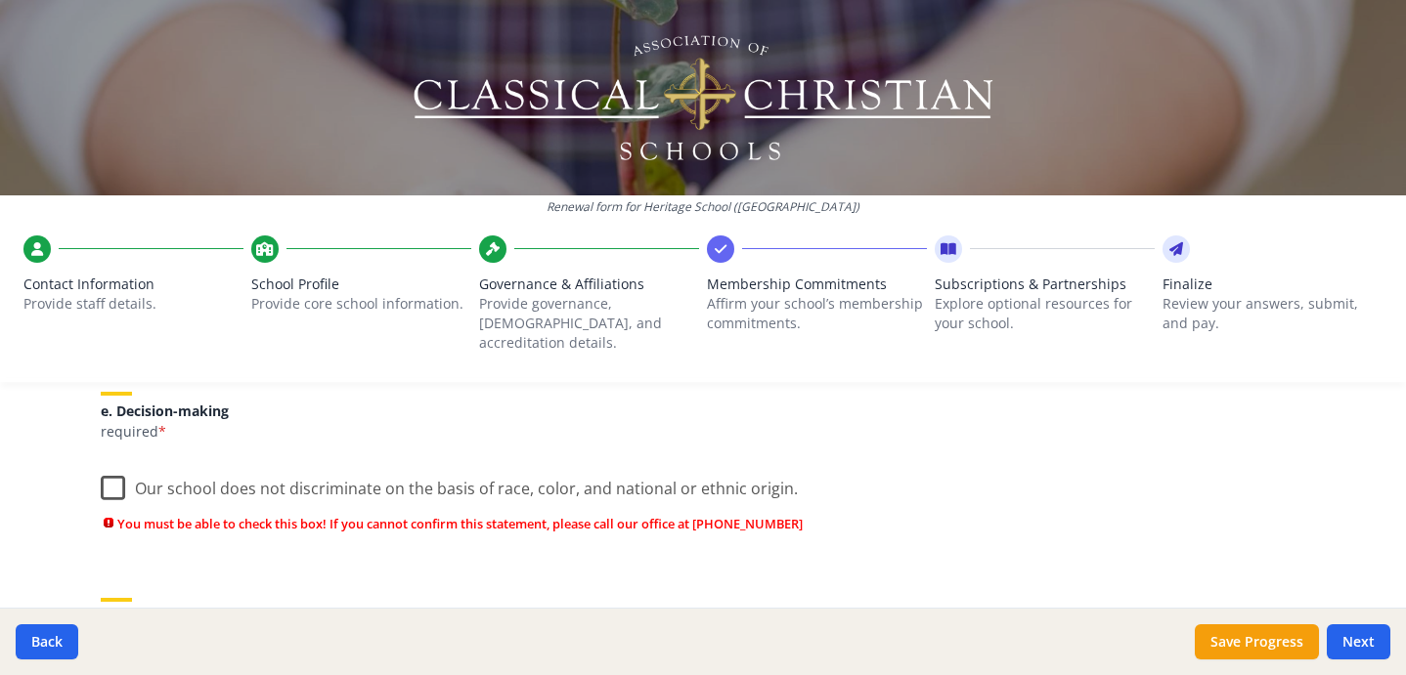
click at [109, 467] on label "Our school does not discriminate on the basis of race, color, and national or e…" at bounding box center [449, 484] width 697 height 42
click at [0, 0] on input "Our school does not discriminate on the basis of race, color, and national or e…" at bounding box center [0, 0] width 0 height 0
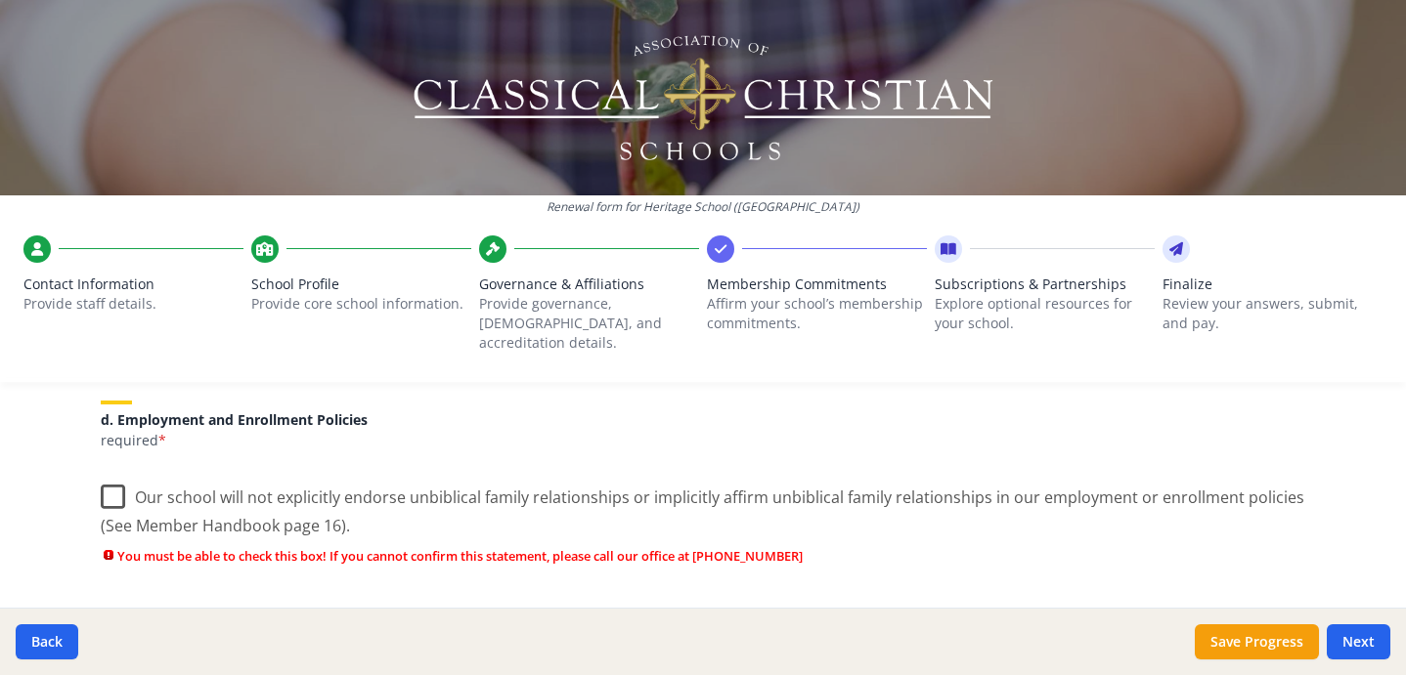
scroll to position [949, 0]
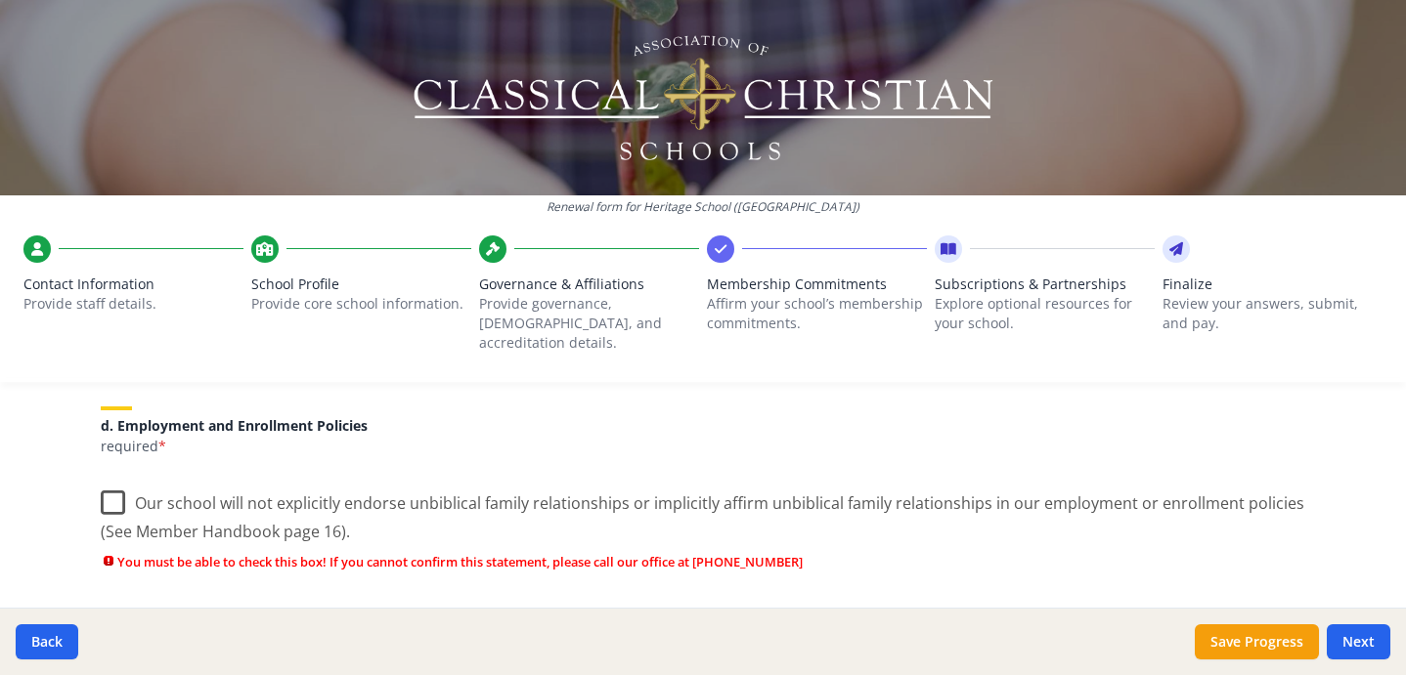
click at [113, 480] on label "Our school will not explicitly endorse unbiblical family relationships or impli…" at bounding box center [703, 510] width 1204 height 65
click at [0, 0] on input "Our school will not explicitly endorse unbiblical family relationships or impli…" at bounding box center [0, 0] width 0 height 0
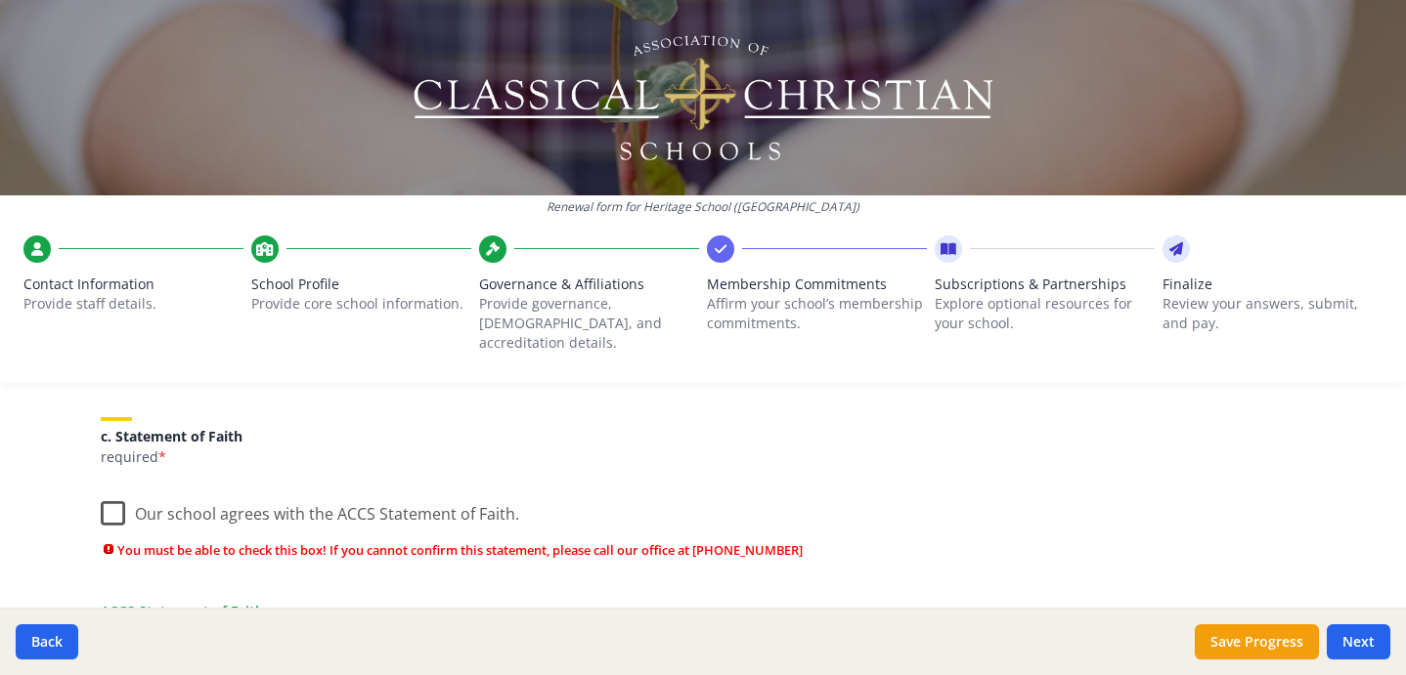
scroll to position [662, 0]
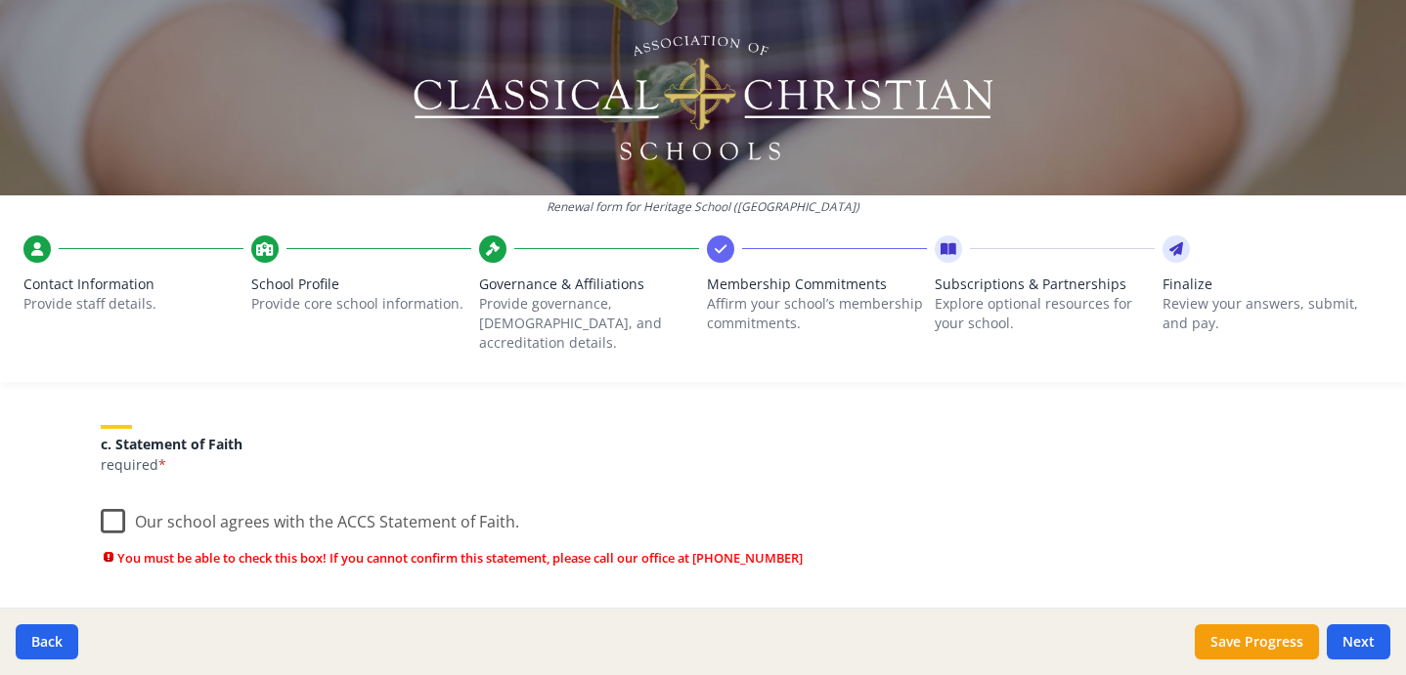
click at [116, 500] on label "Our school agrees with the ACCS Statement of Faith." at bounding box center [310, 518] width 418 height 42
click at [0, 0] on input "Our school agrees with the ACCS Statement of Faith." at bounding box center [0, 0] width 0 height 0
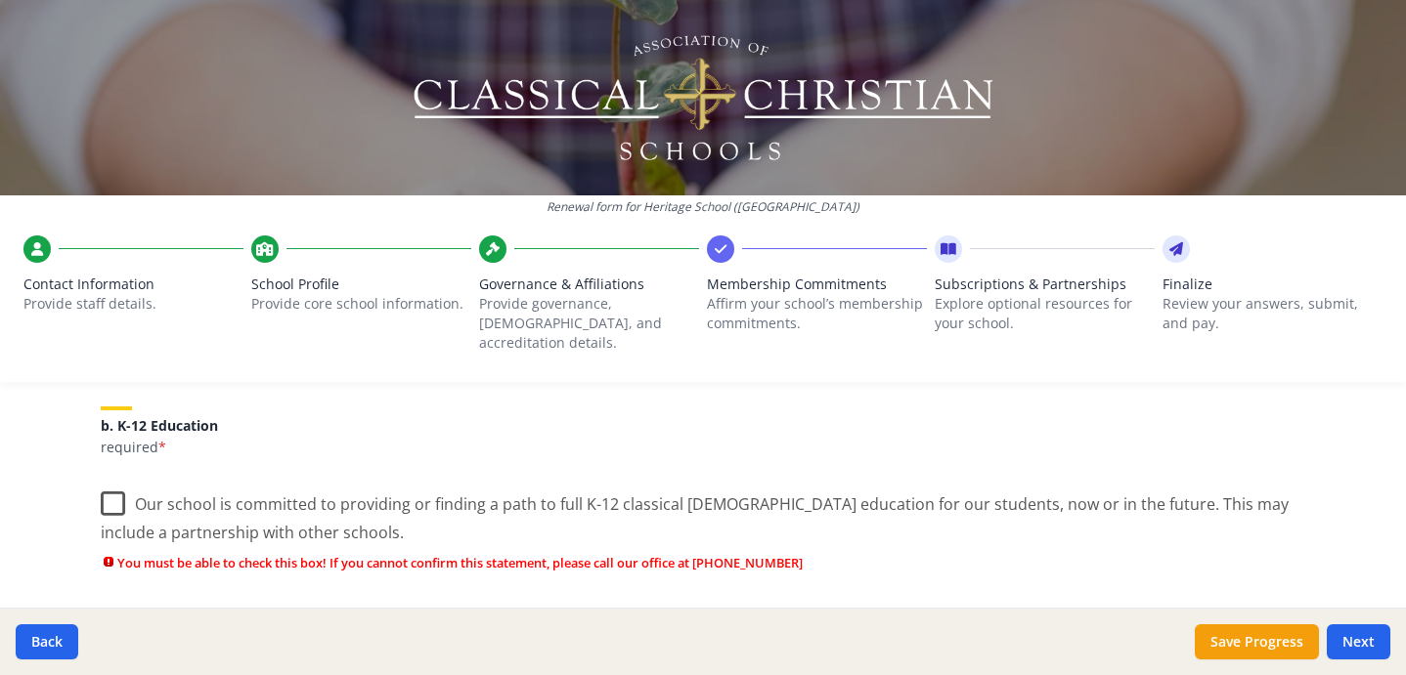
scroll to position [447, 0]
click at [112, 487] on label "Our school is committed to providing or finding a path to full K-12 classical […" at bounding box center [703, 514] width 1204 height 65
click at [0, 0] on input "Our school is committed to providing or finding a path to full K-12 classical […" at bounding box center [0, 0] width 0 height 0
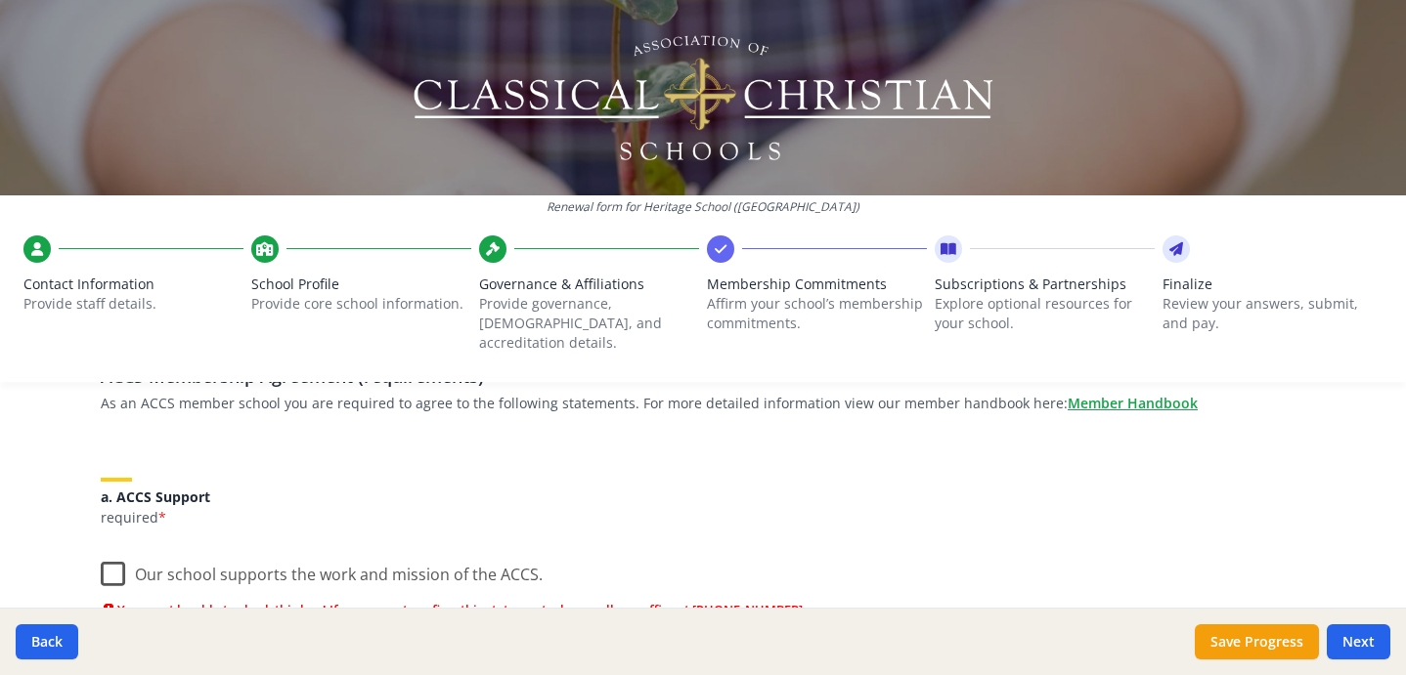
scroll to position [167, 0]
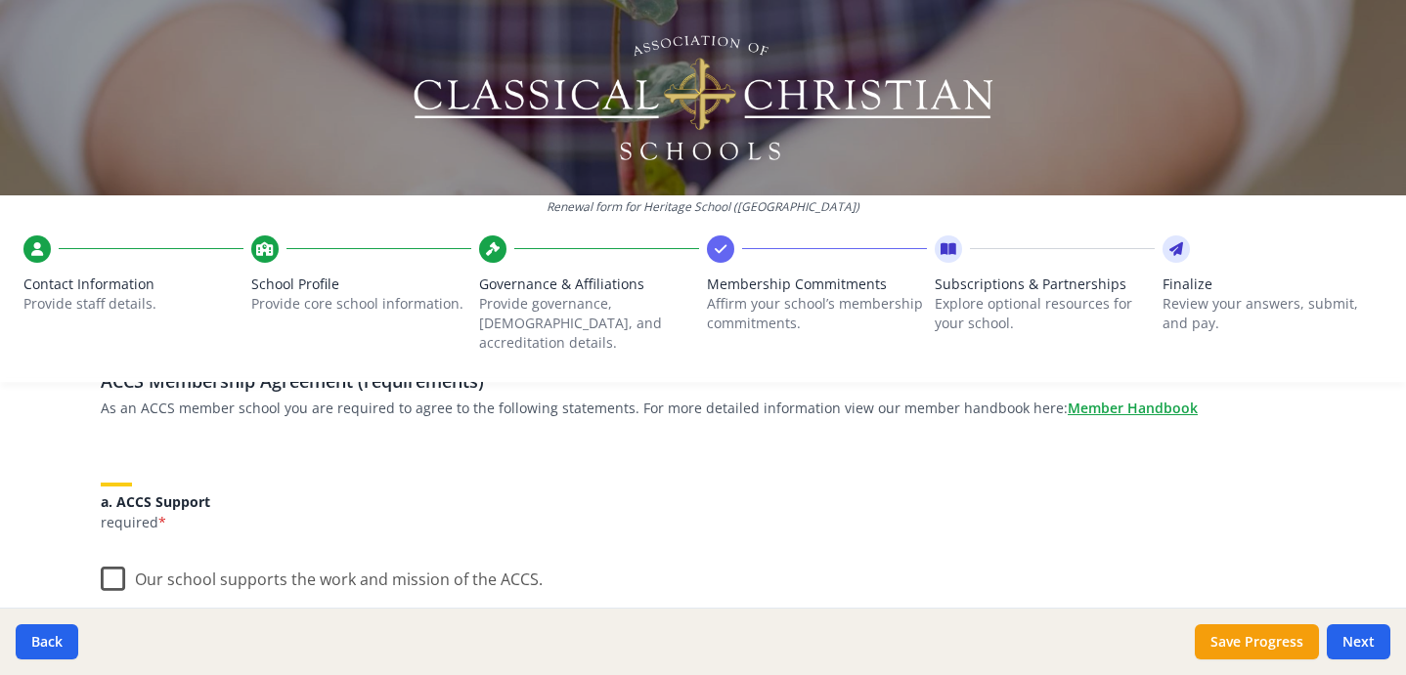
click at [118, 558] on label "Our school supports the work and mission of the ACCS." at bounding box center [322, 575] width 442 height 42
click at [0, 0] on input "Our school supports the work and mission of the ACCS." at bounding box center [0, 0] width 0 height 0
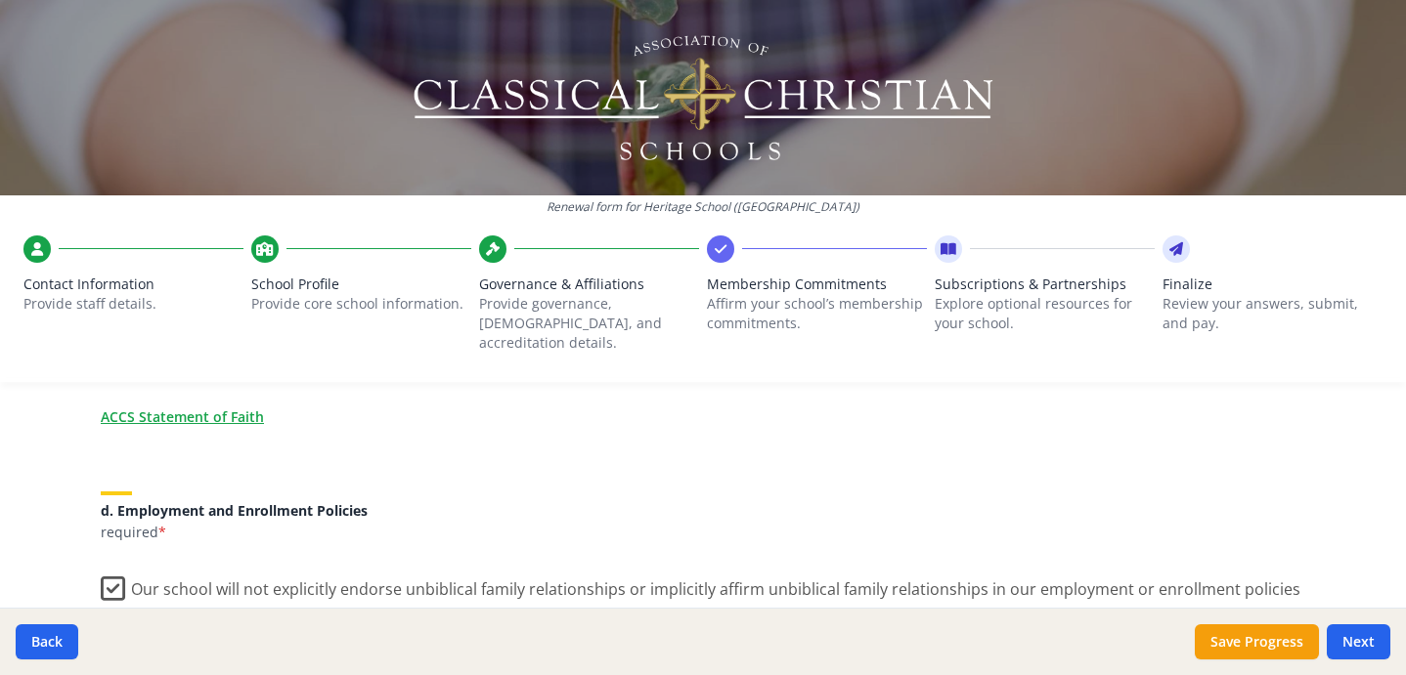
scroll to position [757, 0]
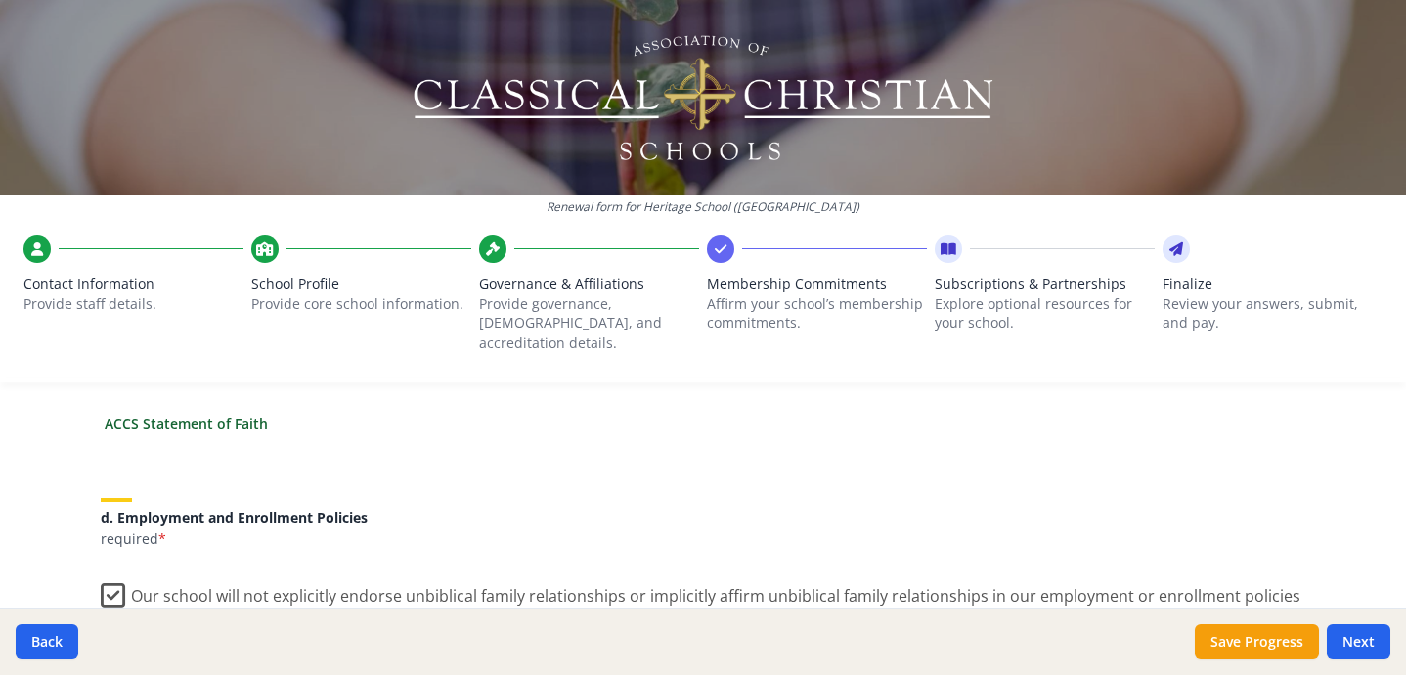
click at [181, 413] on link "ACCS Statement of Faith" at bounding box center [186, 423] width 163 height 21
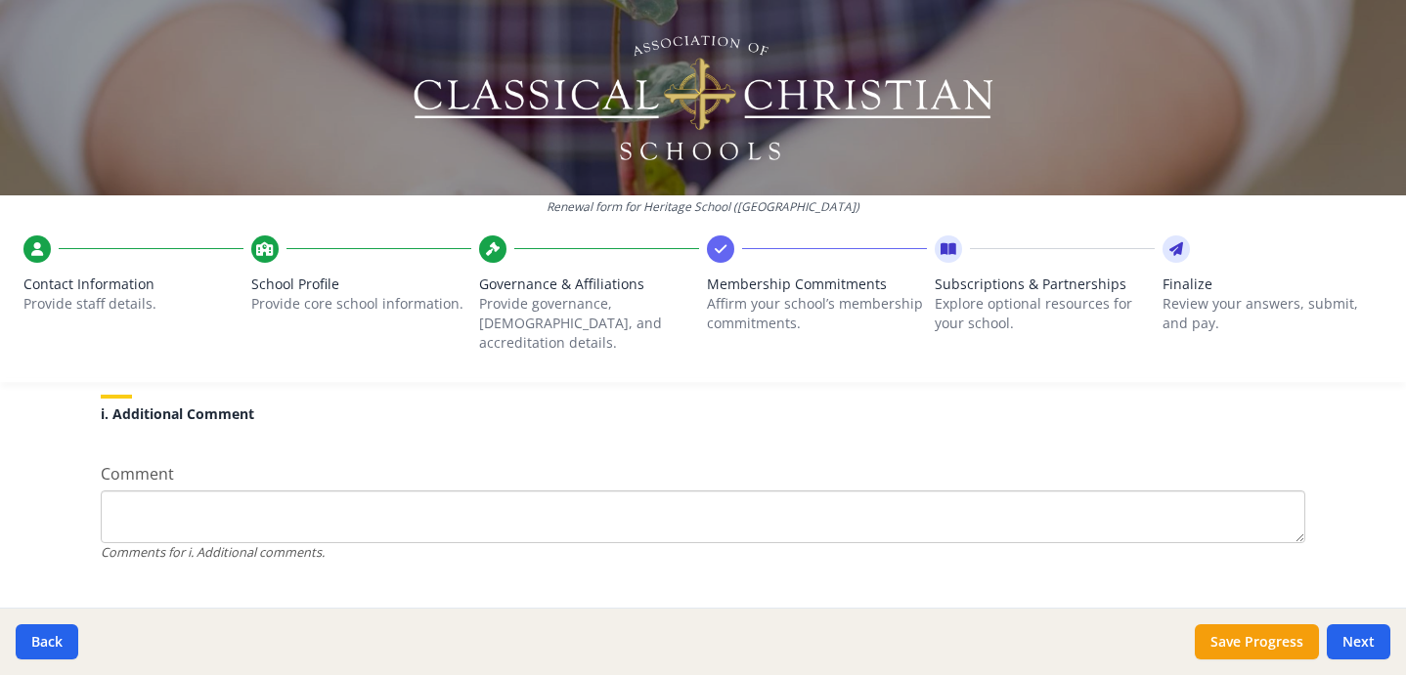
scroll to position [1916, 0]
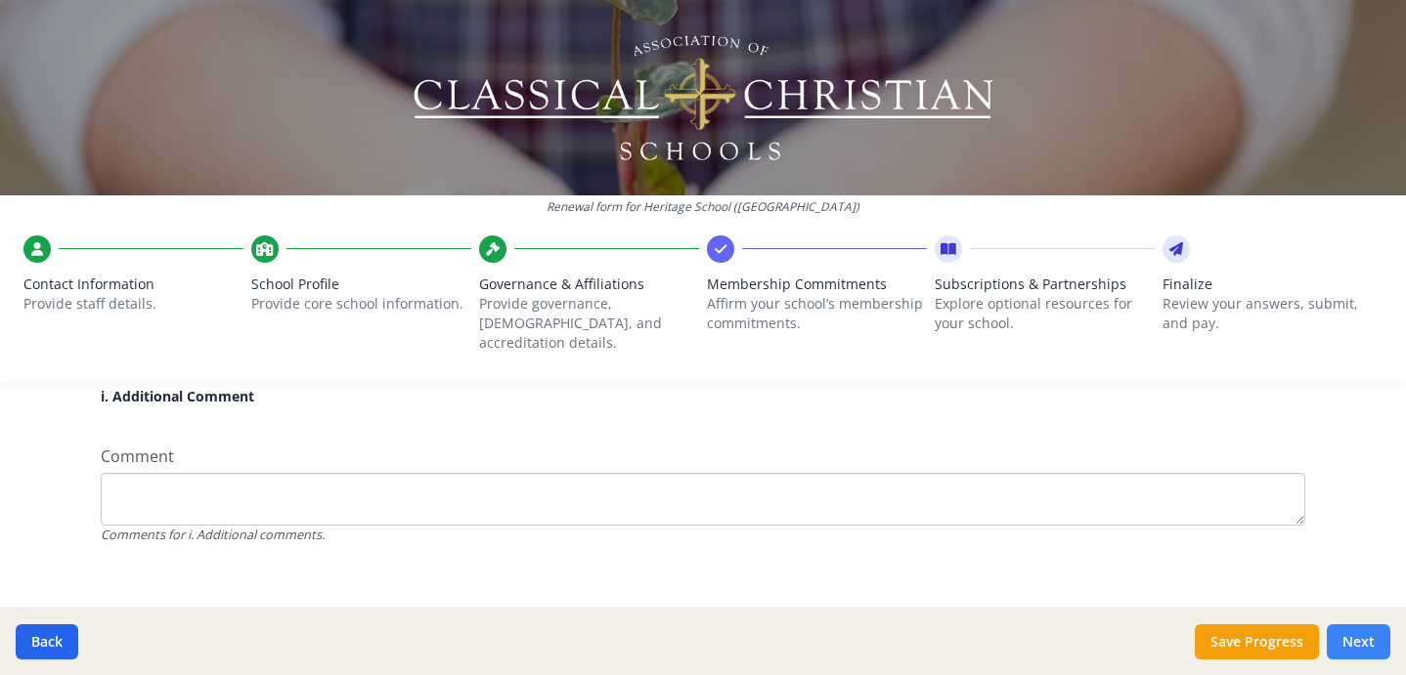
click at [1359, 640] on button "Next" at bounding box center [1358, 642] width 64 height 35
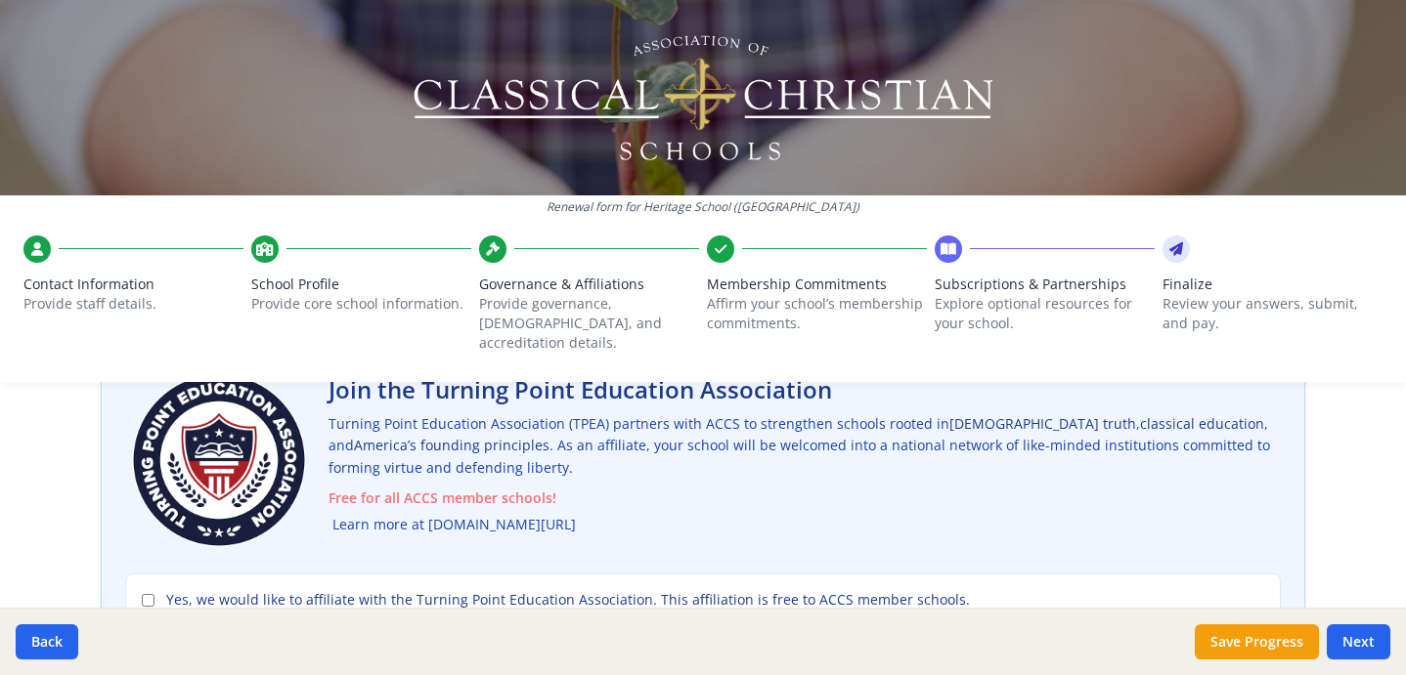
scroll to position [152, 0]
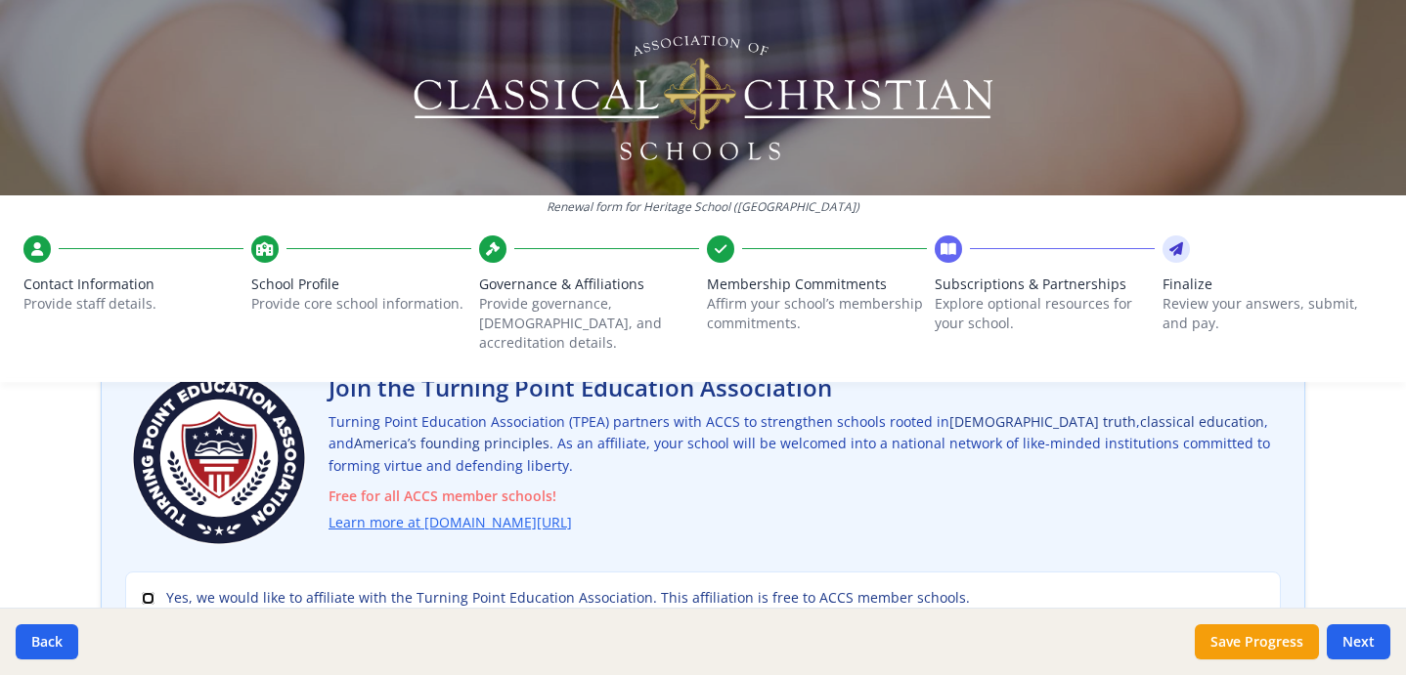
click at [149, 592] on input "Yes, we would like to affiliate with the Turning Point Education Association. T…" at bounding box center [148, 598] width 13 height 13
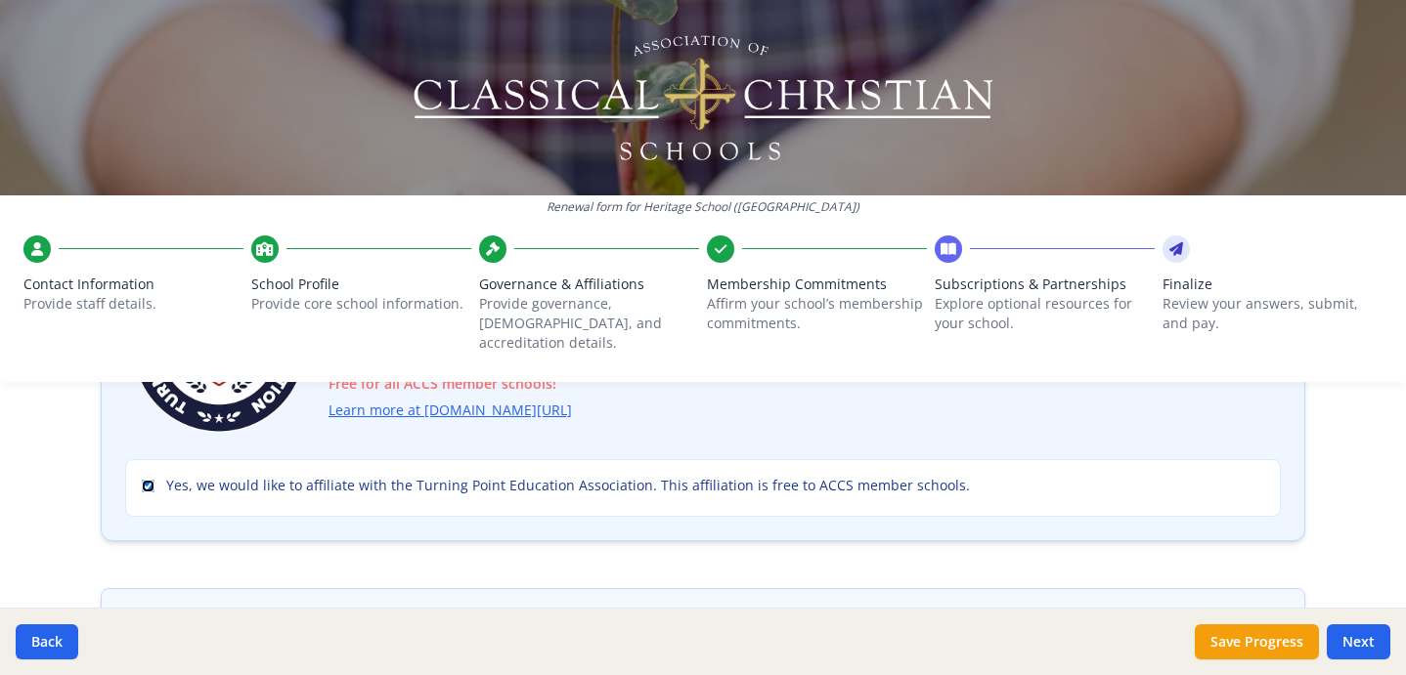
scroll to position [268, 0]
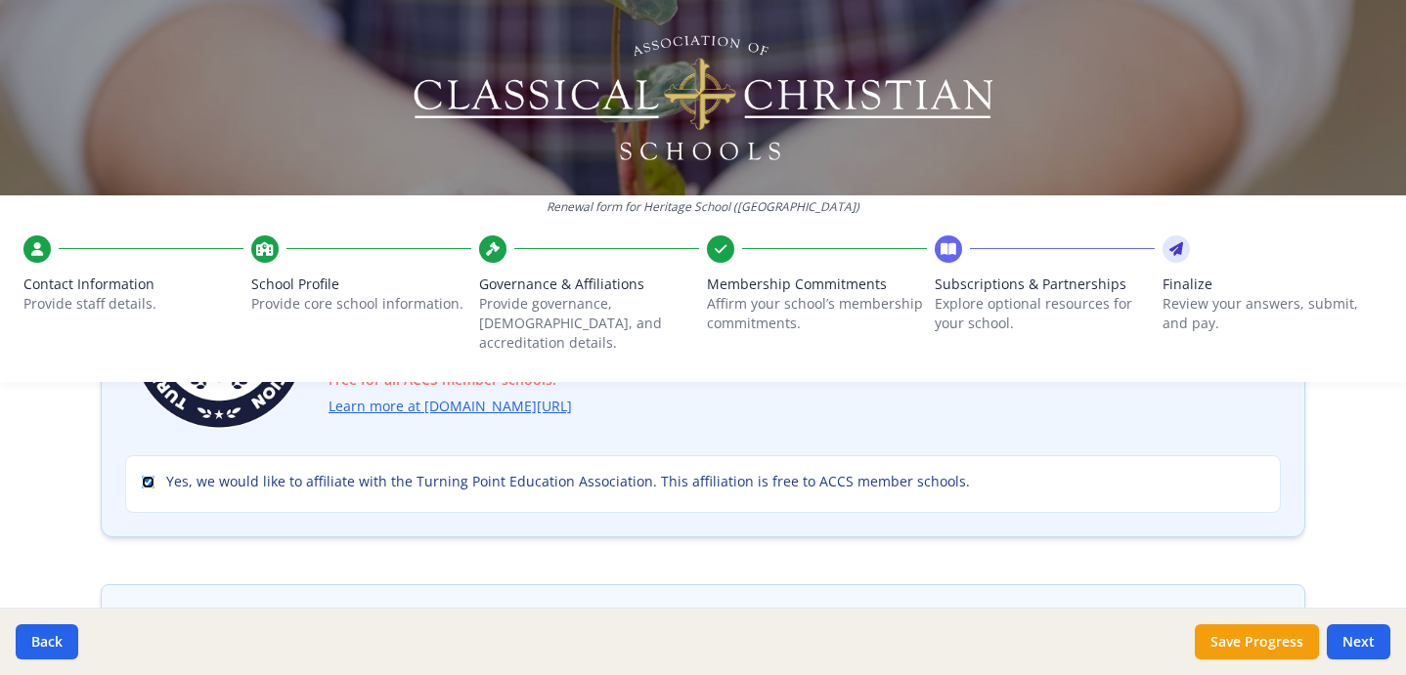
click at [150, 476] on input "Yes, we would like to affiliate with the Turning Point Education Association. T…" at bounding box center [148, 482] width 13 height 13
checkbox input "false"
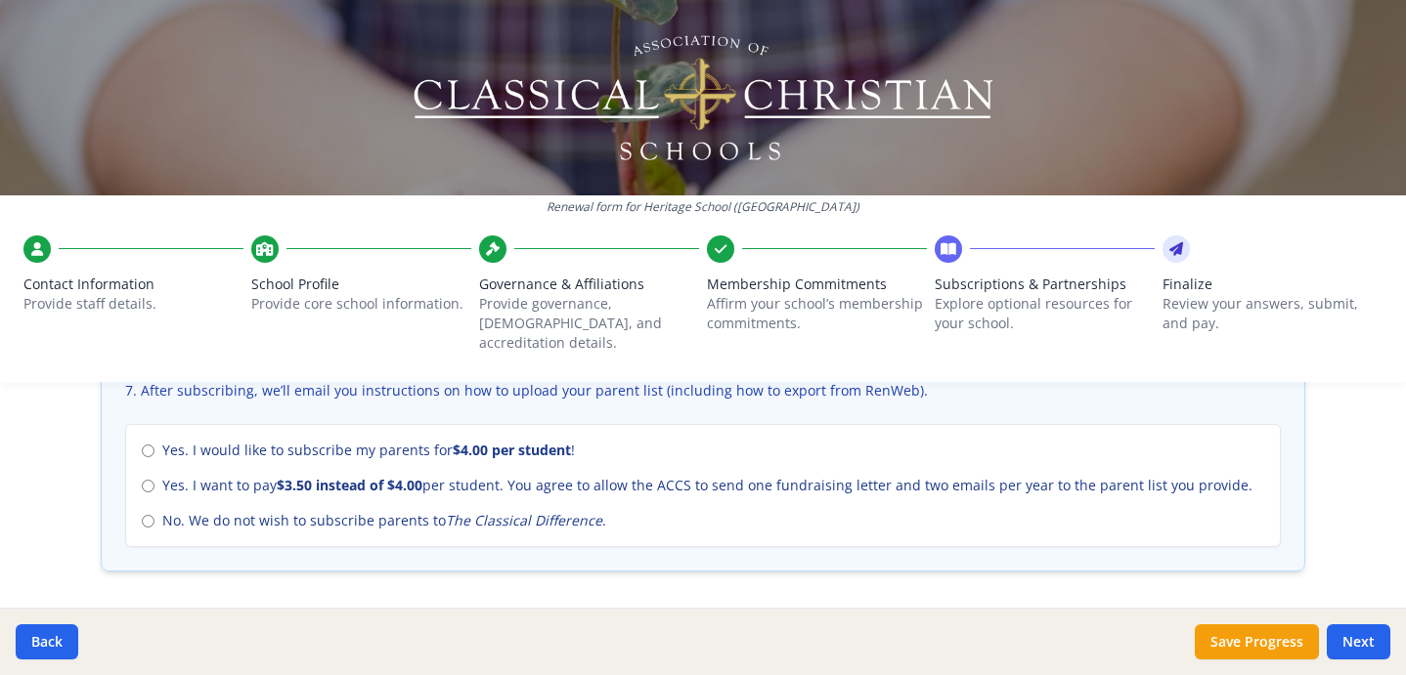
scroll to position [885, 0]
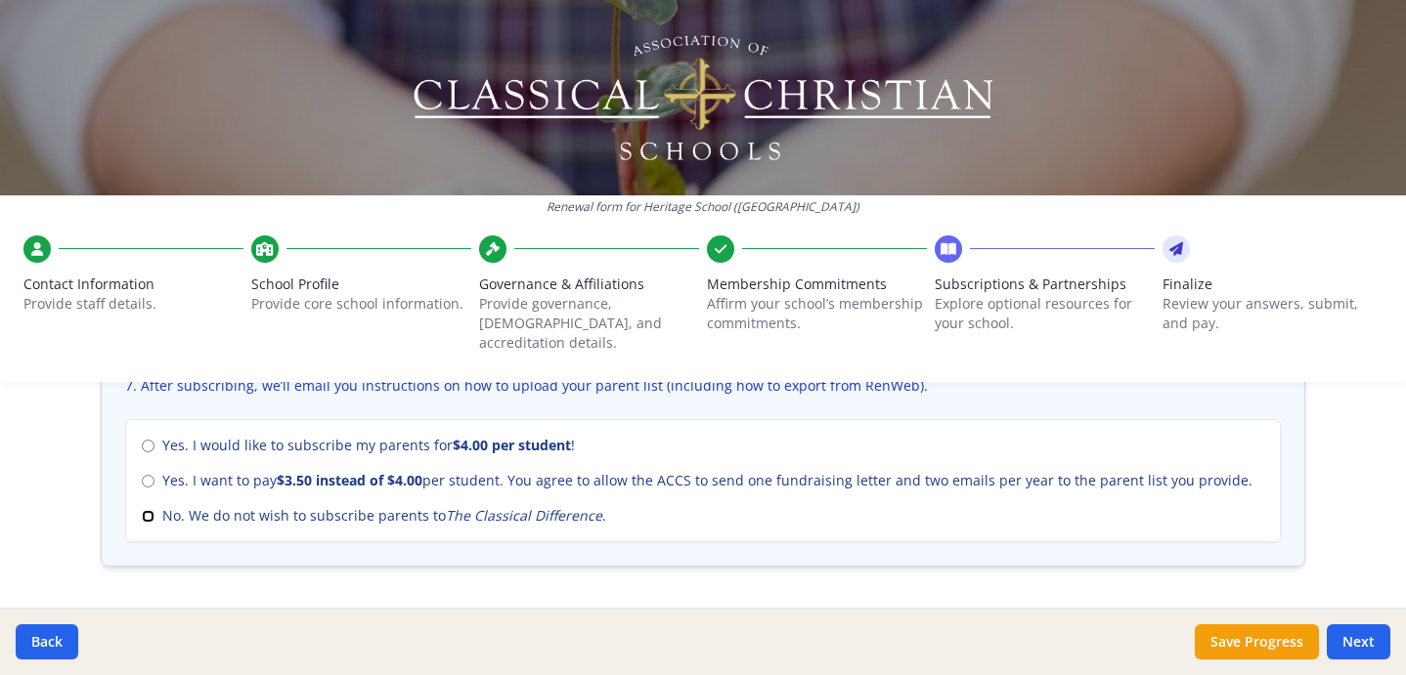
click at [146, 510] on input "No. We do not wish to subscribe parents to The Classical Difference ." at bounding box center [148, 516] width 13 height 13
radio input "true"
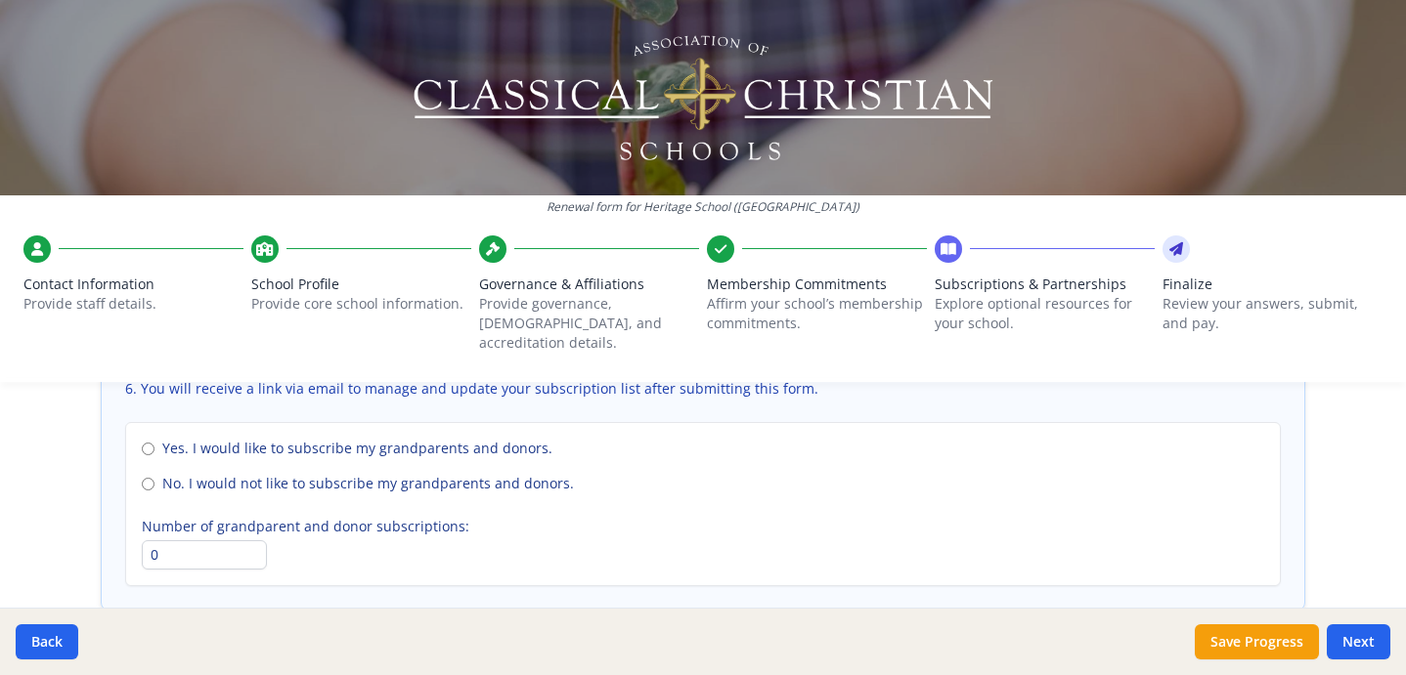
scroll to position [1484, 0]
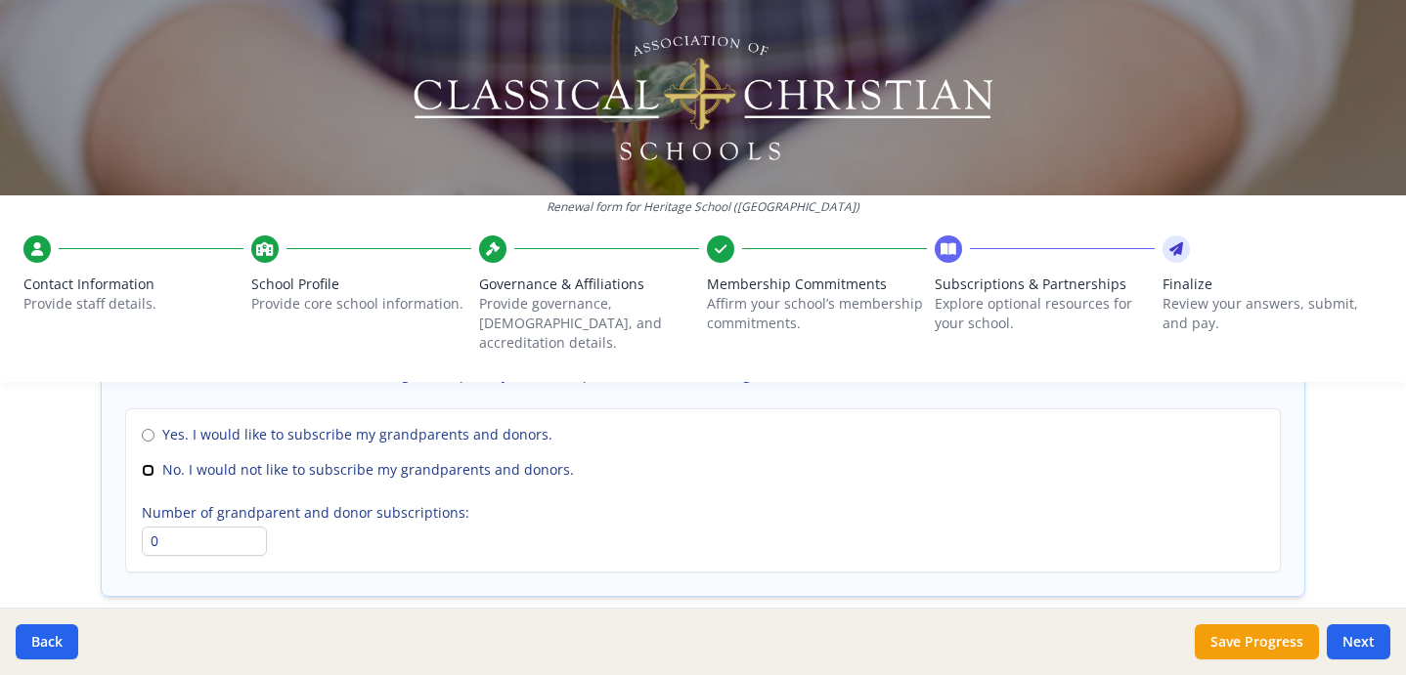
click at [148, 464] on input "No. I would not like to subscribe my grandparents and donors." at bounding box center [148, 470] width 13 height 13
radio input "true"
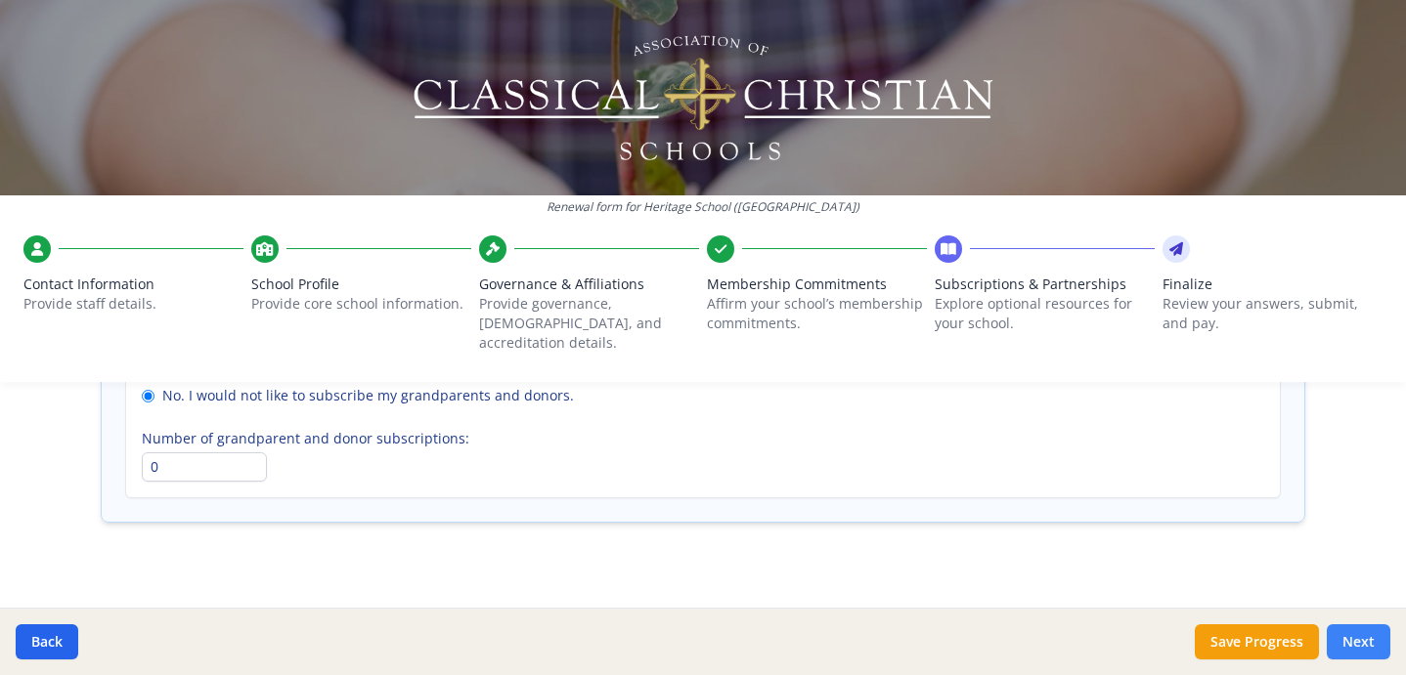
click at [1354, 640] on button "Next" at bounding box center [1358, 642] width 64 height 35
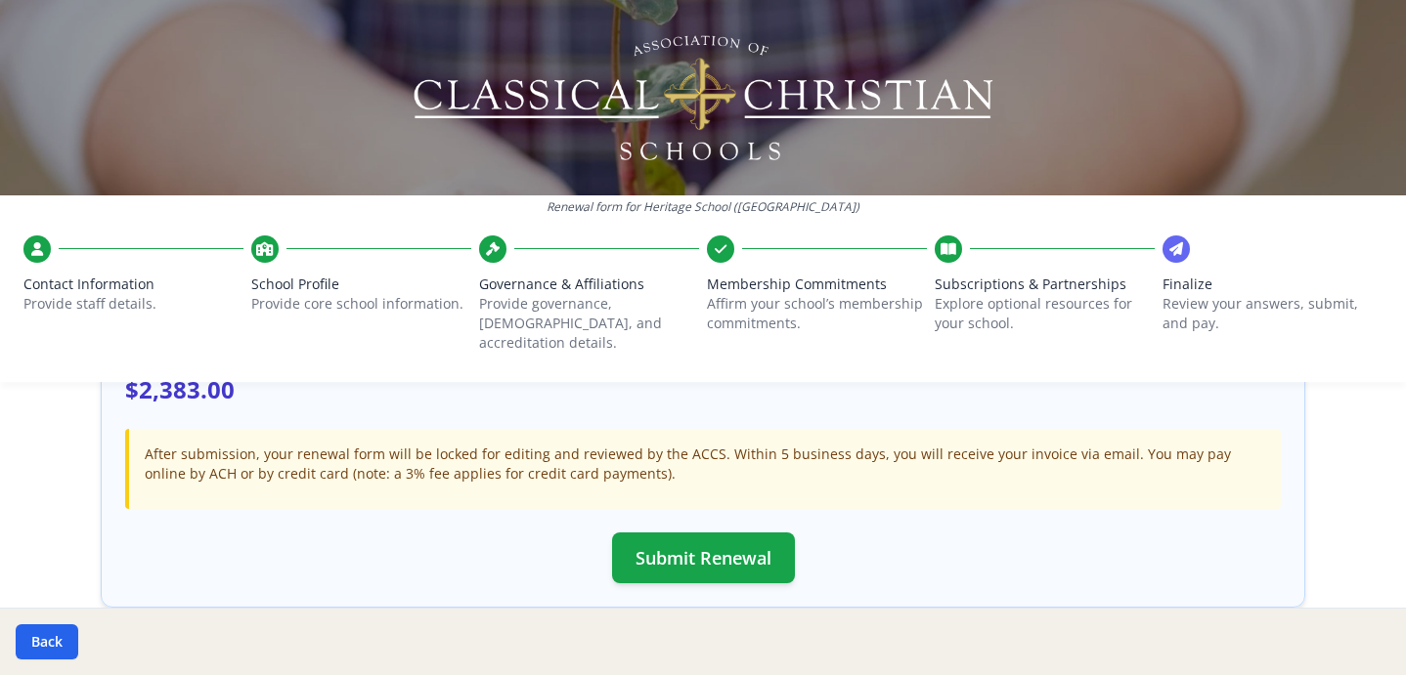
scroll to position [651, 0]
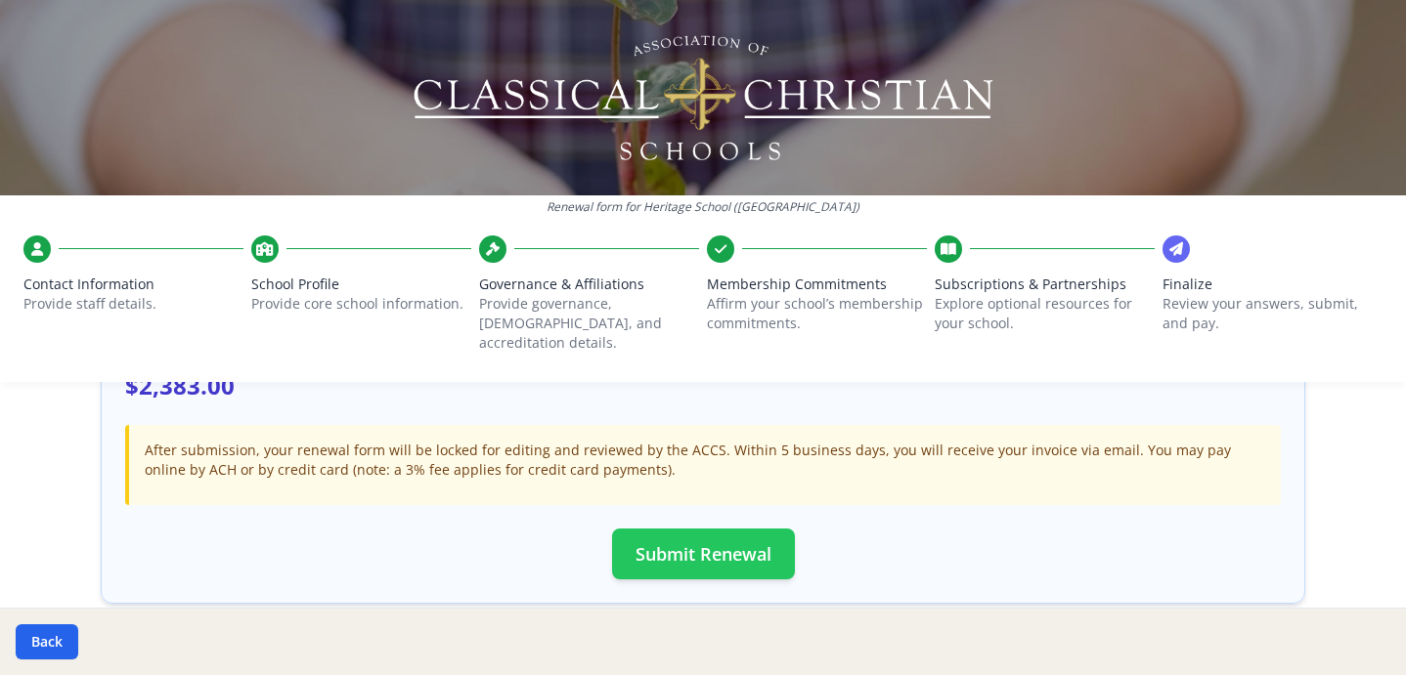
click at [699, 529] on button "Submit Renewal" at bounding box center [703, 554] width 183 height 51
